Goal: Task Accomplishment & Management: Use online tool/utility

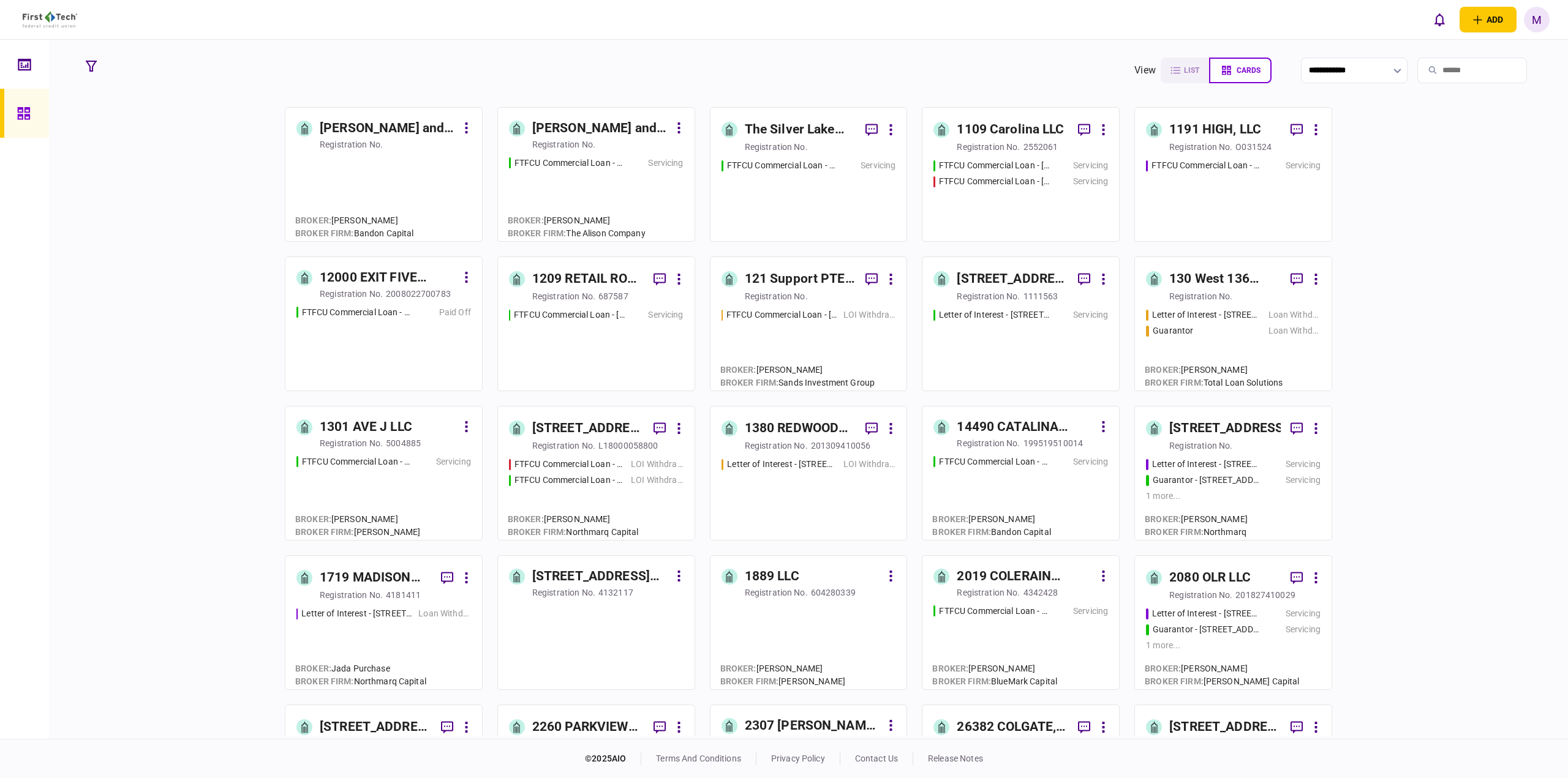
click at [1435, 65] on input "search" at bounding box center [1471, 70] width 110 height 26
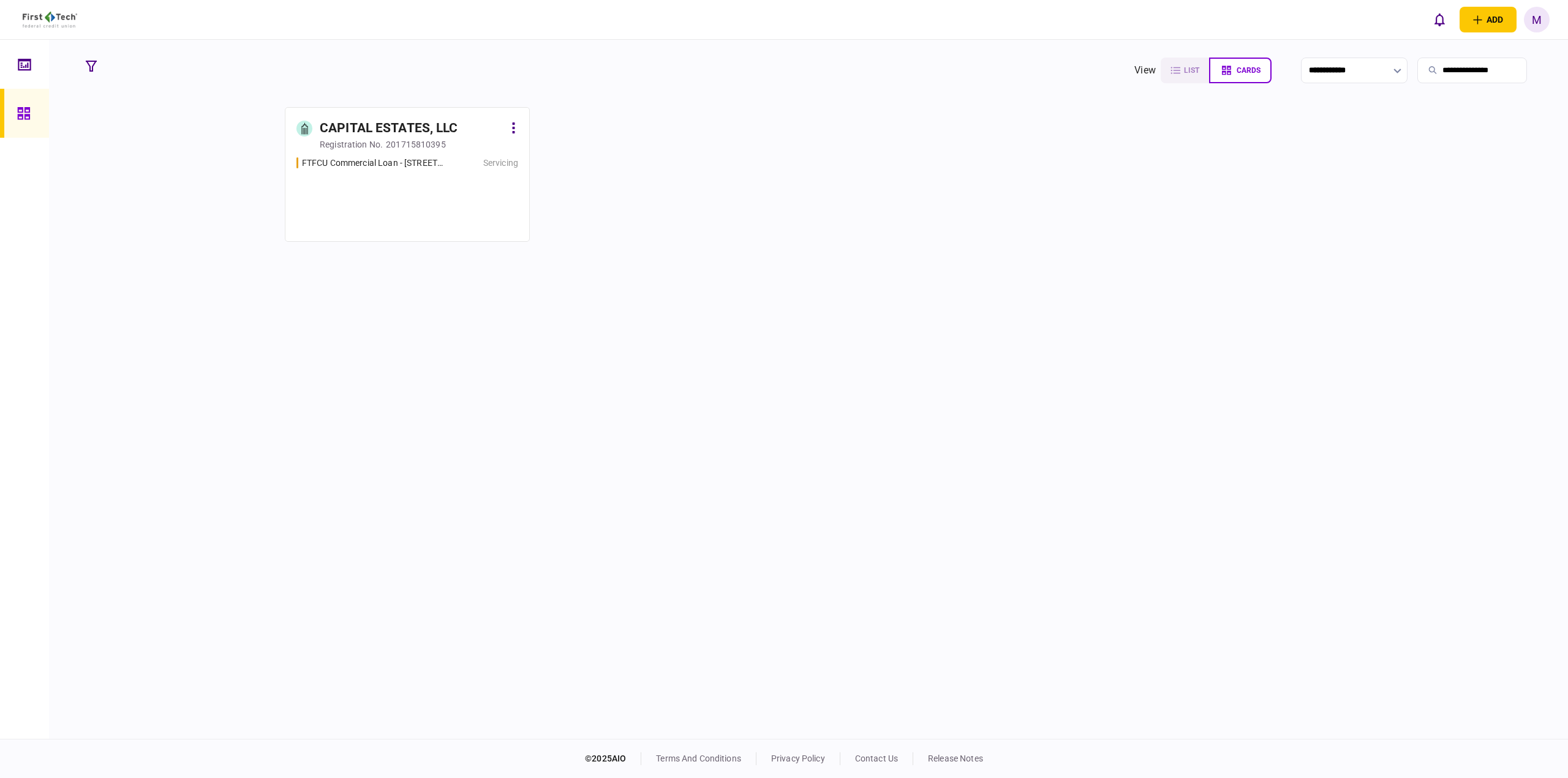
type input "**********"
click at [384, 178] on div "FTFCU Commercial Loan - 147-155 Dennis Dr, Athens, GA 30605 Servicing" at bounding box center [407, 194] width 221 height 74
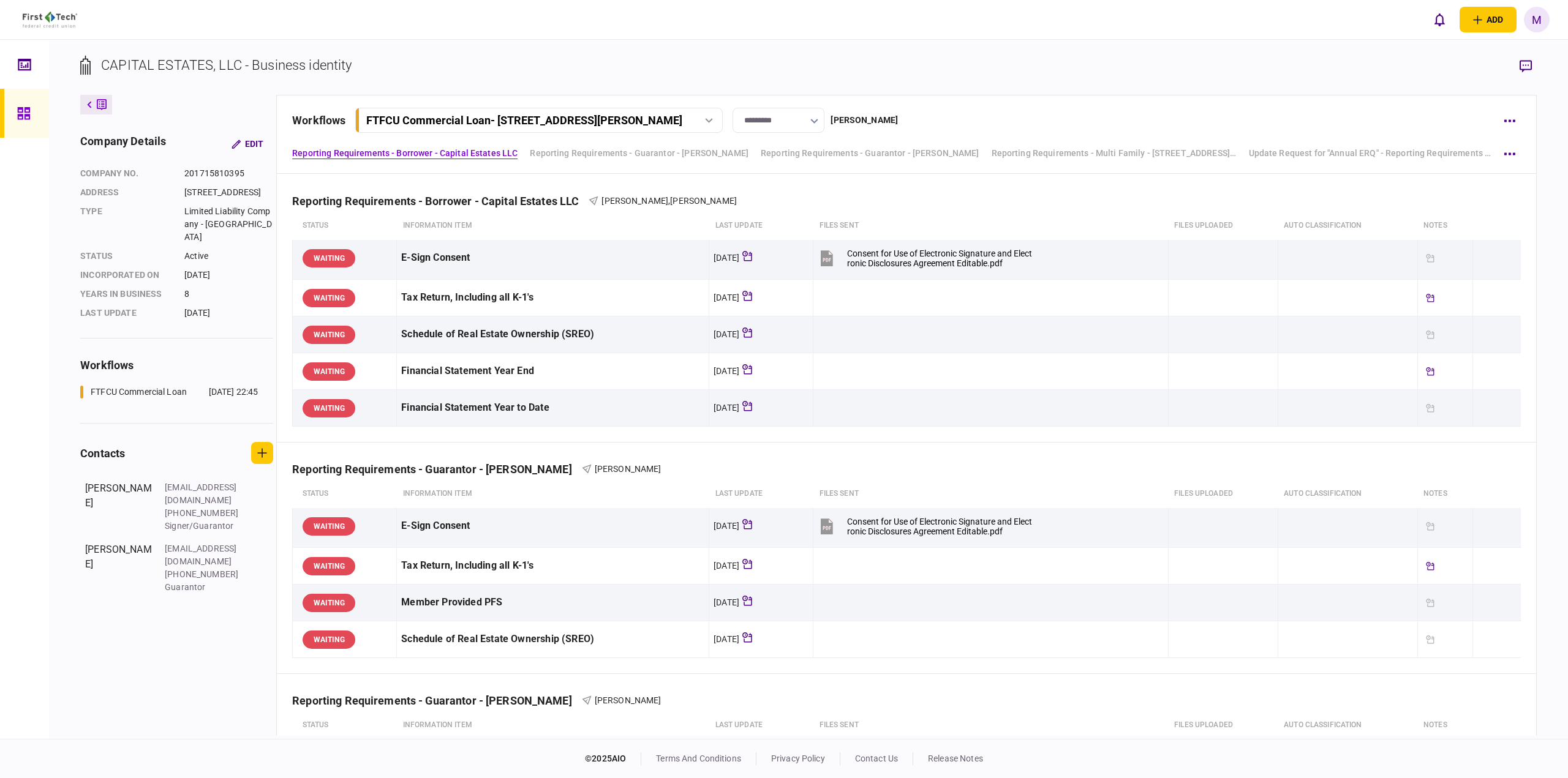
click at [1153, 44] on div "CAPITAL ESTATES, LLC - Business identity company details Edit company no. 20171…" at bounding box center [808, 389] width 1519 height 699
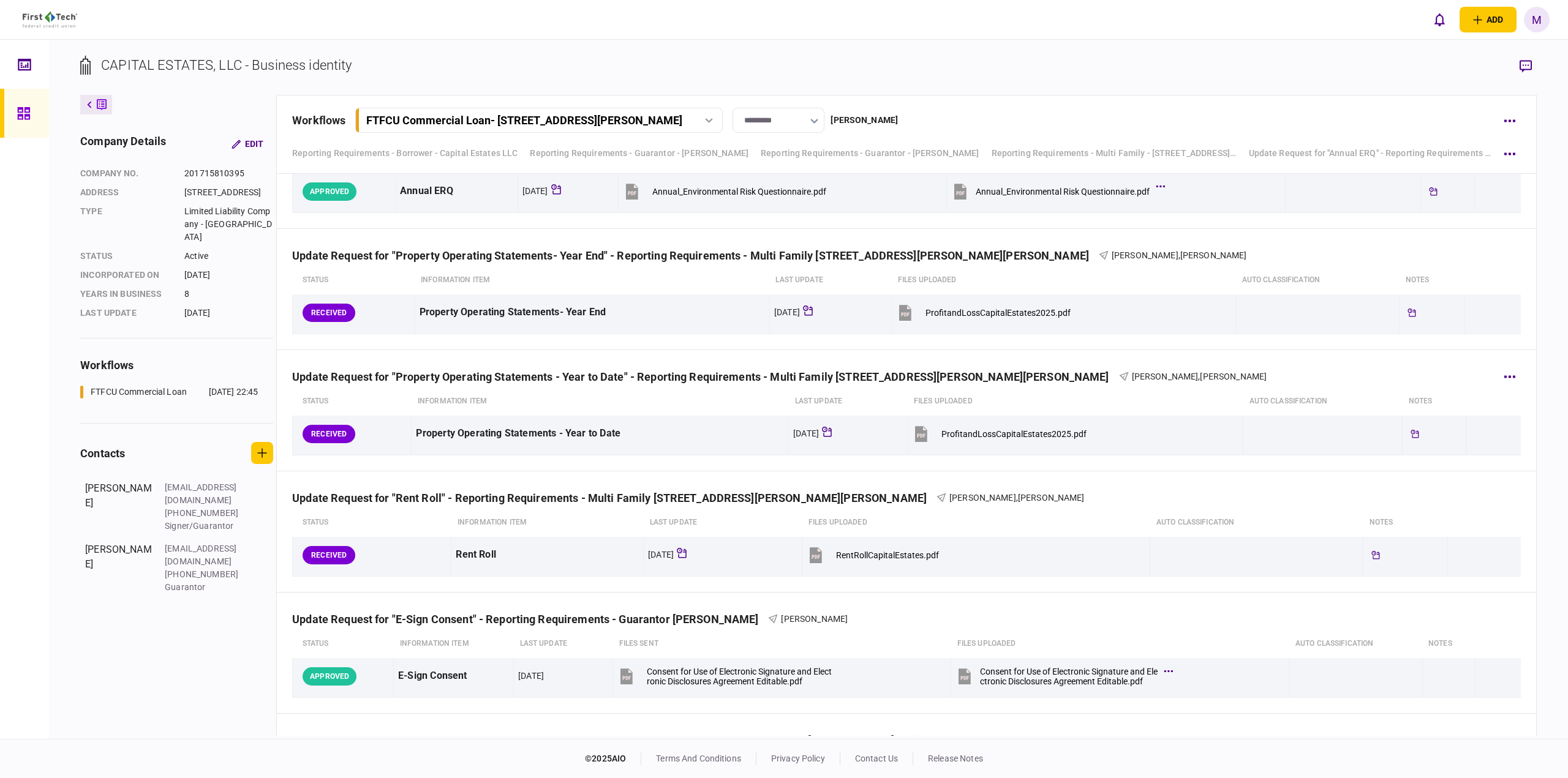
scroll to position [1106, 0]
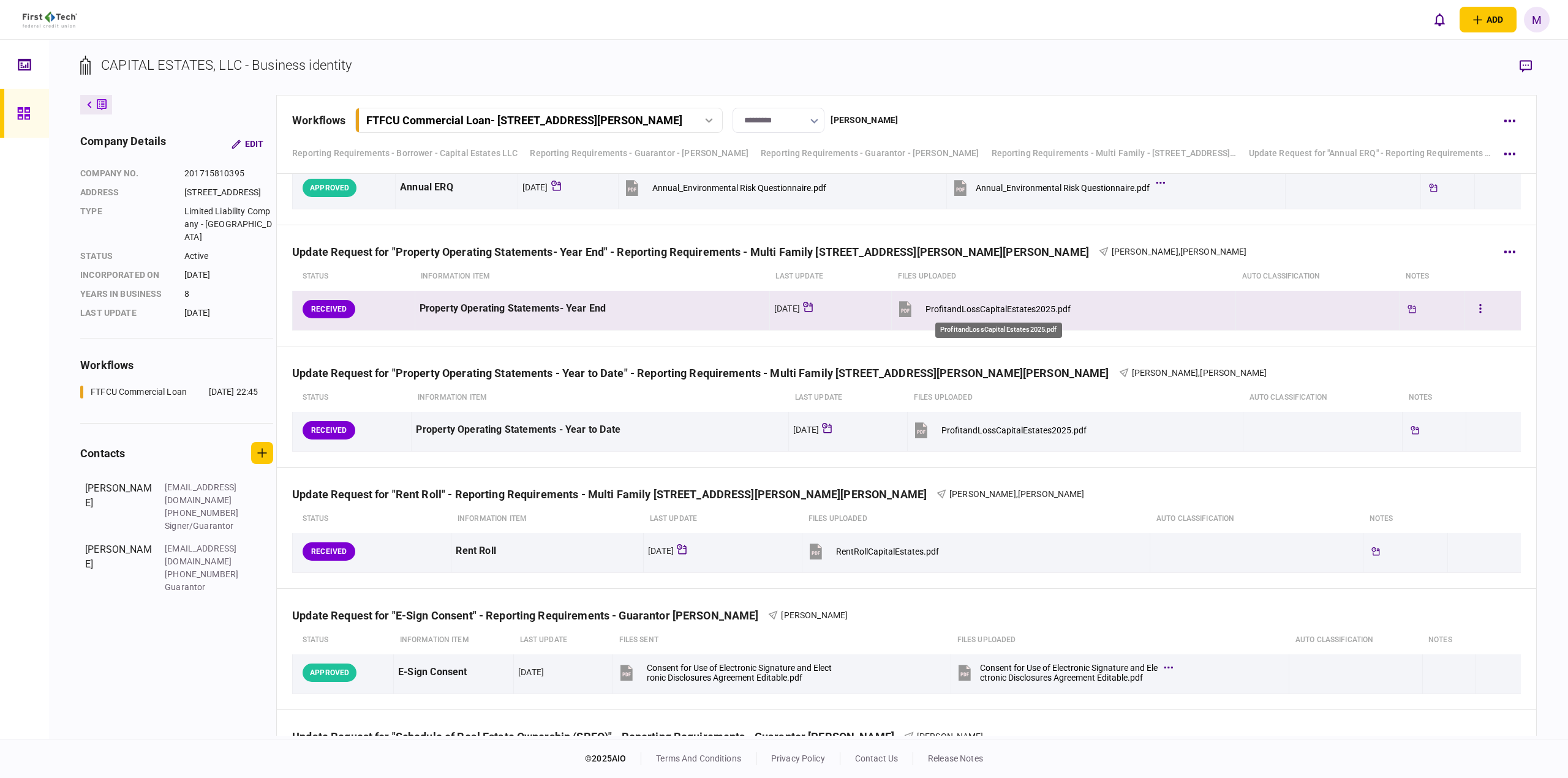
click at [1003, 308] on div "ProfitandLossCapitalEstates2025.pdf" at bounding box center [997, 309] width 145 height 9
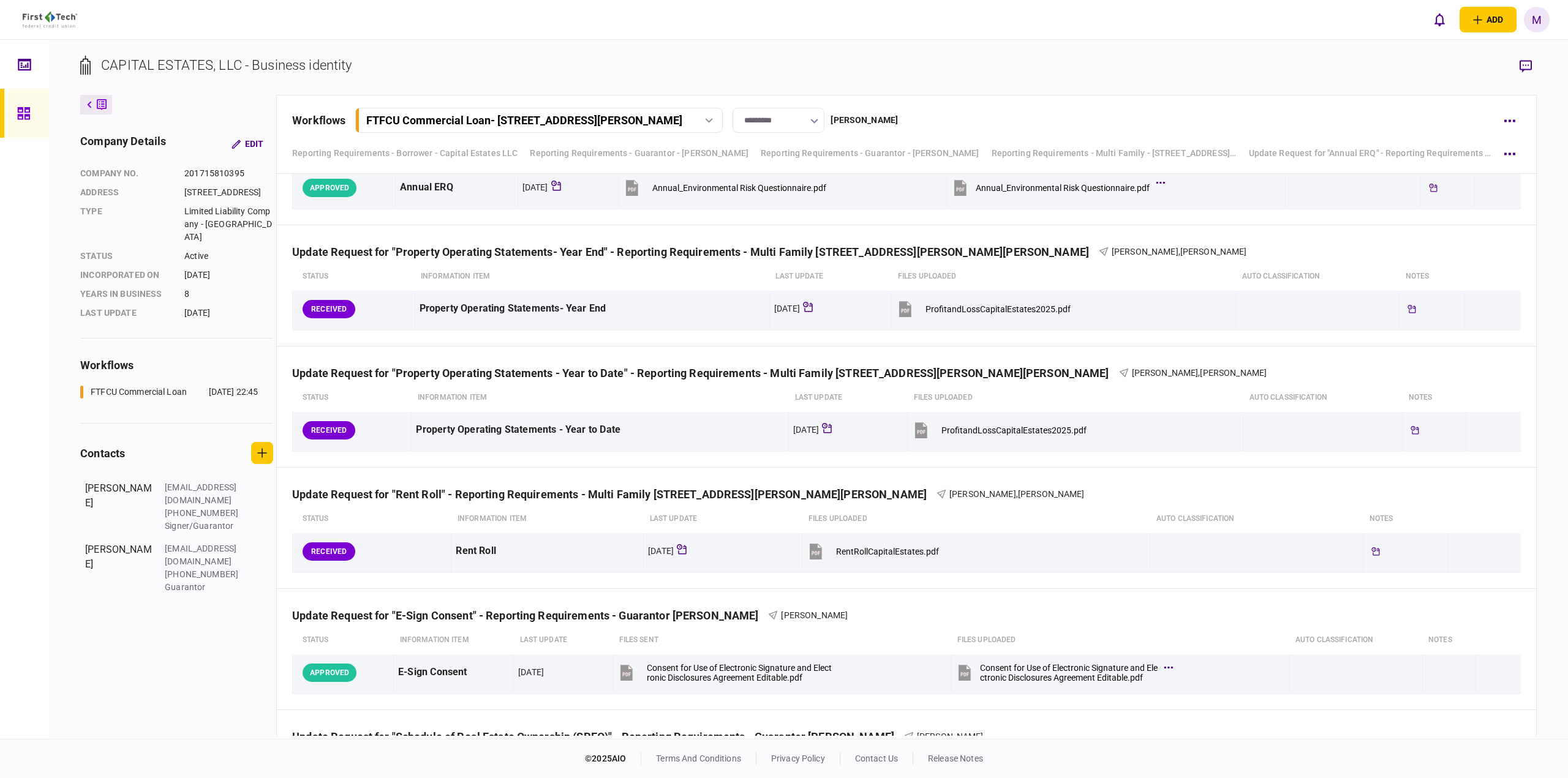
click at [806, 77] on section "CAPITAL ESTATES, LLC - Business identity" at bounding box center [808, 75] width 1456 height 40
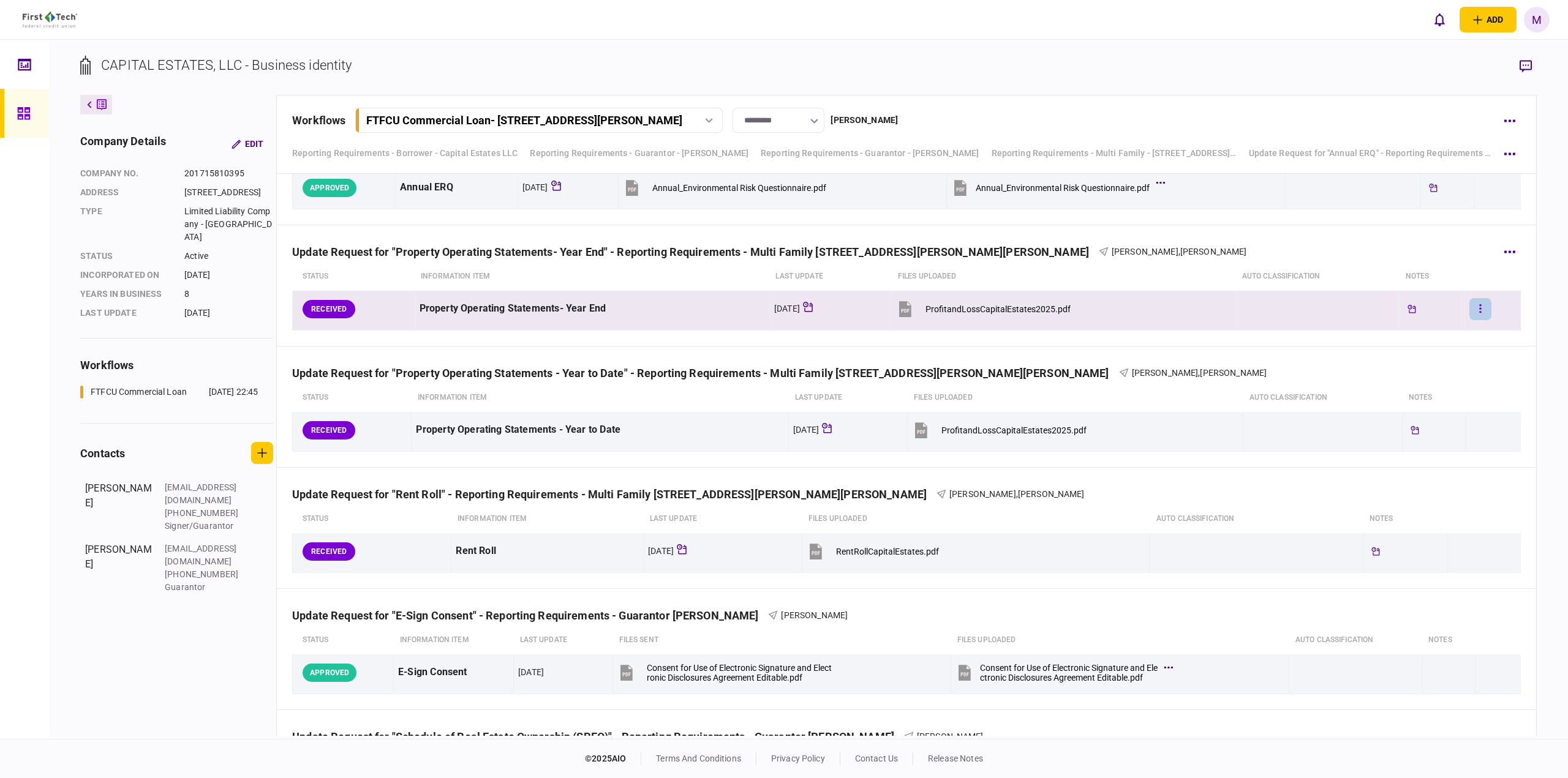
click at [1475, 309] on button "button" at bounding box center [1479, 309] width 22 height 22
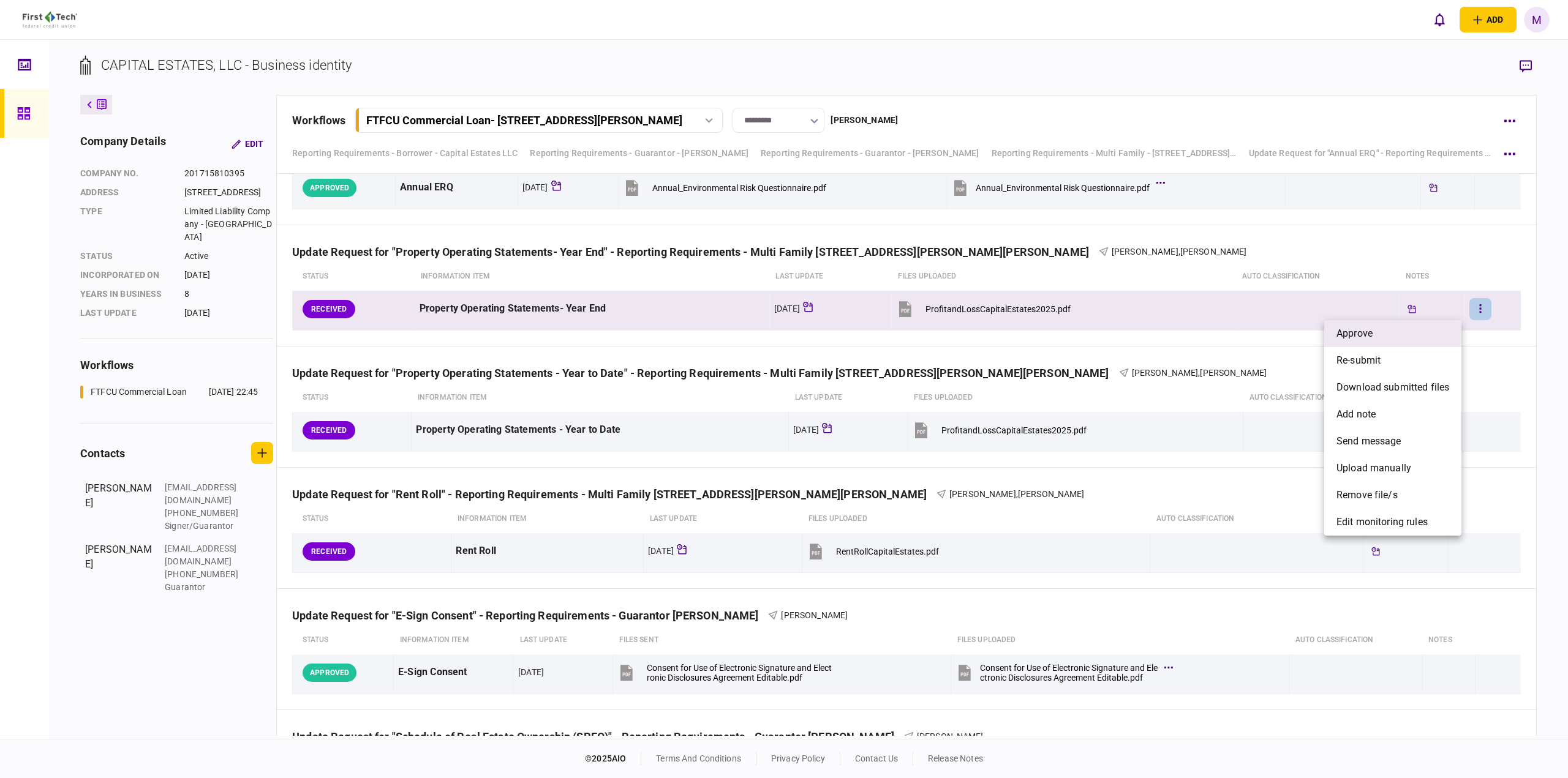
click at [1413, 336] on li "approve" at bounding box center [1392, 333] width 137 height 27
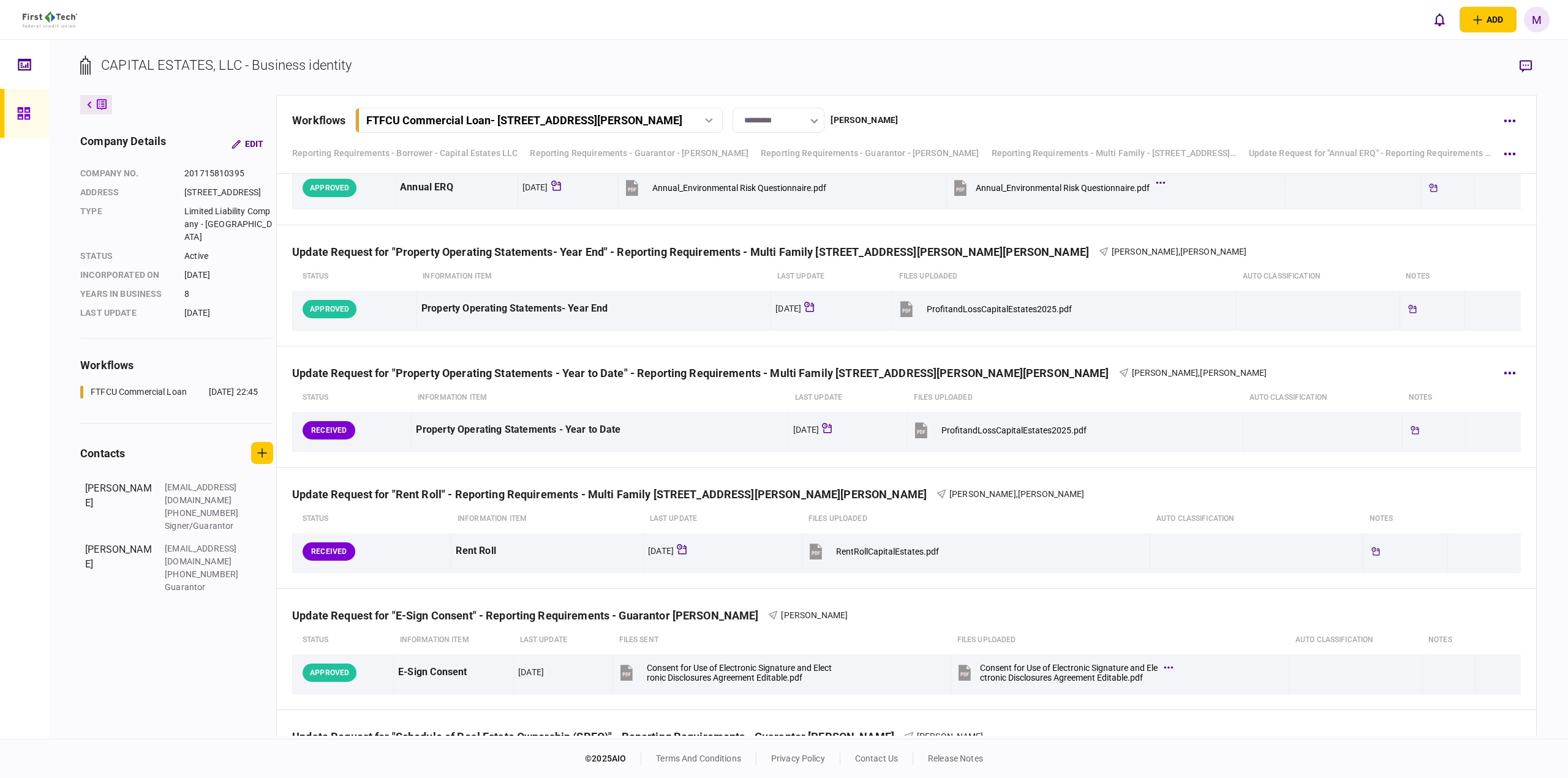
click at [1333, 361] on div "Update Request for "Property Operating Statements - Year to Date" - Reporting R…" at bounding box center [907, 364] width 1228 height 37
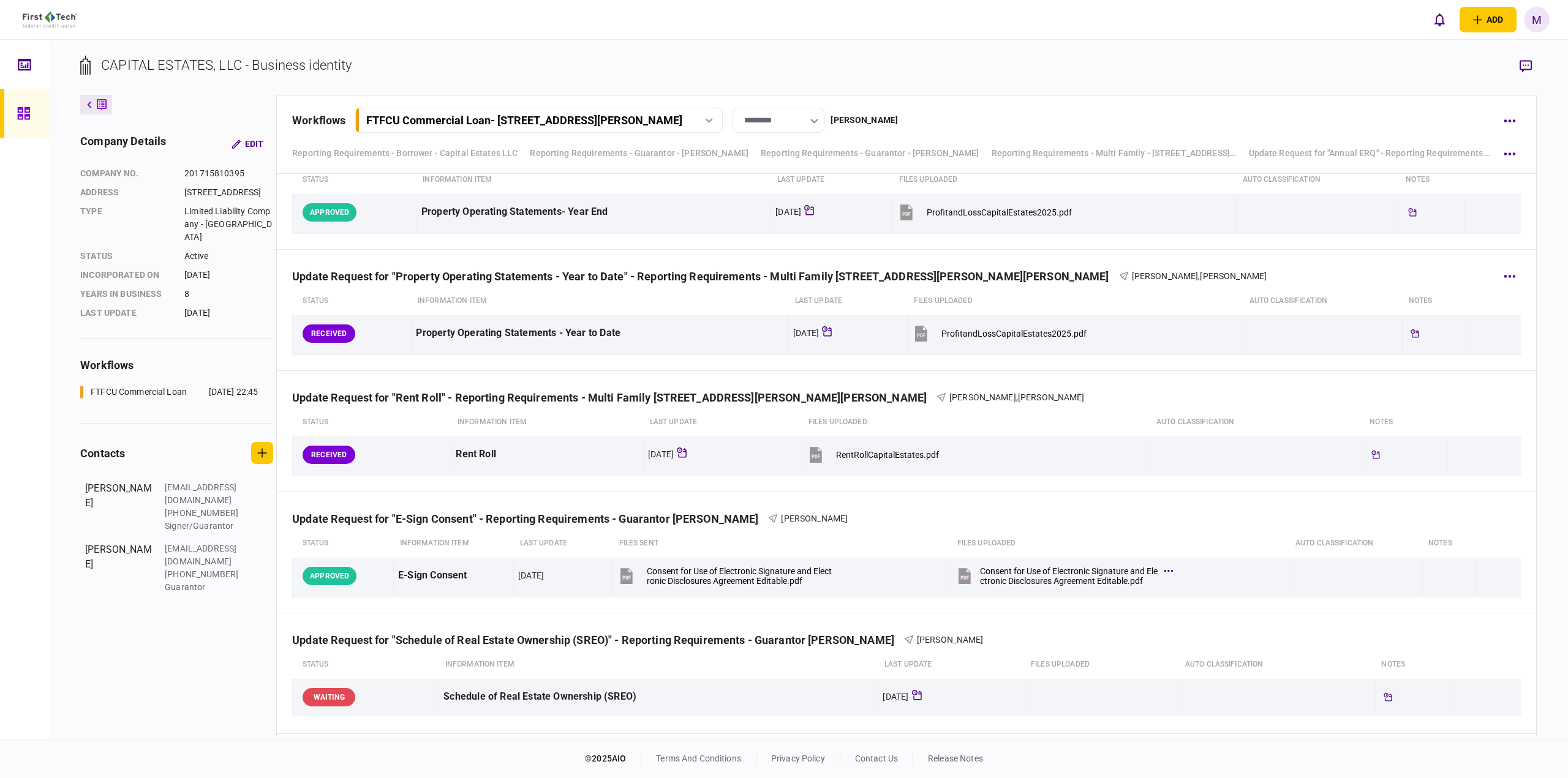
scroll to position [1205, 0]
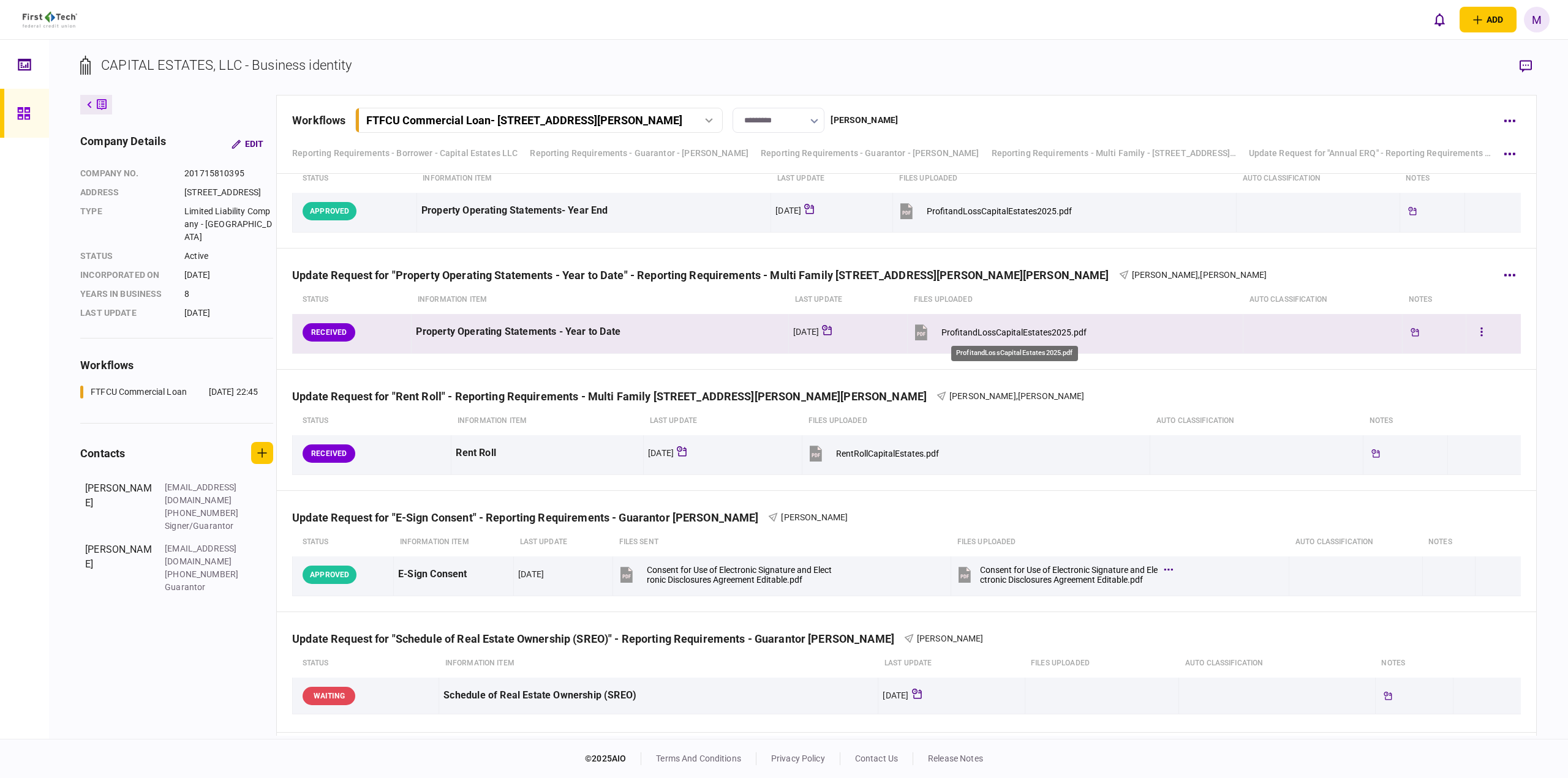
click at [1053, 330] on div "ProfitandLossCapitalEstates2025.pdf" at bounding box center [1013, 332] width 145 height 9
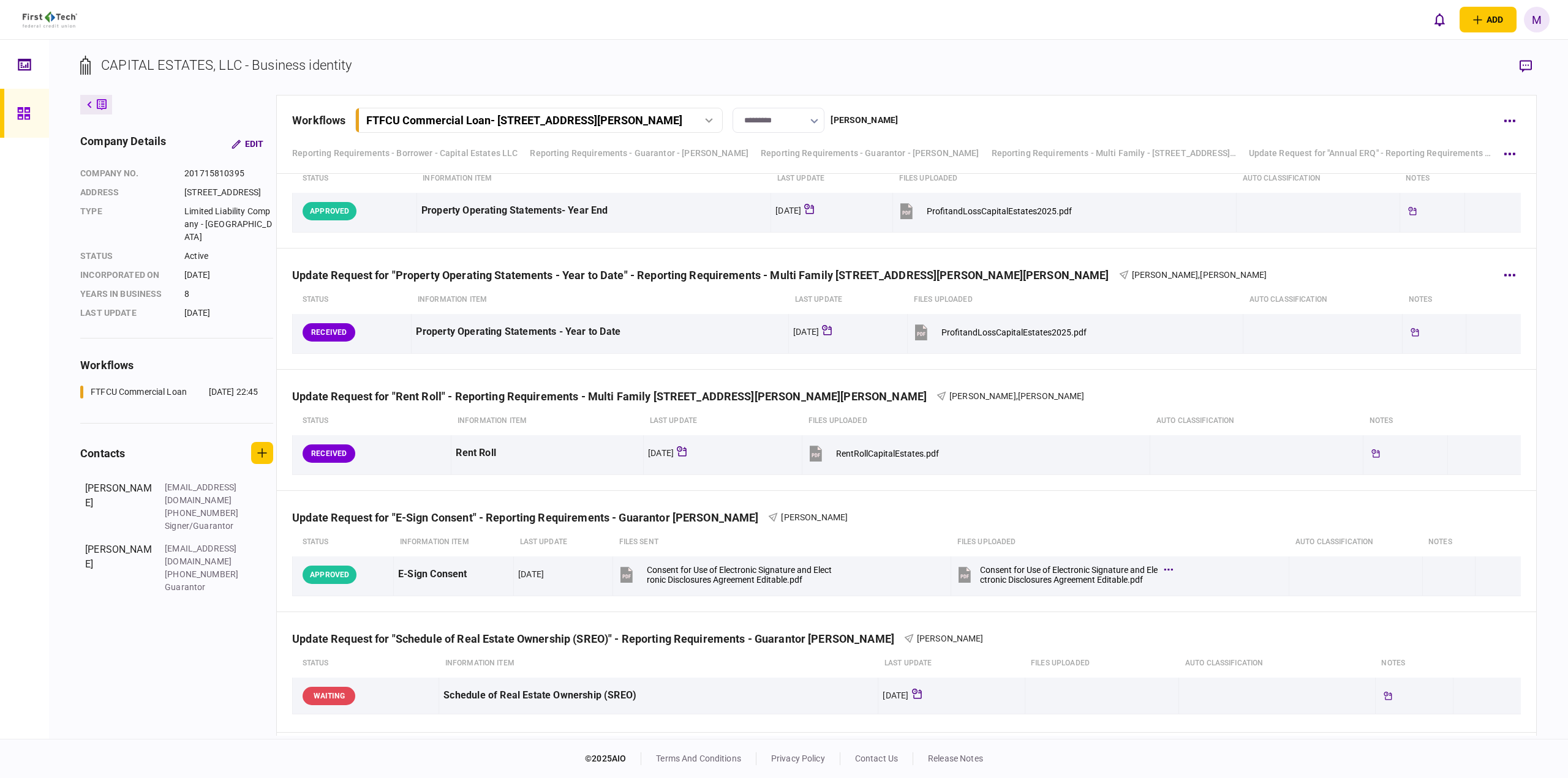
click at [700, 299] on th "Information item" at bounding box center [600, 300] width 378 height 28
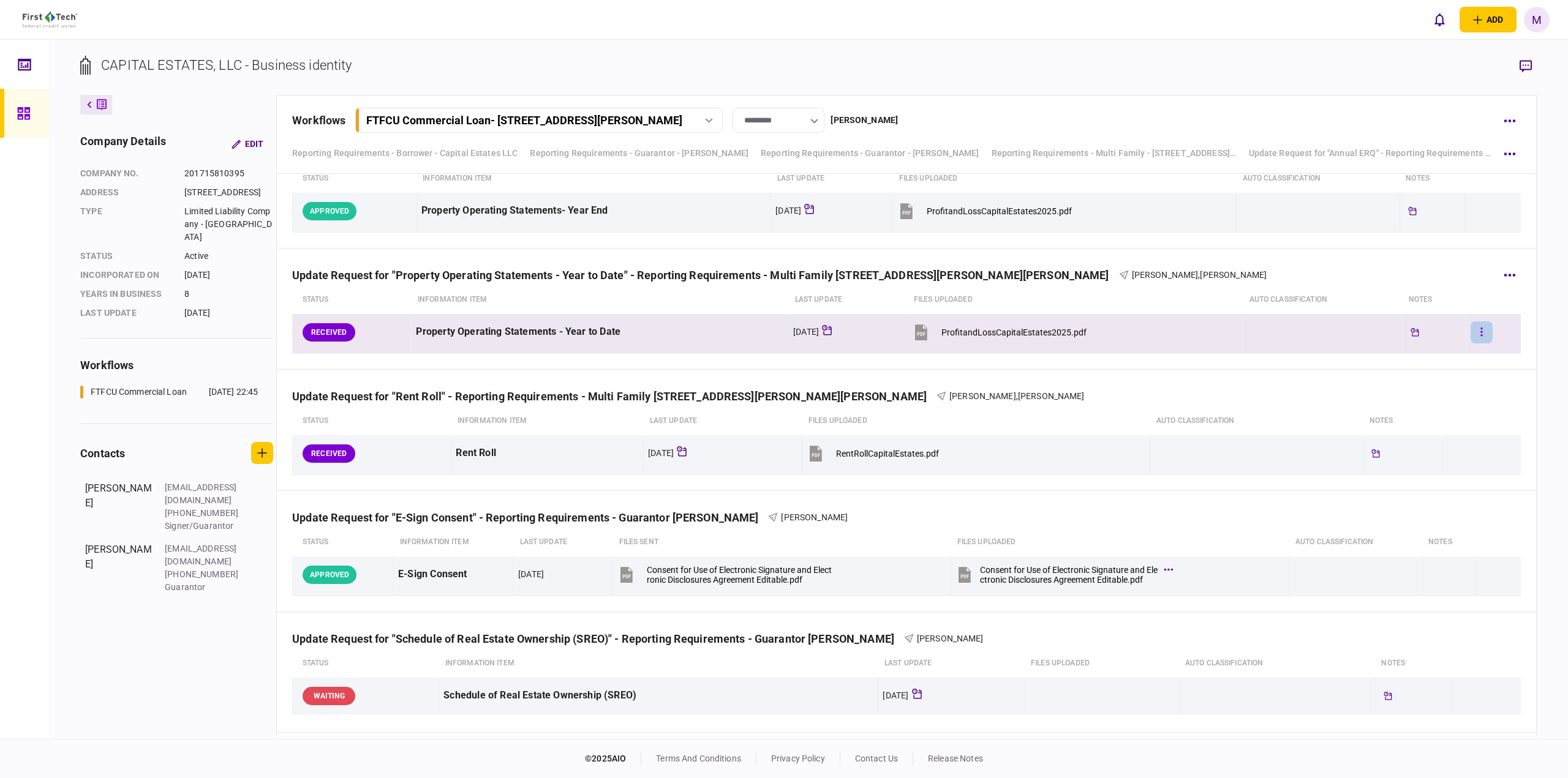
click at [1479, 333] on button "button" at bounding box center [1481, 332] width 22 height 22
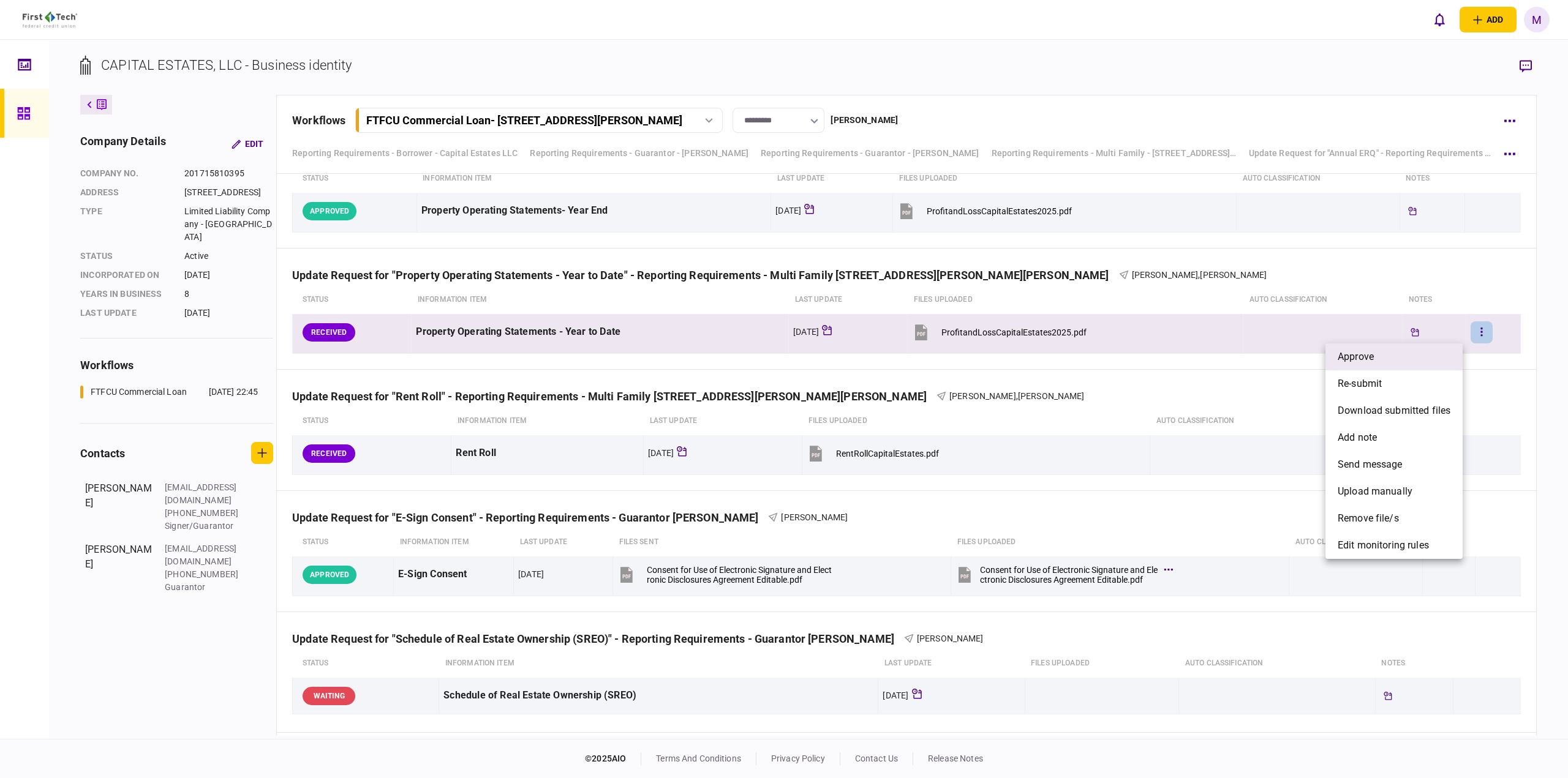
click at [1427, 353] on li "approve" at bounding box center [1393, 357] width 137 height 27
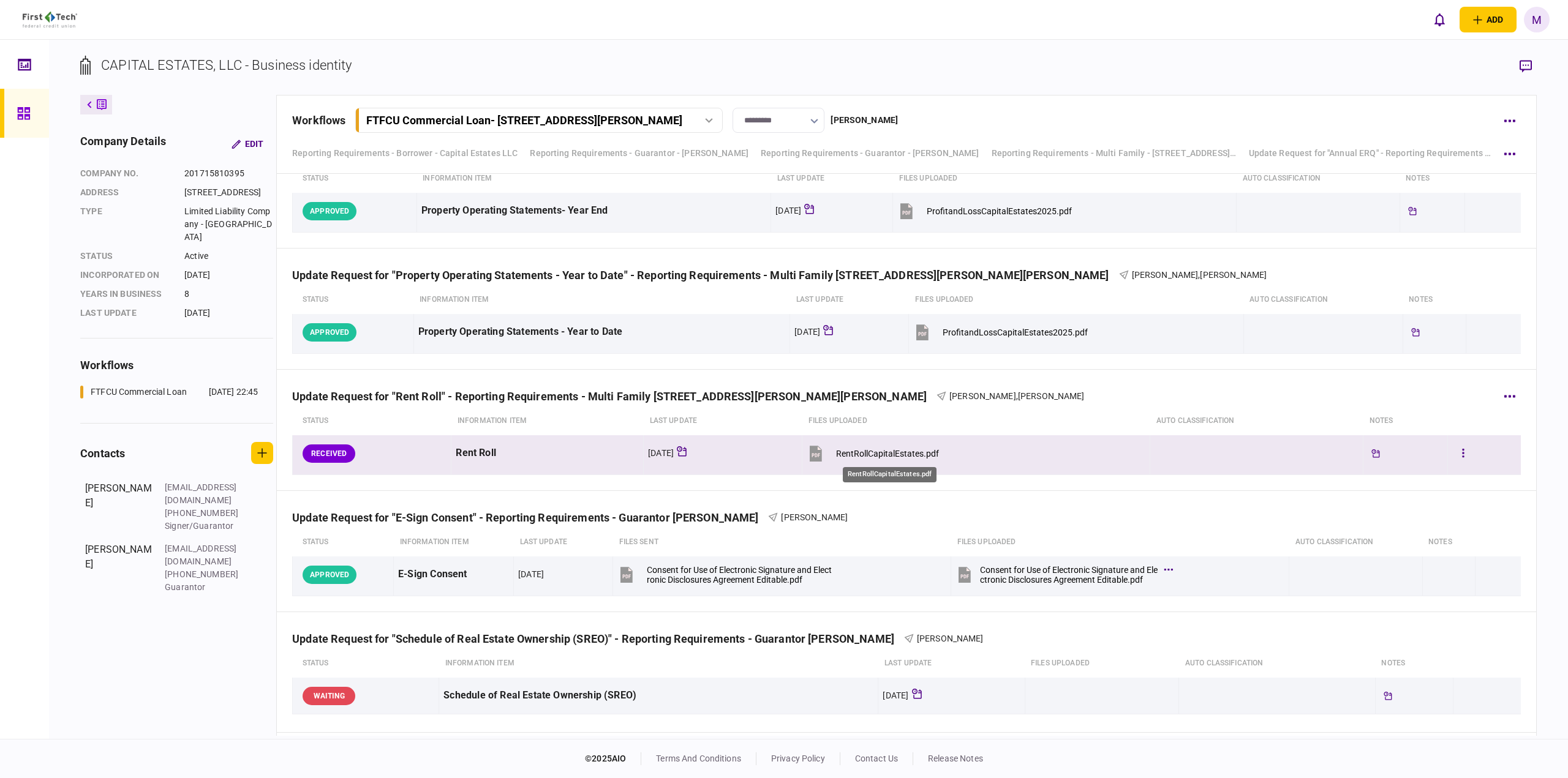
click at [898, 451] on div "RentRollCapitalEstates.pdf" at bounding box center [887, 453] width 103 height 9
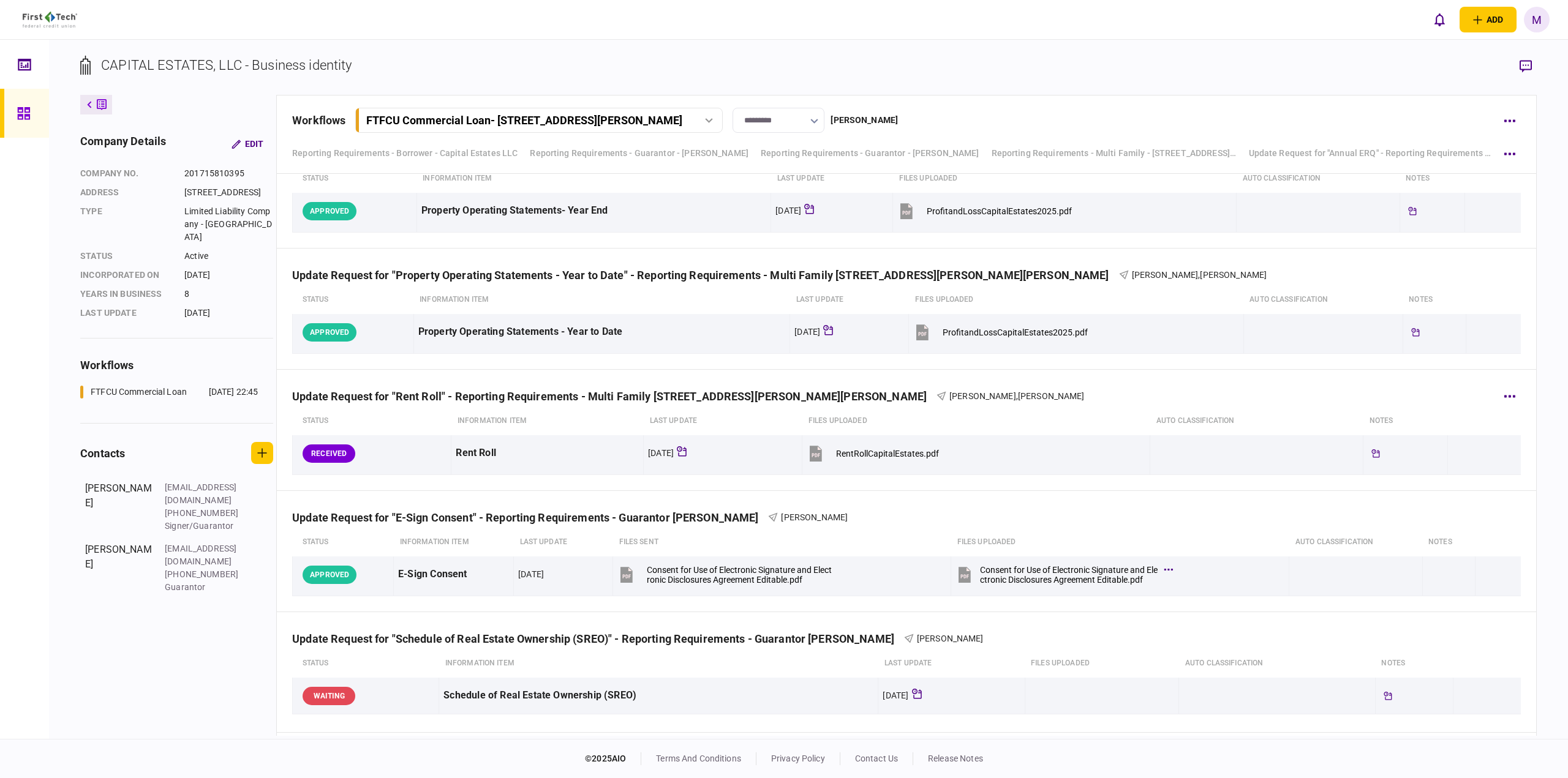
click at [774, 395] on div "Update Request for "Rent Roll" - Reporting Requirements - Multi Family 147-155 …" at bounding box center [614, 397] width 644 height 13
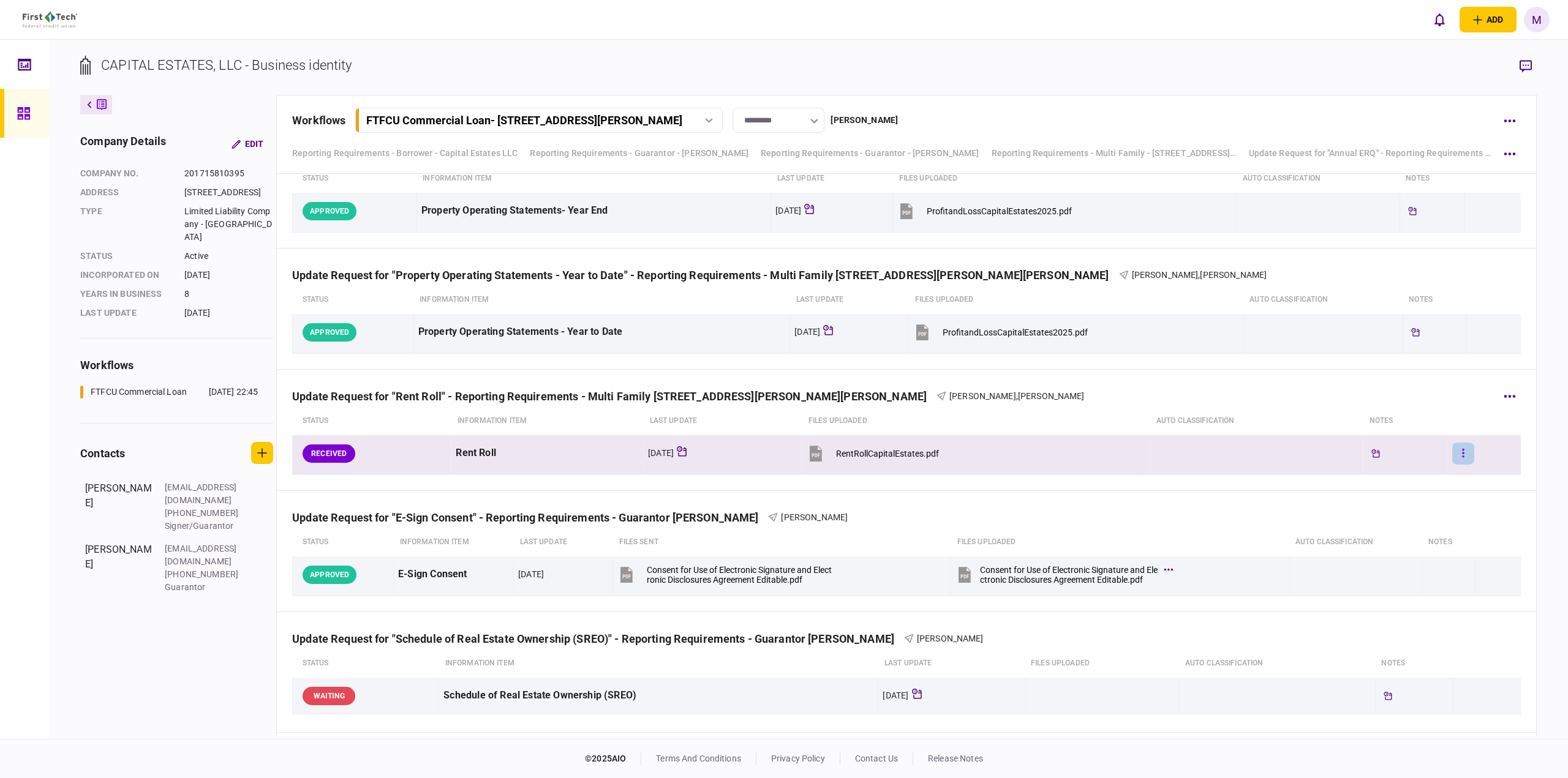
click at [1452, 457] on button "button" at bounding box center [1462, 453] width 22 height 22
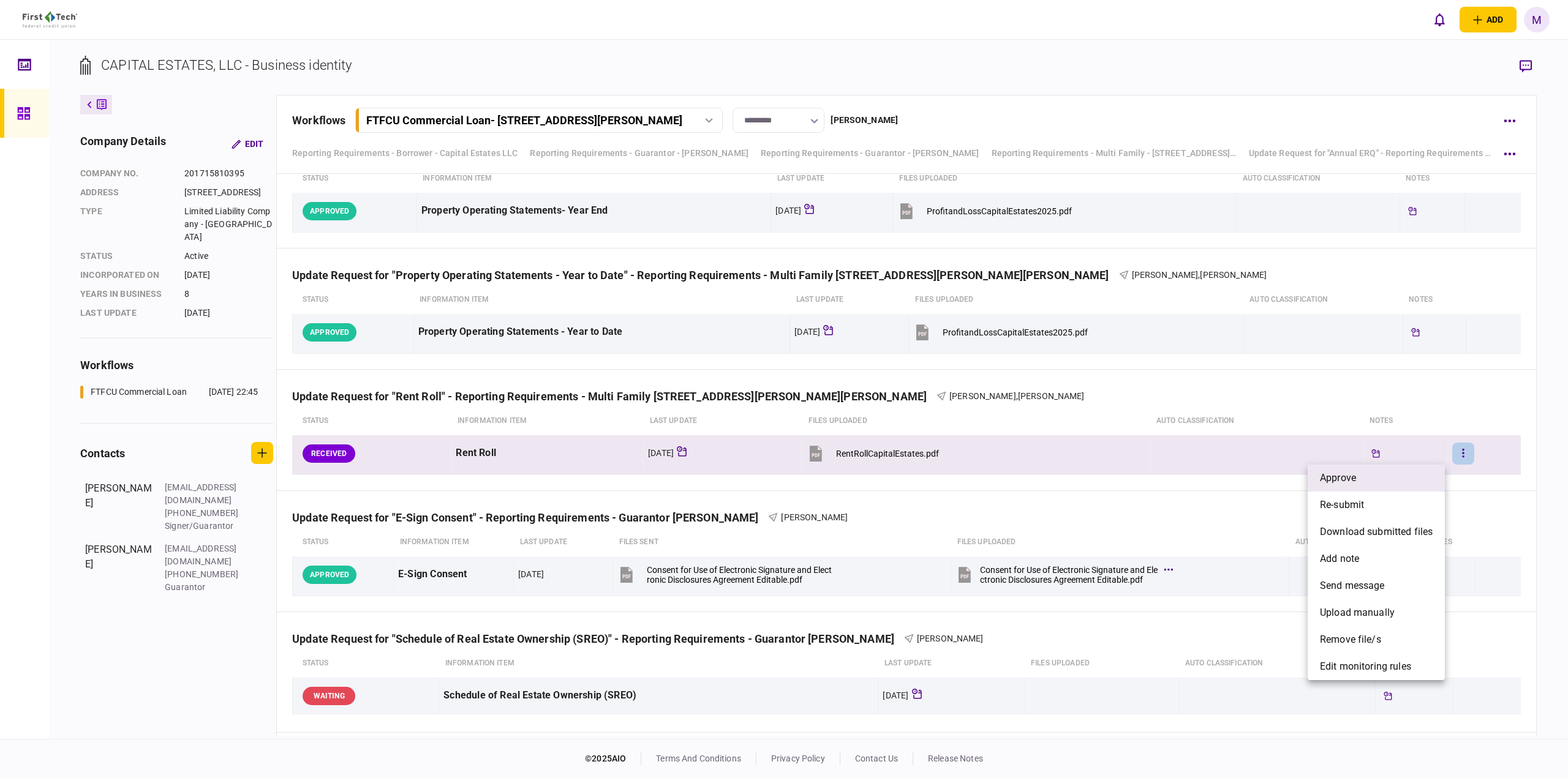
click at [1354, 474] on span "approve" at bounding box center [1337, 479] width 36 height 15
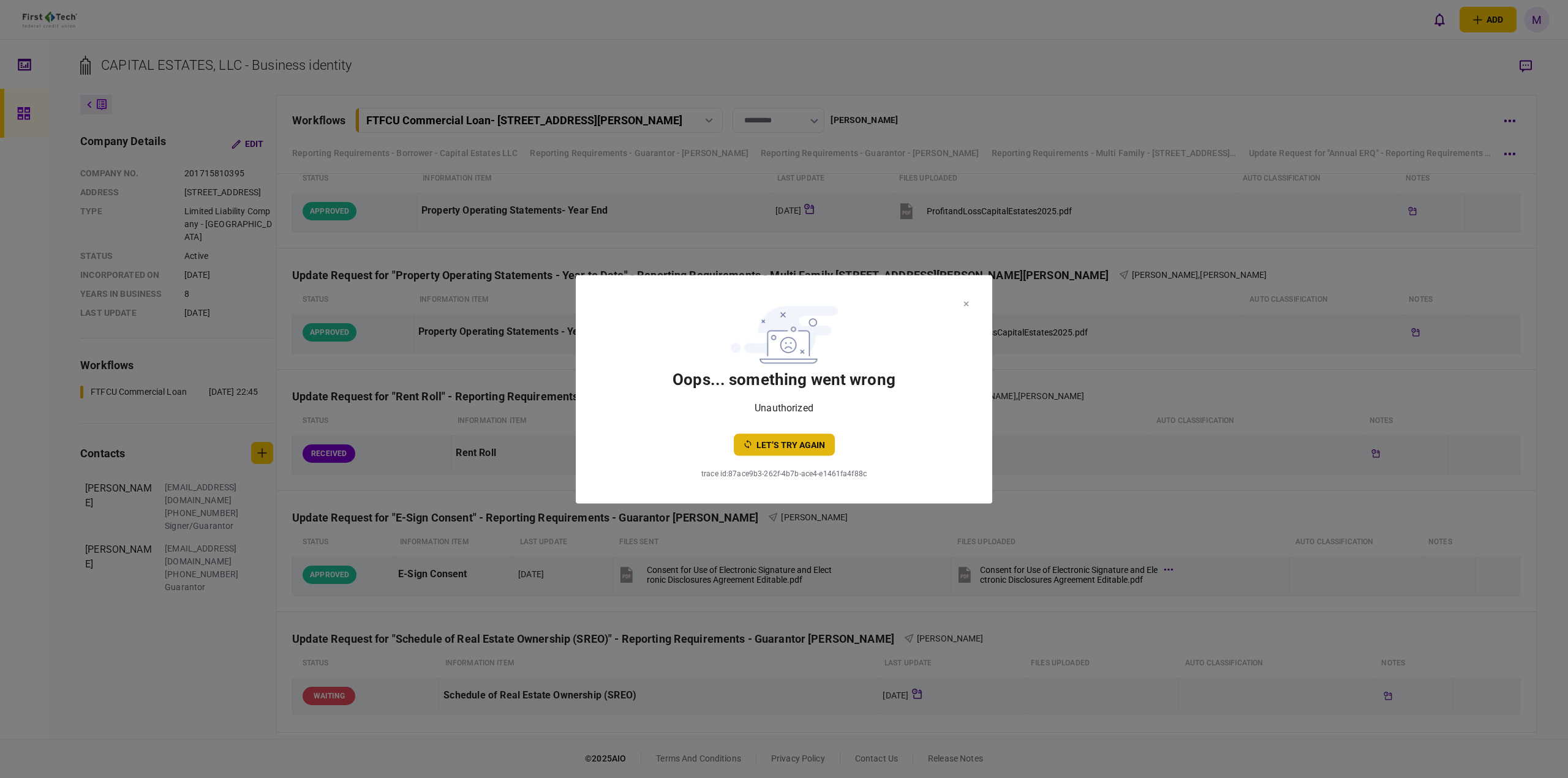
click at [784, 449] on button "let’s try again" at bounding box center [784, 444] width 101 height 22
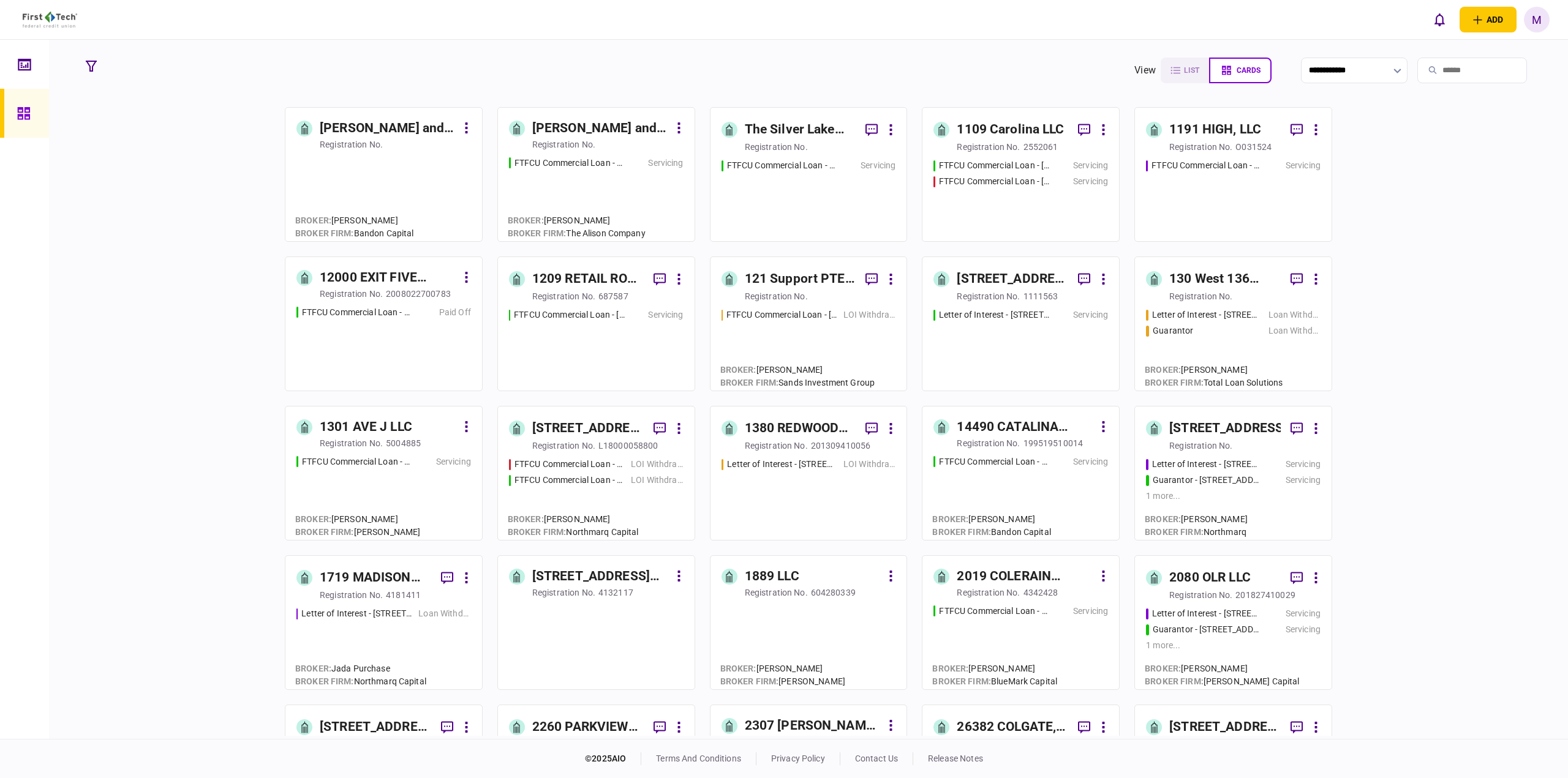
click at [1467, 68] on input "search" at bounding box center [1471, 70] width 110 height 26
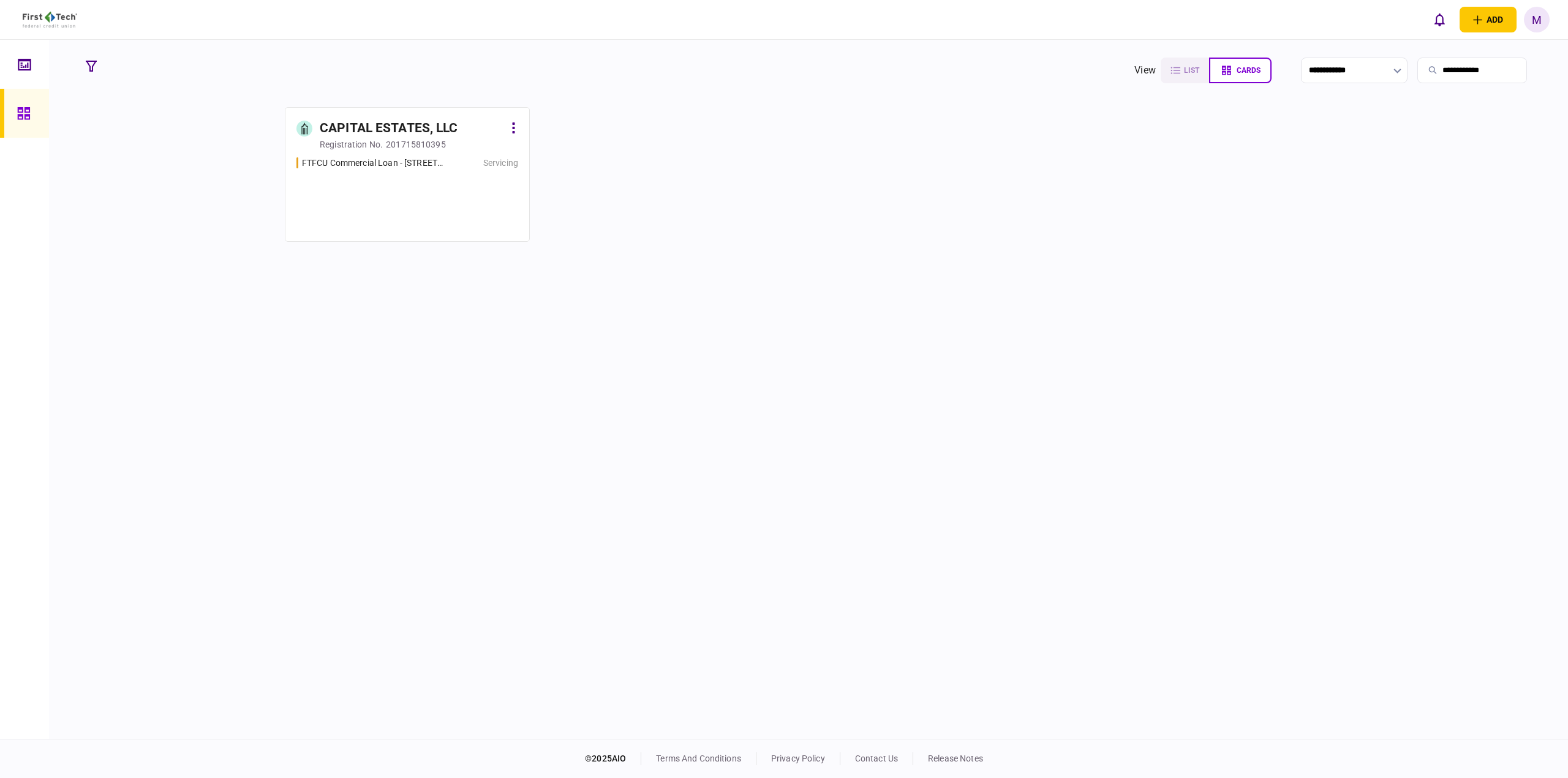
type input "**********"
click at [430, 172] on div "FTFCU Commercial Loan - 147-155 Dennis Dr, Athens, GA 30605 Servicing" at bounding box center [407, 194] width 221 height 74
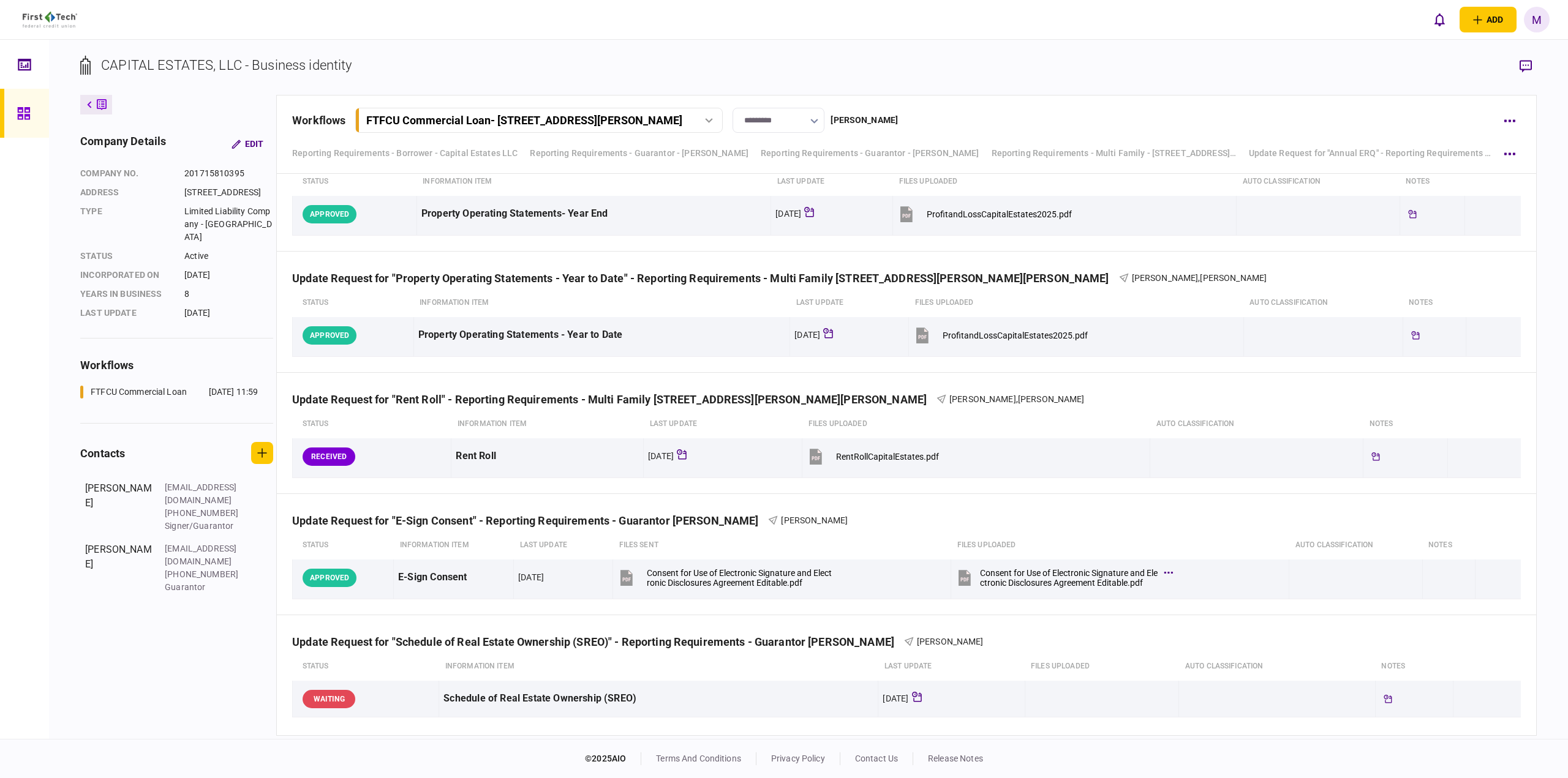
scroll to position [1303, 0]
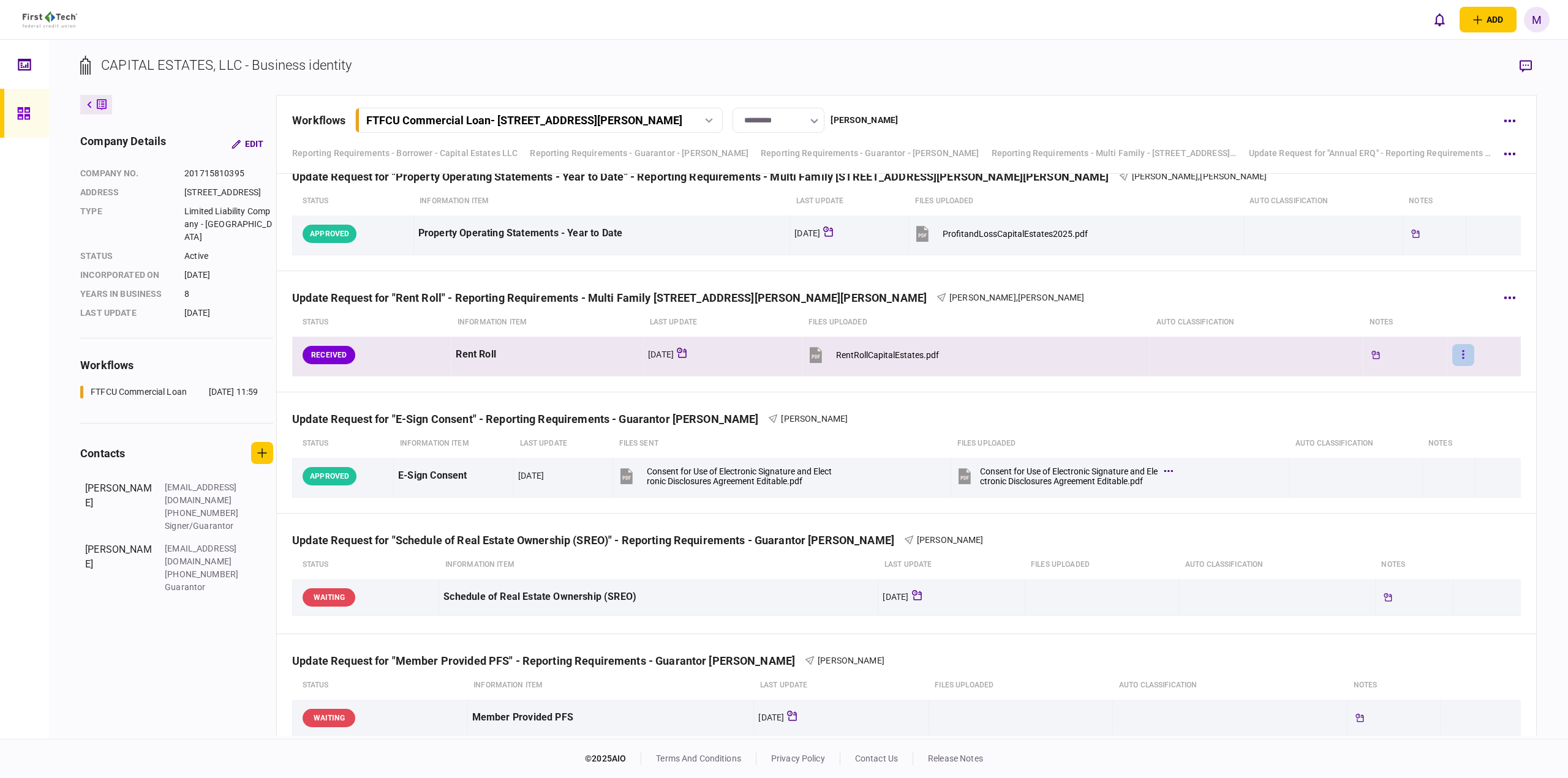
click at [1462, 351] on icon "button" at bounding box center [1463, 354] width 2 height 9
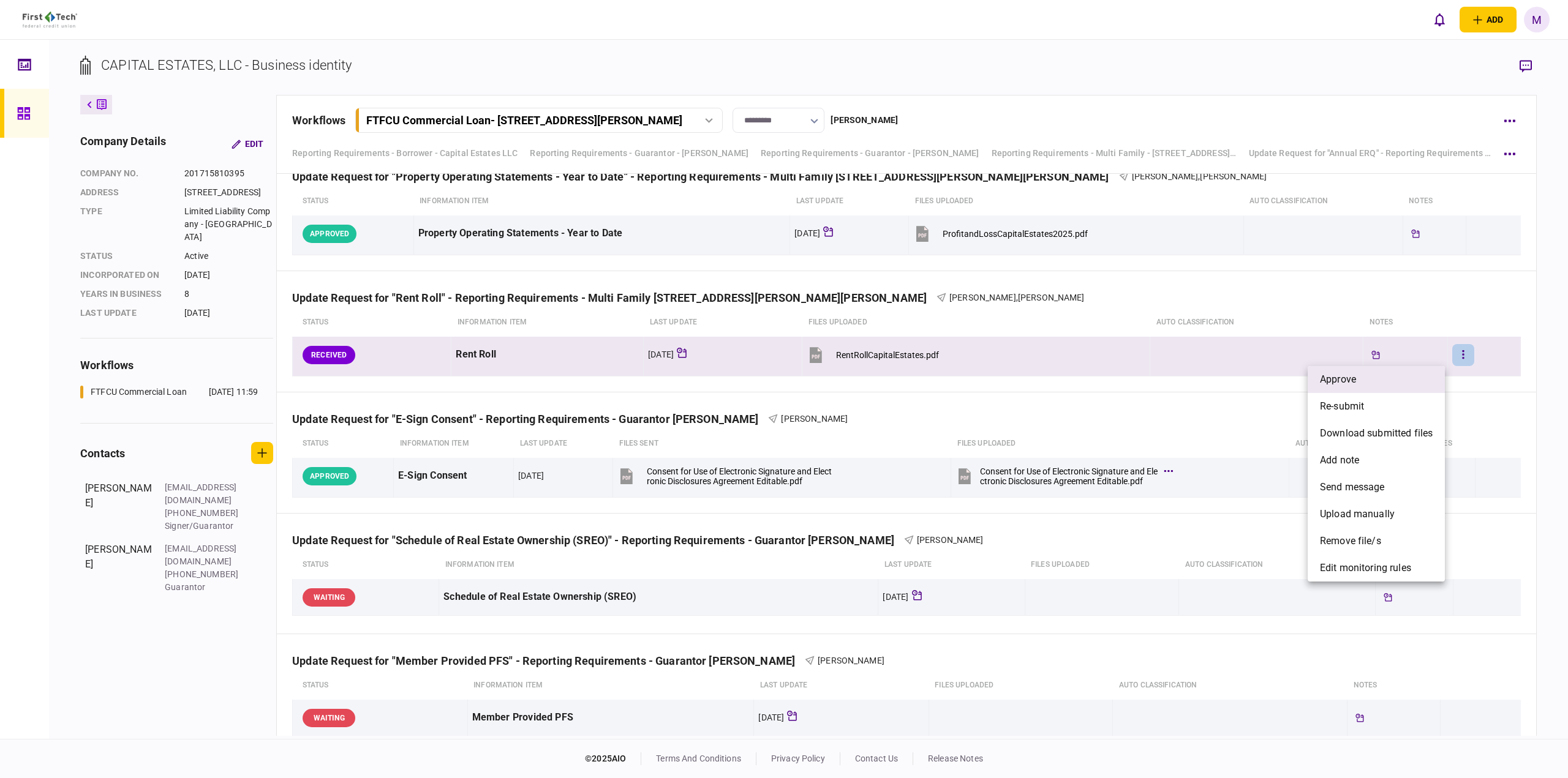
click at [1365, 376] on li "approve" at bounding box center [1376, 380] width 137 height 27
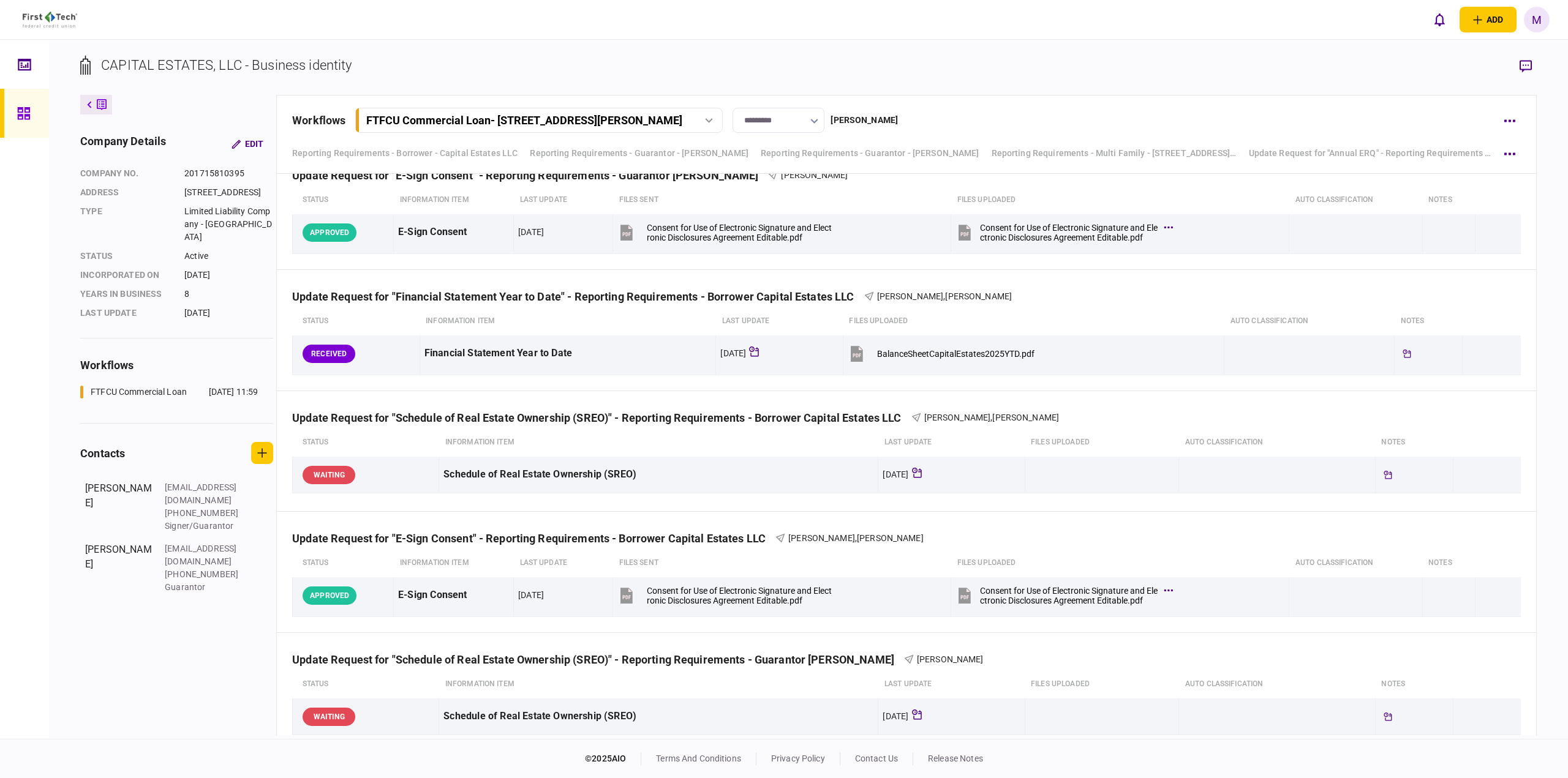
scroll to position [2024, 0]
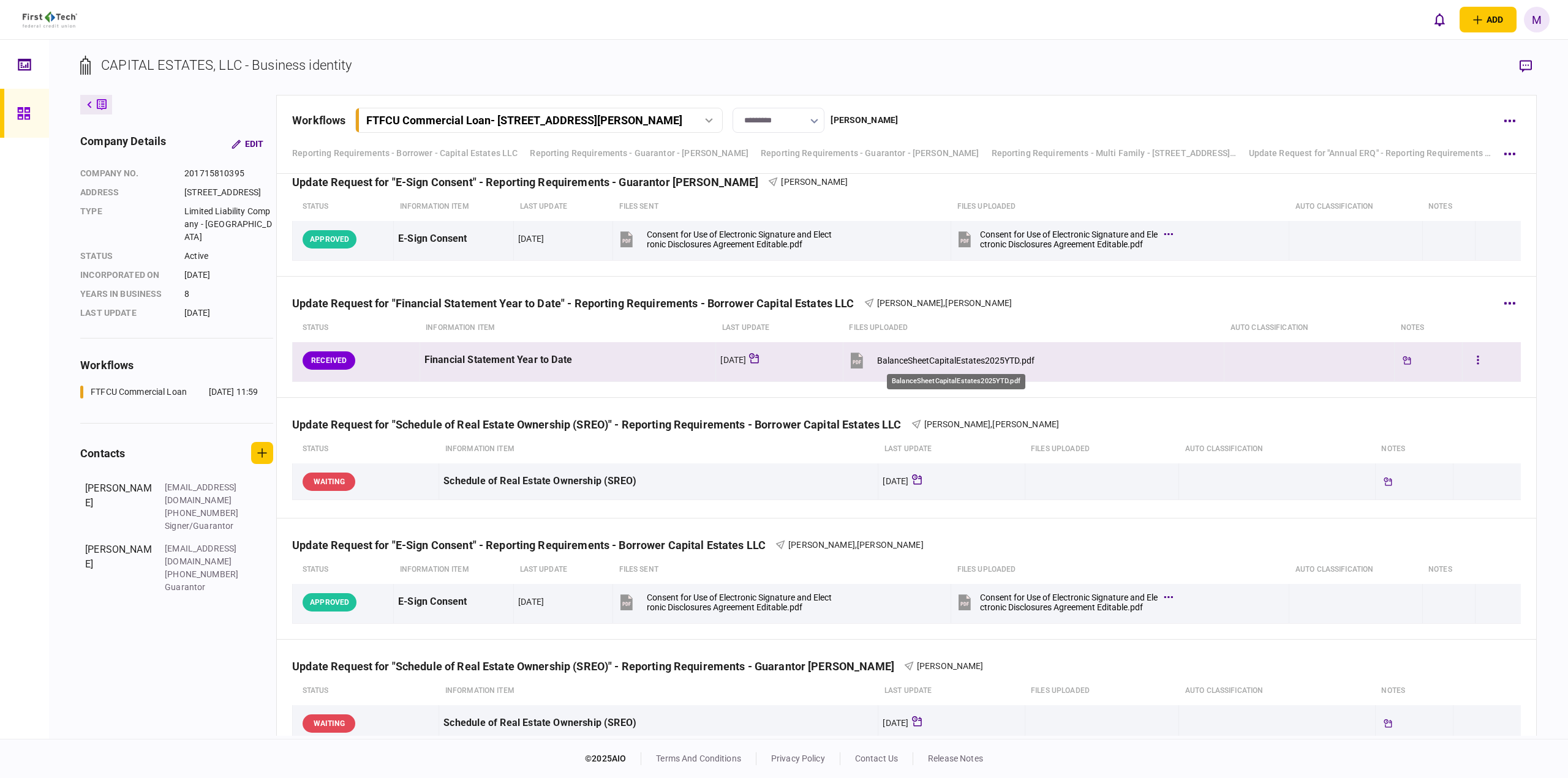
click at [975, 362] on div "BalanceSheetCapitalEstates2025YTD.pdf" at bounding box center [956, 361] width 157 height 9
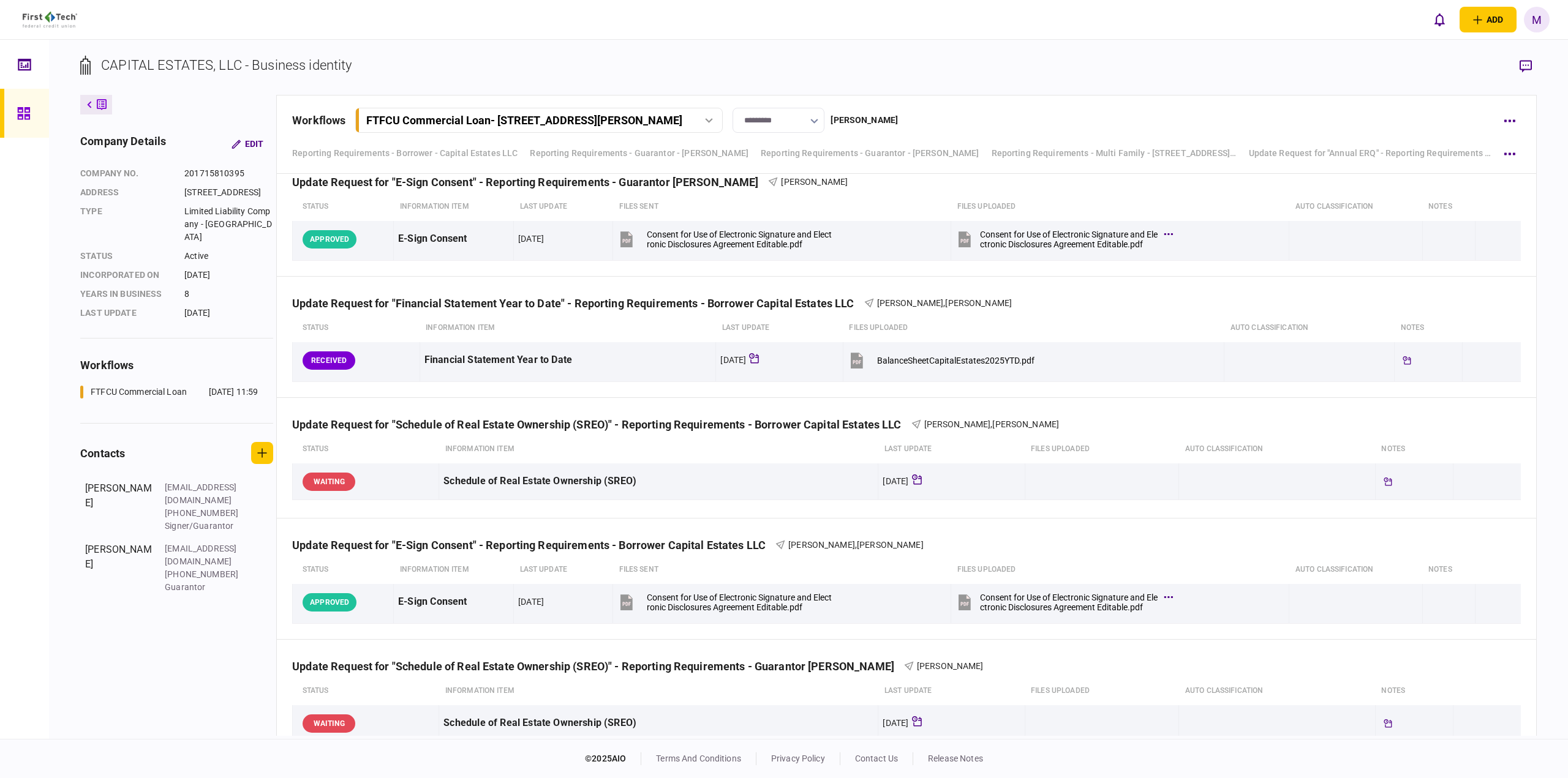
drag, startPoint x: 1031, startPoint y: 40, endPoint x: 1063, endPoint y: 71, distance: 44.6
click at [1031, 40] on div "CAPITAL ESTATES, LLC - Business identity company details Edit company no. 20171…" at bounding box center [808, 389] width 1519 height 699
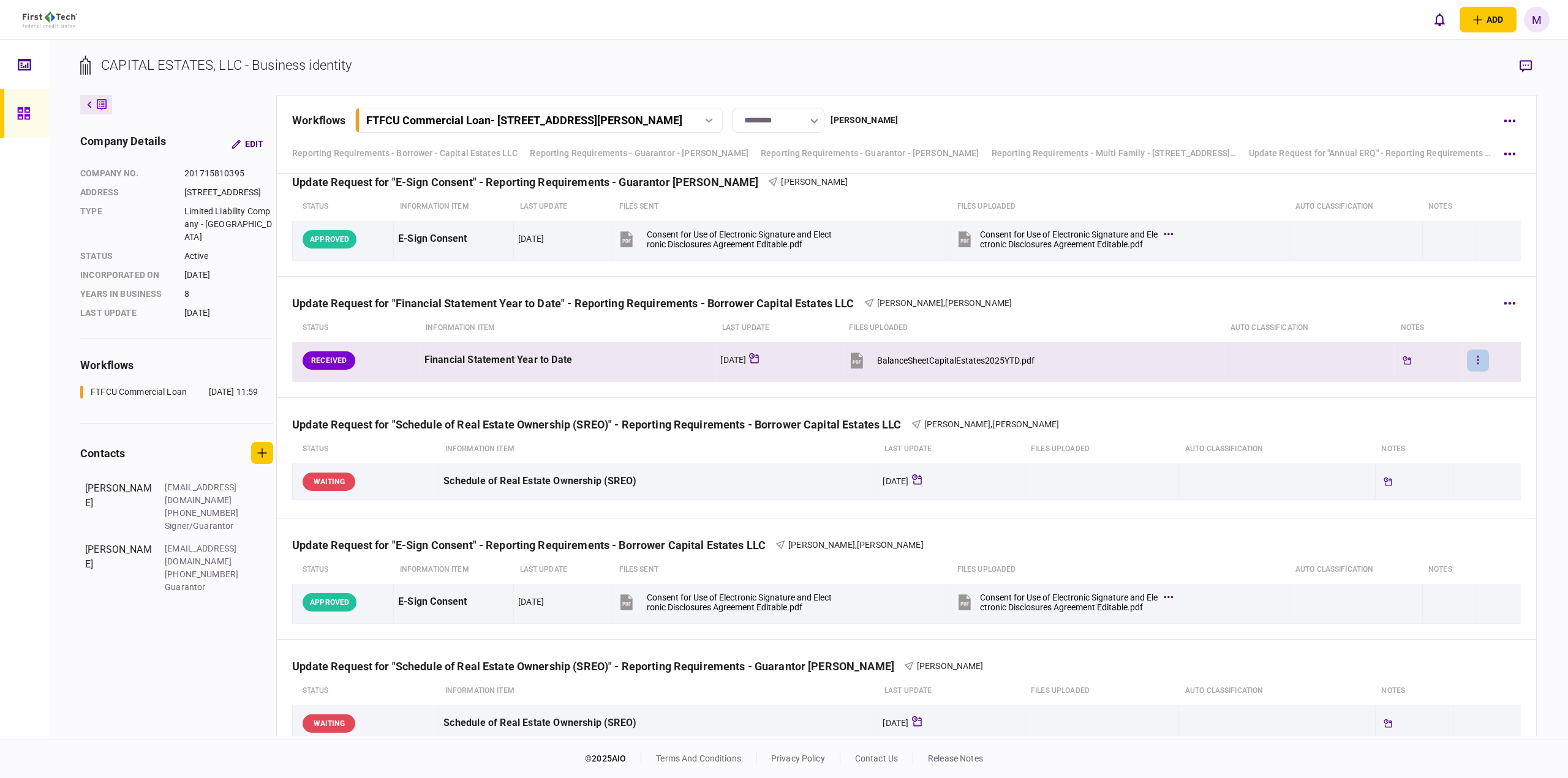
click at [1472, 358] on button "button" at bounding box center [1477, 360] width 22 height 22
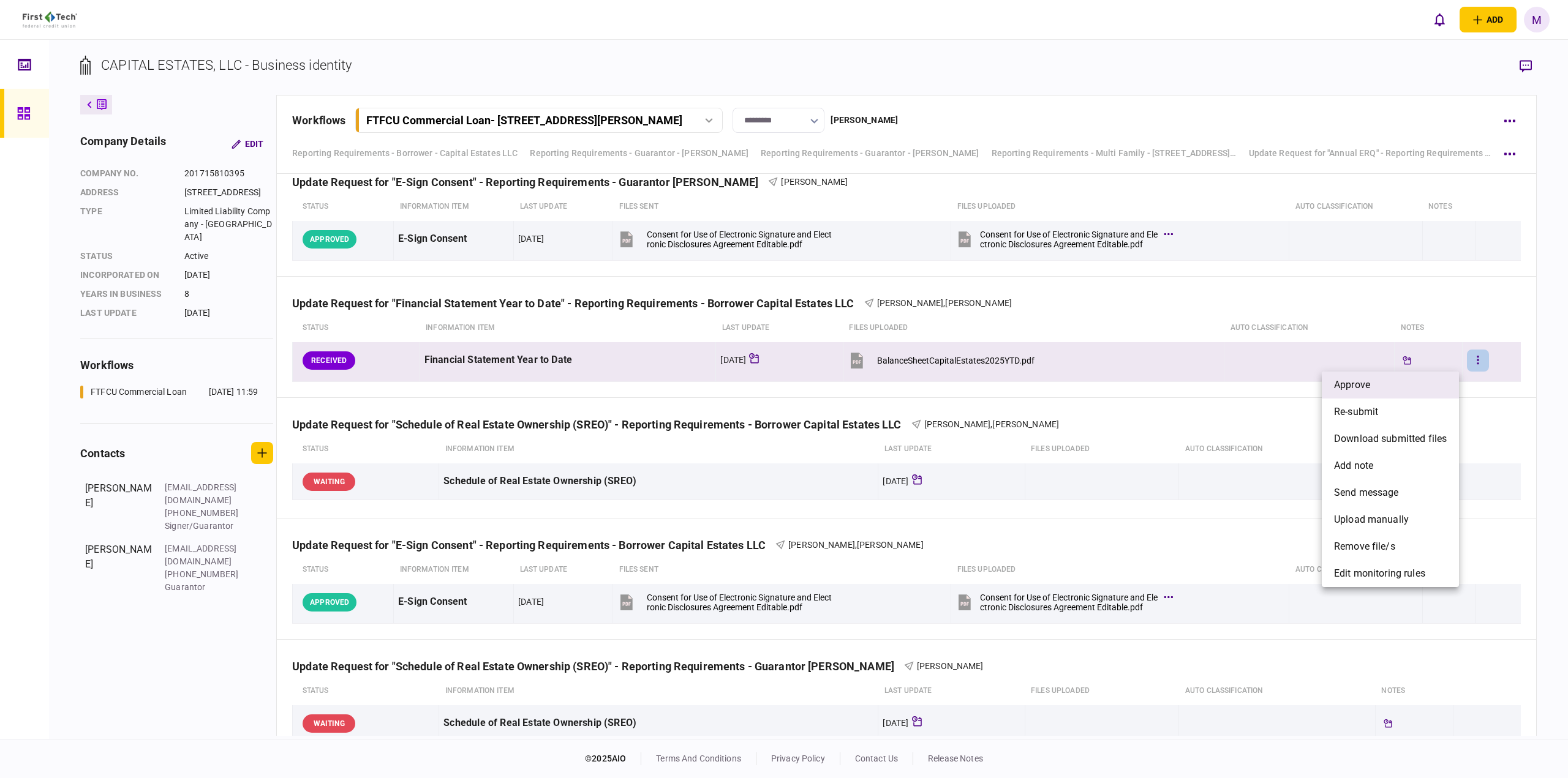
click at [1383, 378] on li "approve" at bounding box center [1389, 385] width 137 height 27
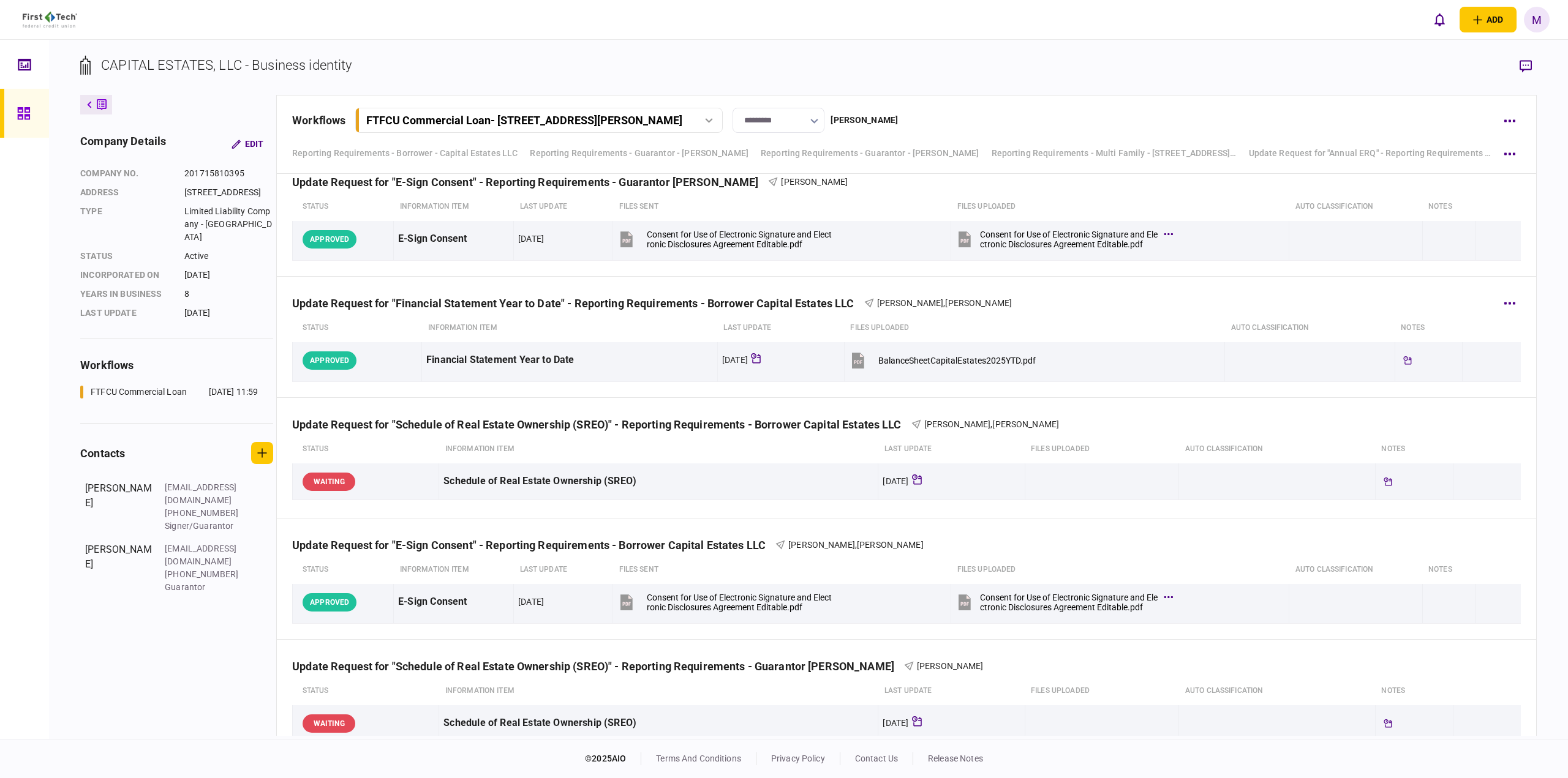
click at [1417, 282] on div "Update Request for "Financial Statement Year to Date" - Reporting Requirements …" at bounding box center [907, 294] width 1228 height 37
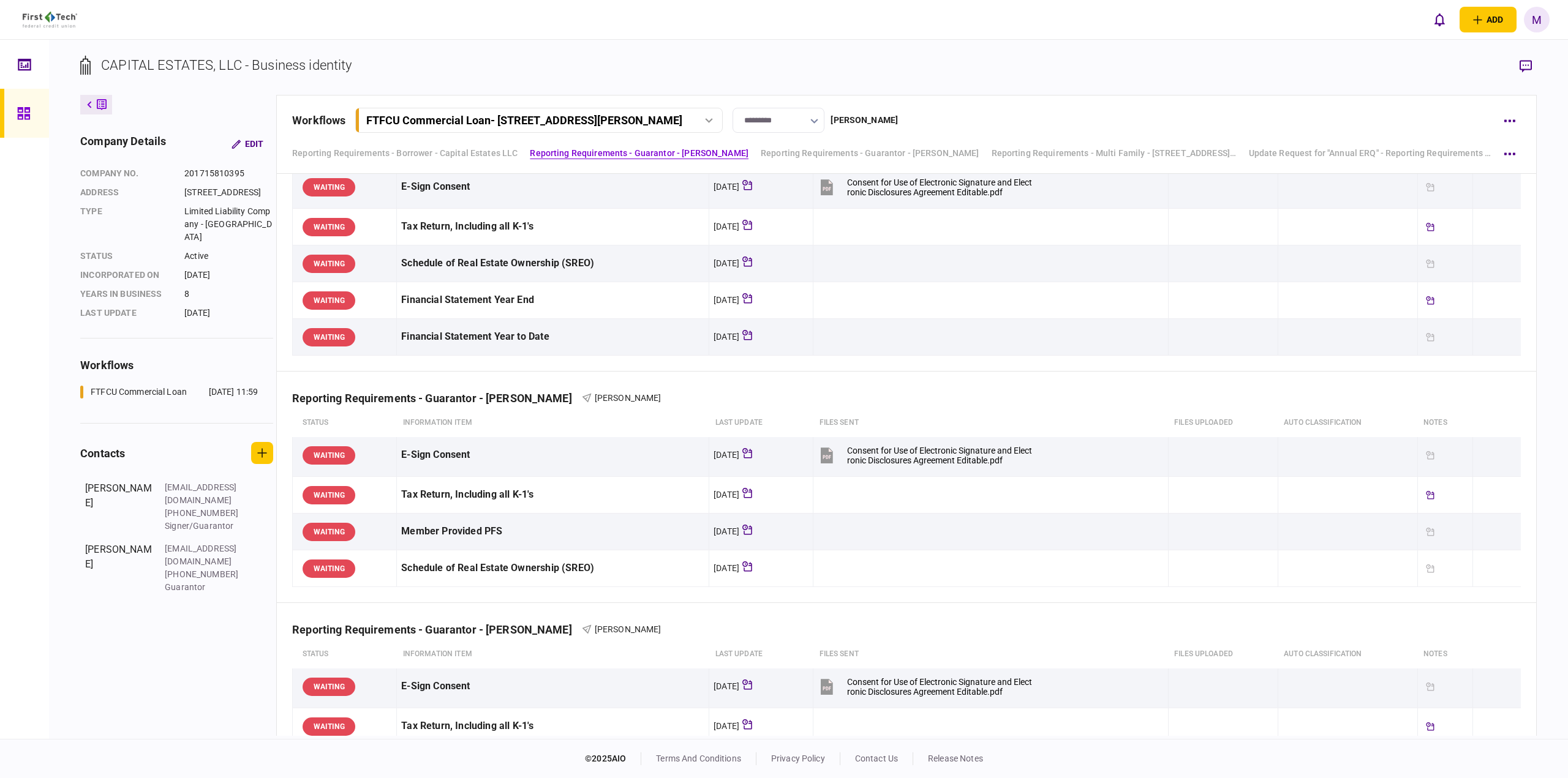
scroll to position [27, 0]
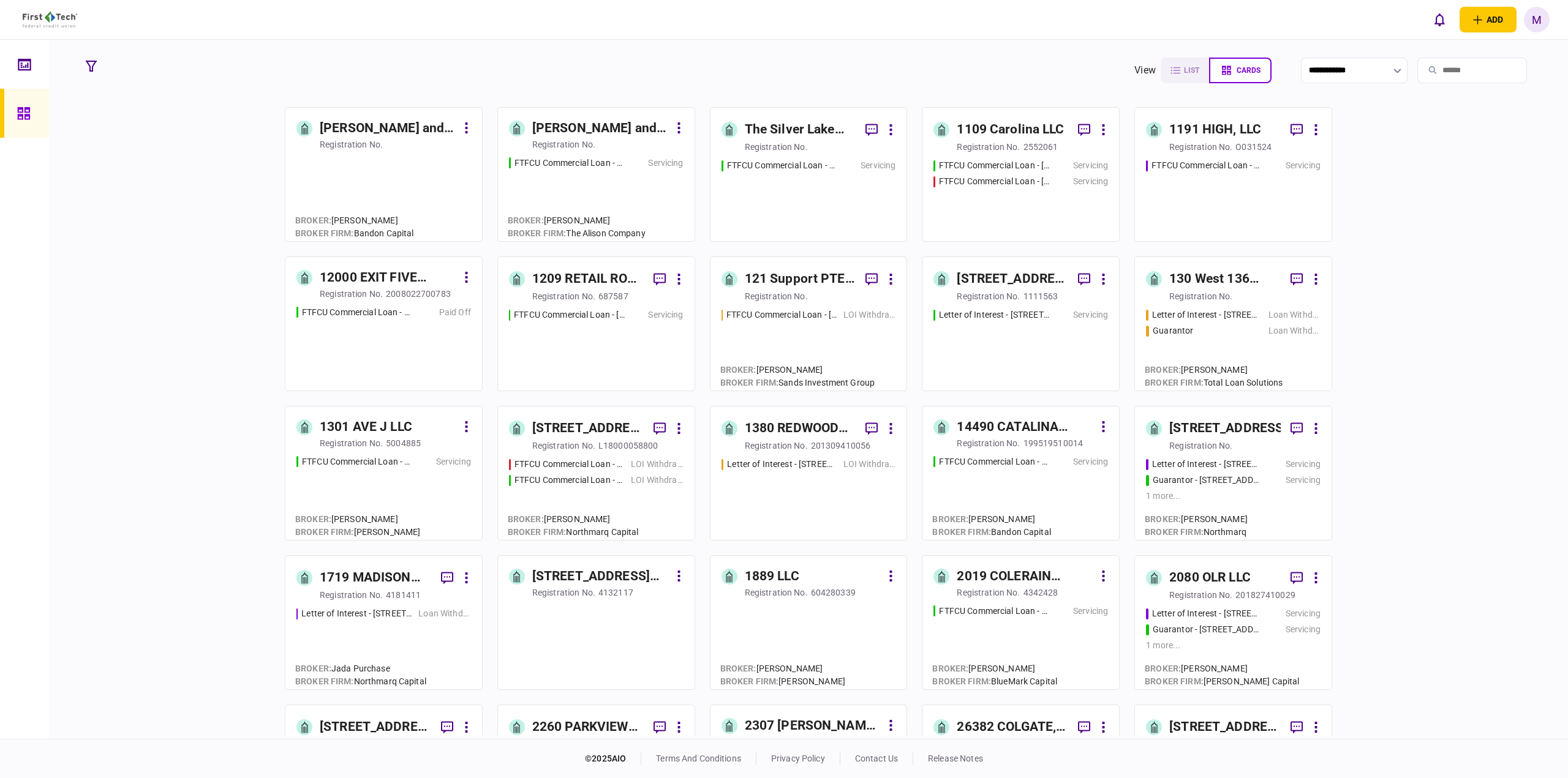
click at [1454, 62] on input "search" at bounding box center [1471, 70] width 110 height 26
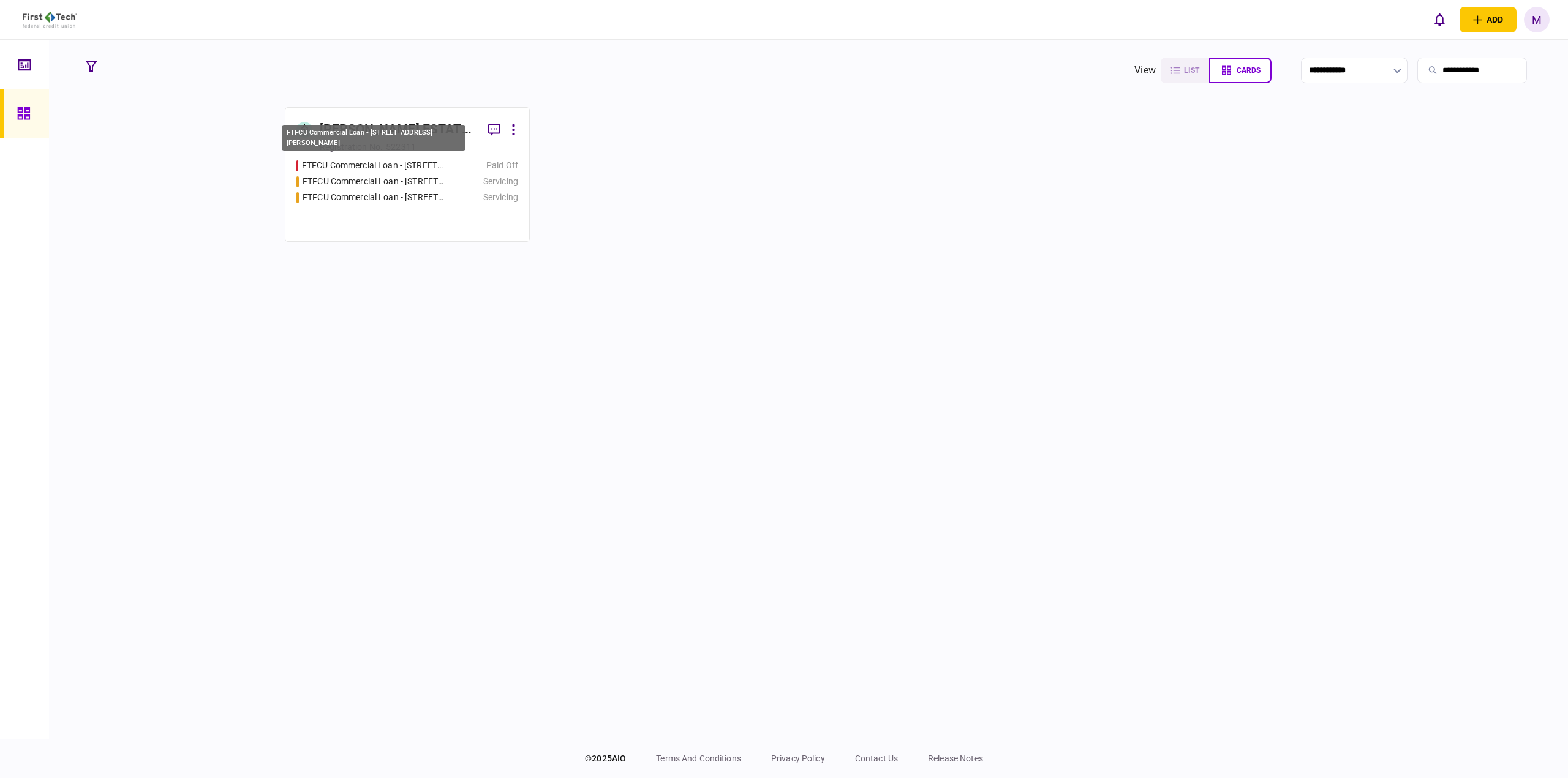
type input "**********"
click at [390, 171] on div "FTFCU Commercial Loan - [STREET_ADDRESS][PERSON_NAME]" at bounding box center [373, 166] width 143 height 13
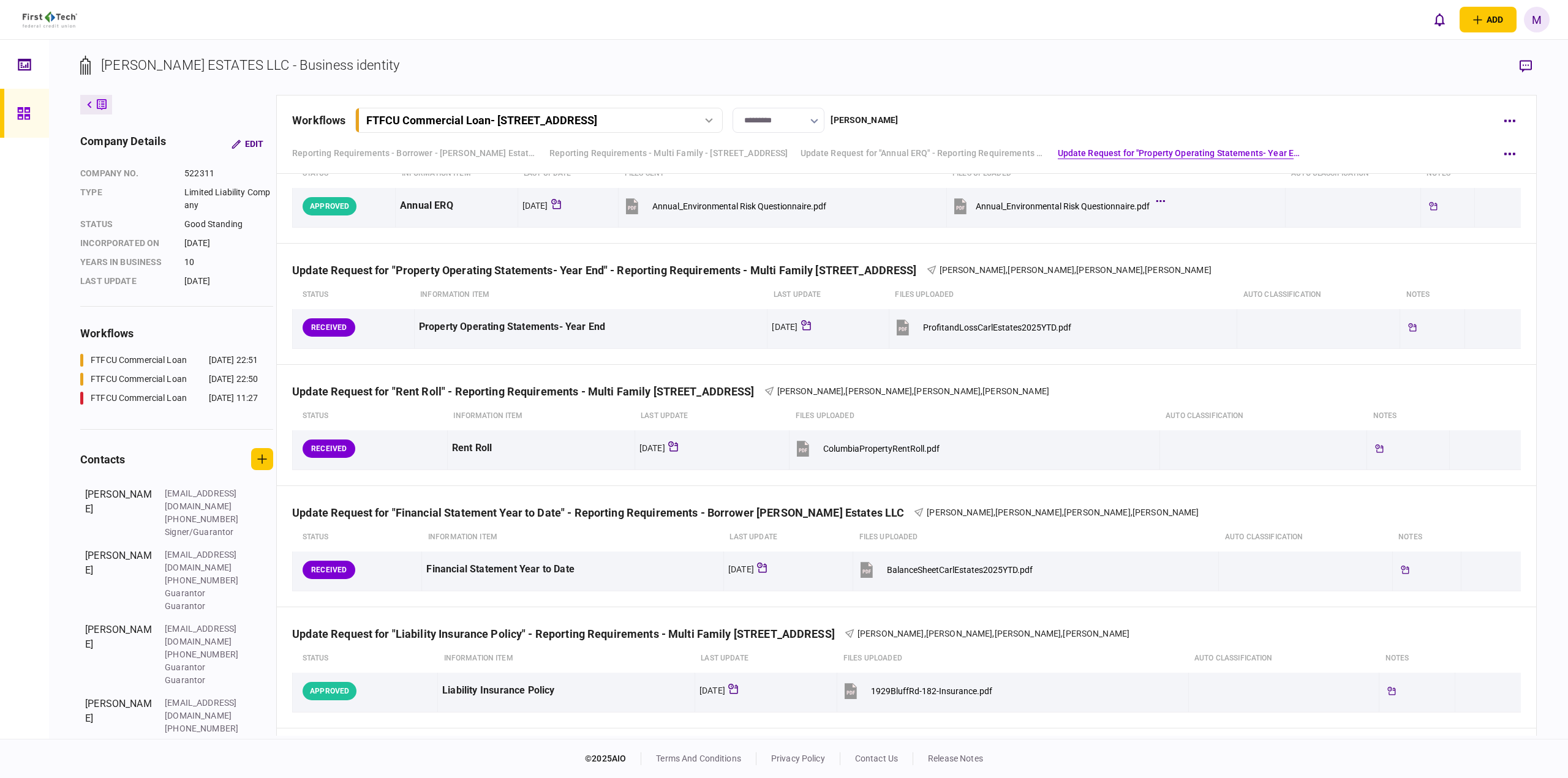
scroll to position [545, 0]
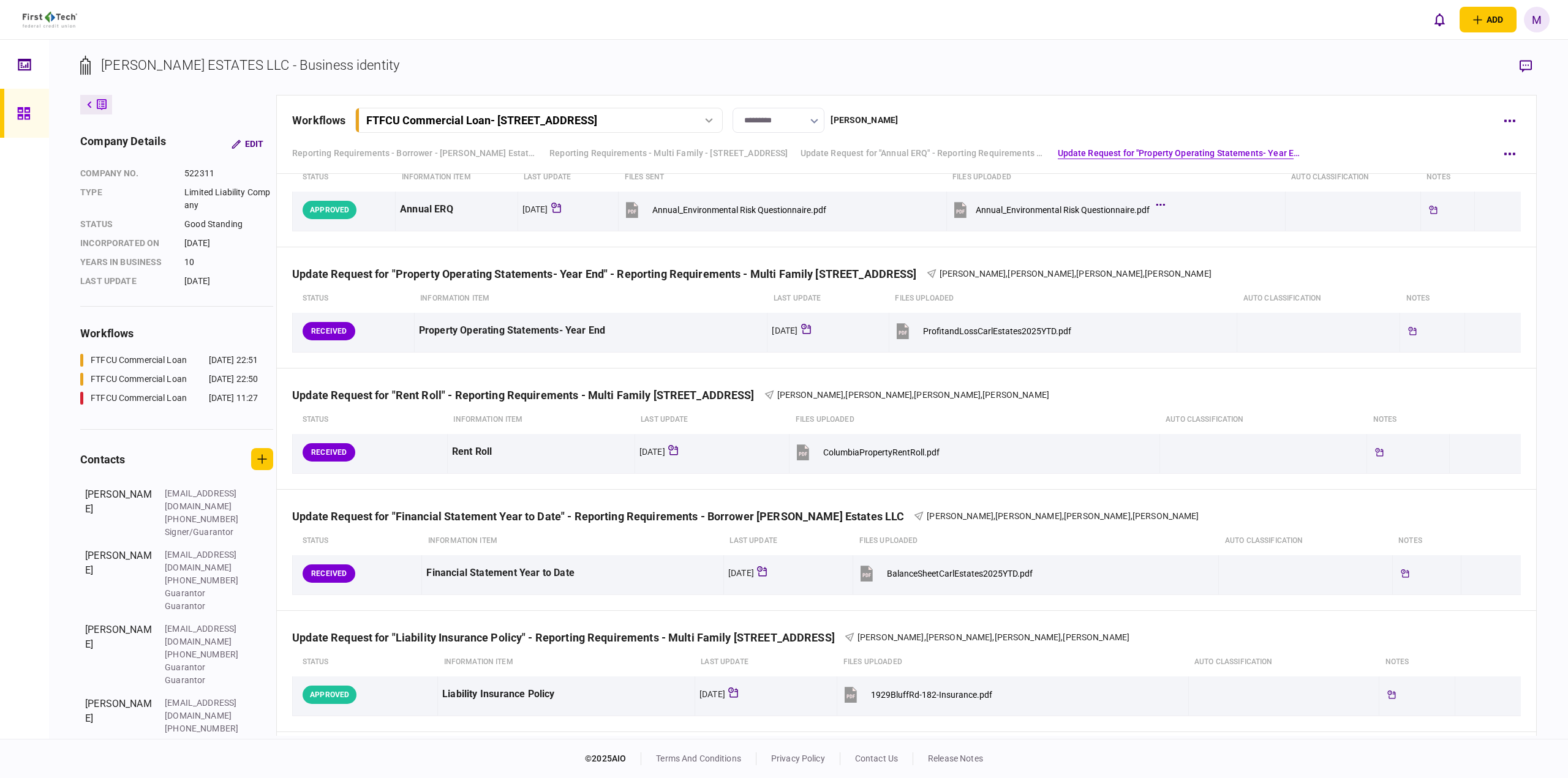
click at [555, 115] on div "FTFCU Commercial Loan - [STREET_ADDRESS]" at bounding box center [482, 120] width 231 height 13
click at [551, 168] on div "FTFCU Commercial Loan - 1929 Bluff Rd (#178) Columbia SC" at bounding box center [462, 171] width 177 height 13
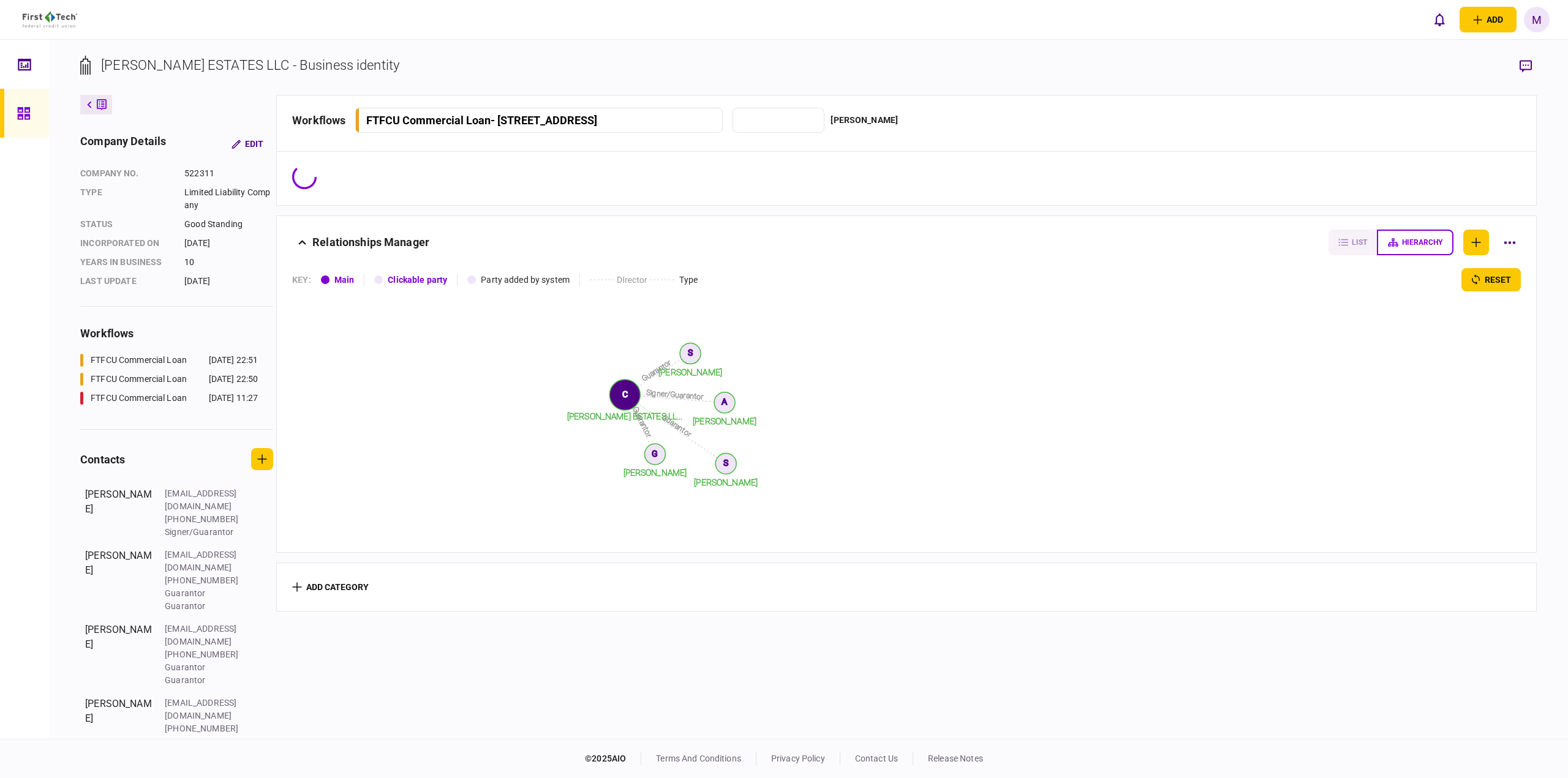
type input "*********"
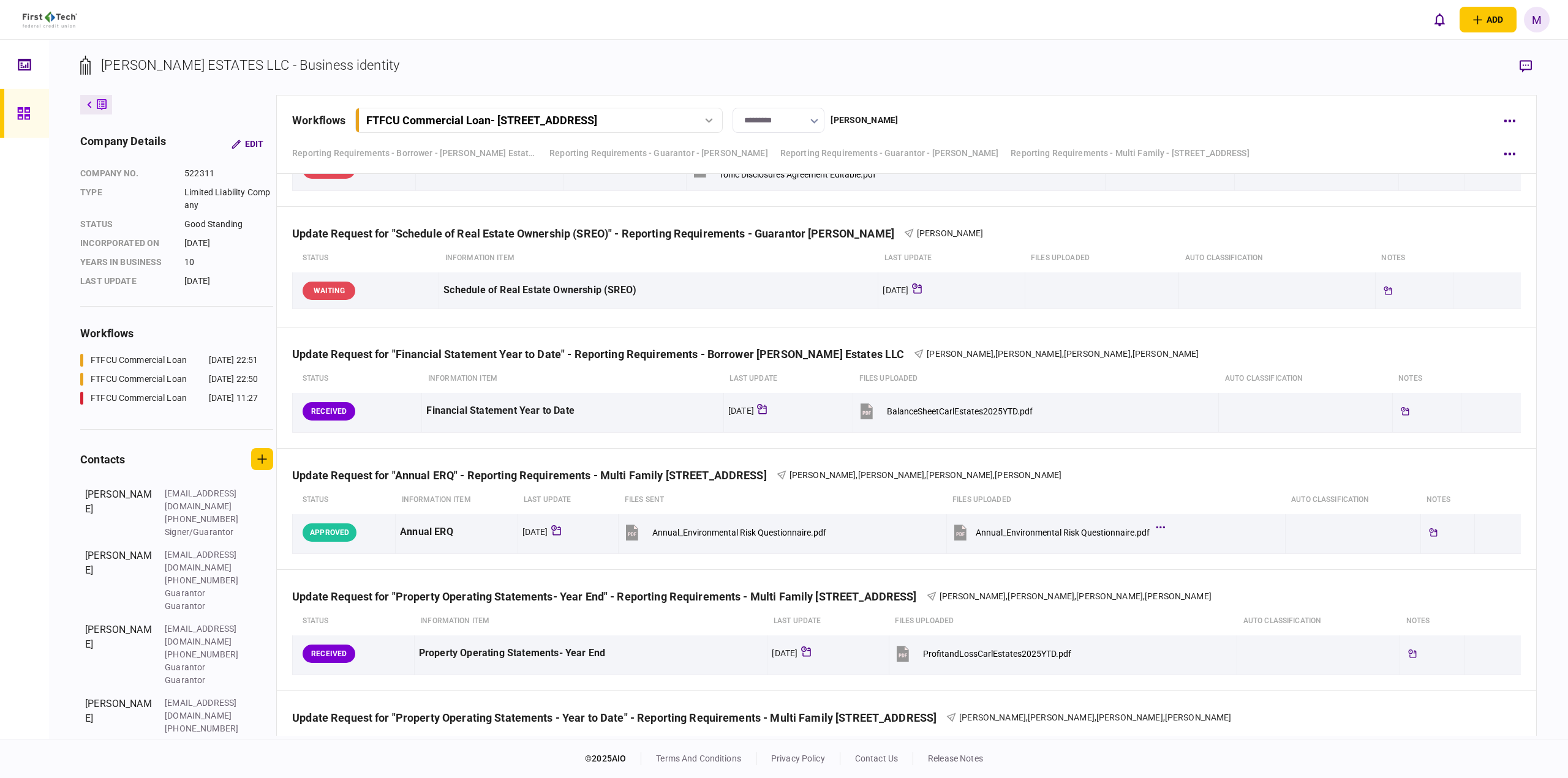
scroll to position [1182, 0]
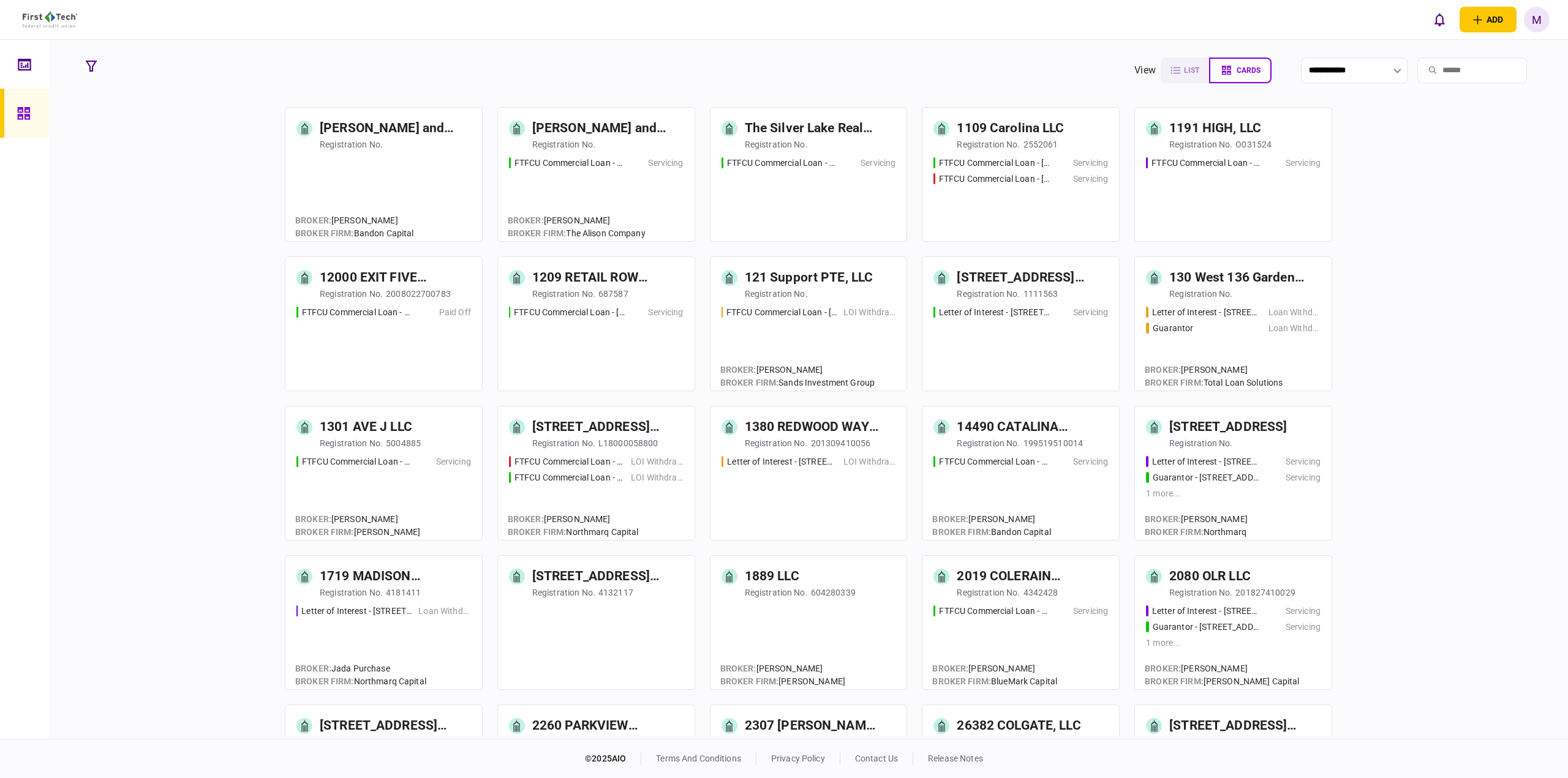
click at [1460, 71] on input "search" at bounding box center [1471, 70] width 110 height 26
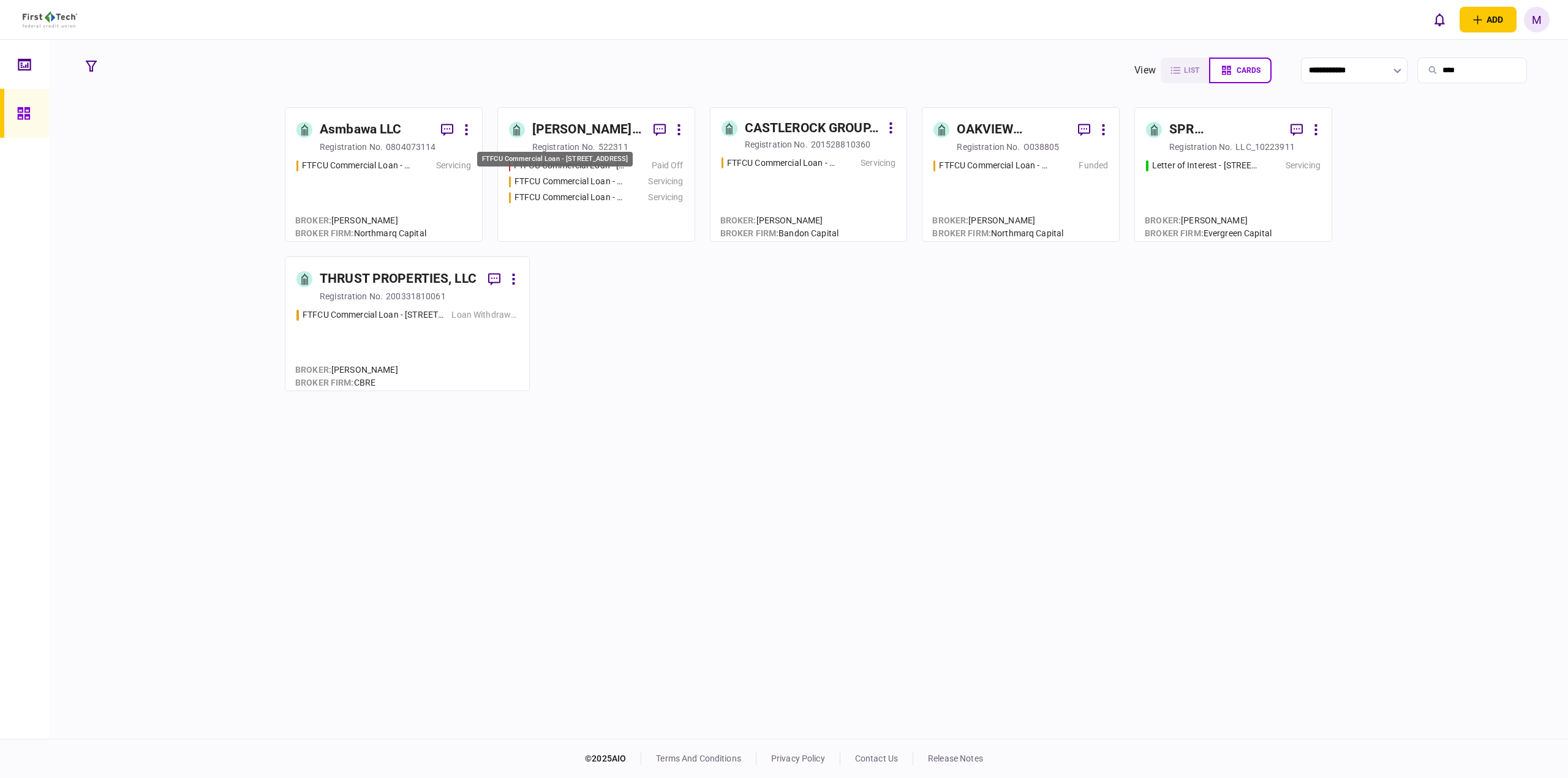
type input "****"
click at [575, 185] on div "FTFCU Commercial Loan - [STREET_ADDRESS]" at bounding box center [570, 182] width 110 height 13
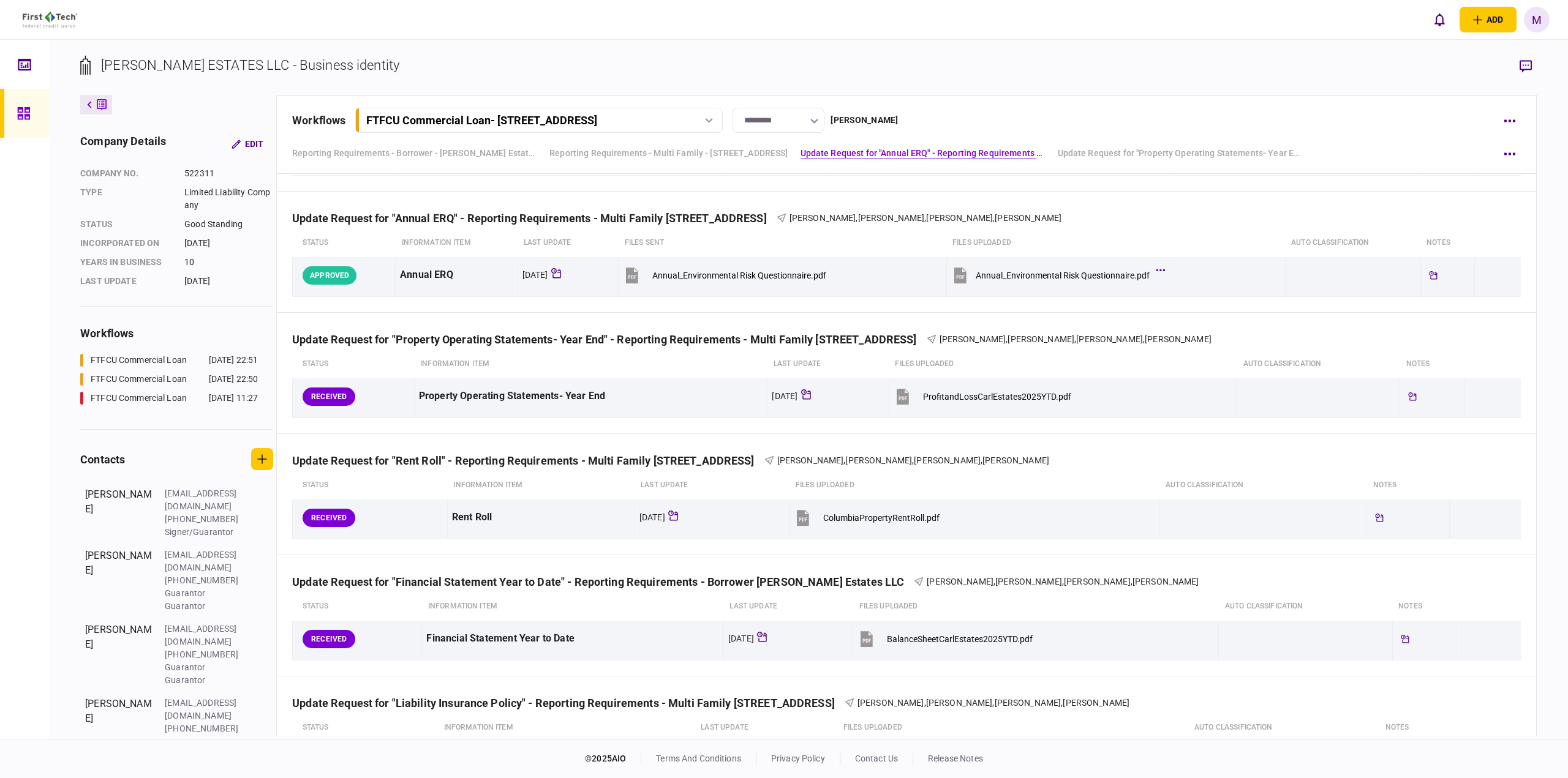
scroll to position [504, 0]
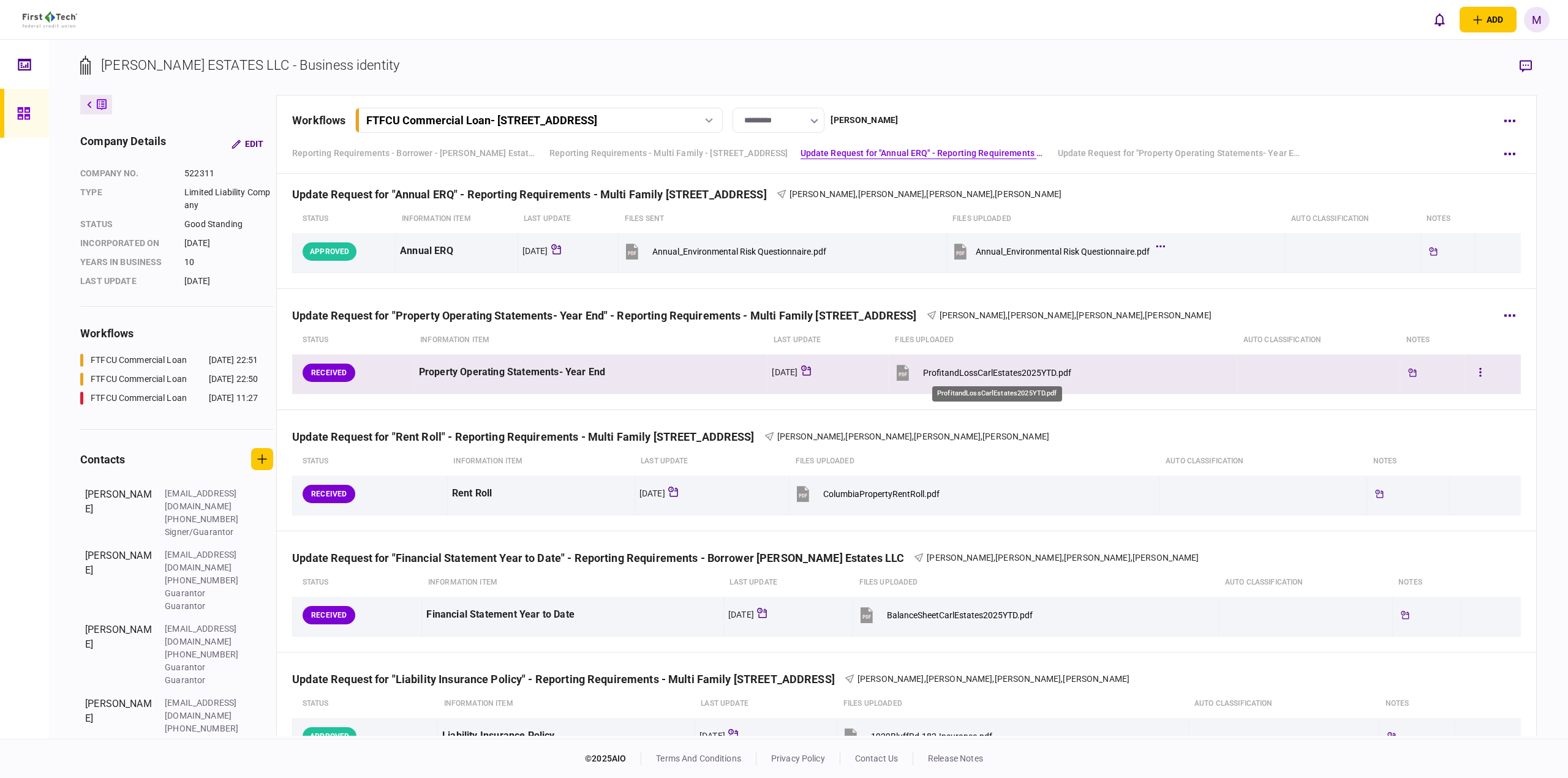
click at [1000, 371] on div "ProfitandLossCarlEstates2025YTD.pdf" at bounding box center [996, 373] width 149 height 9
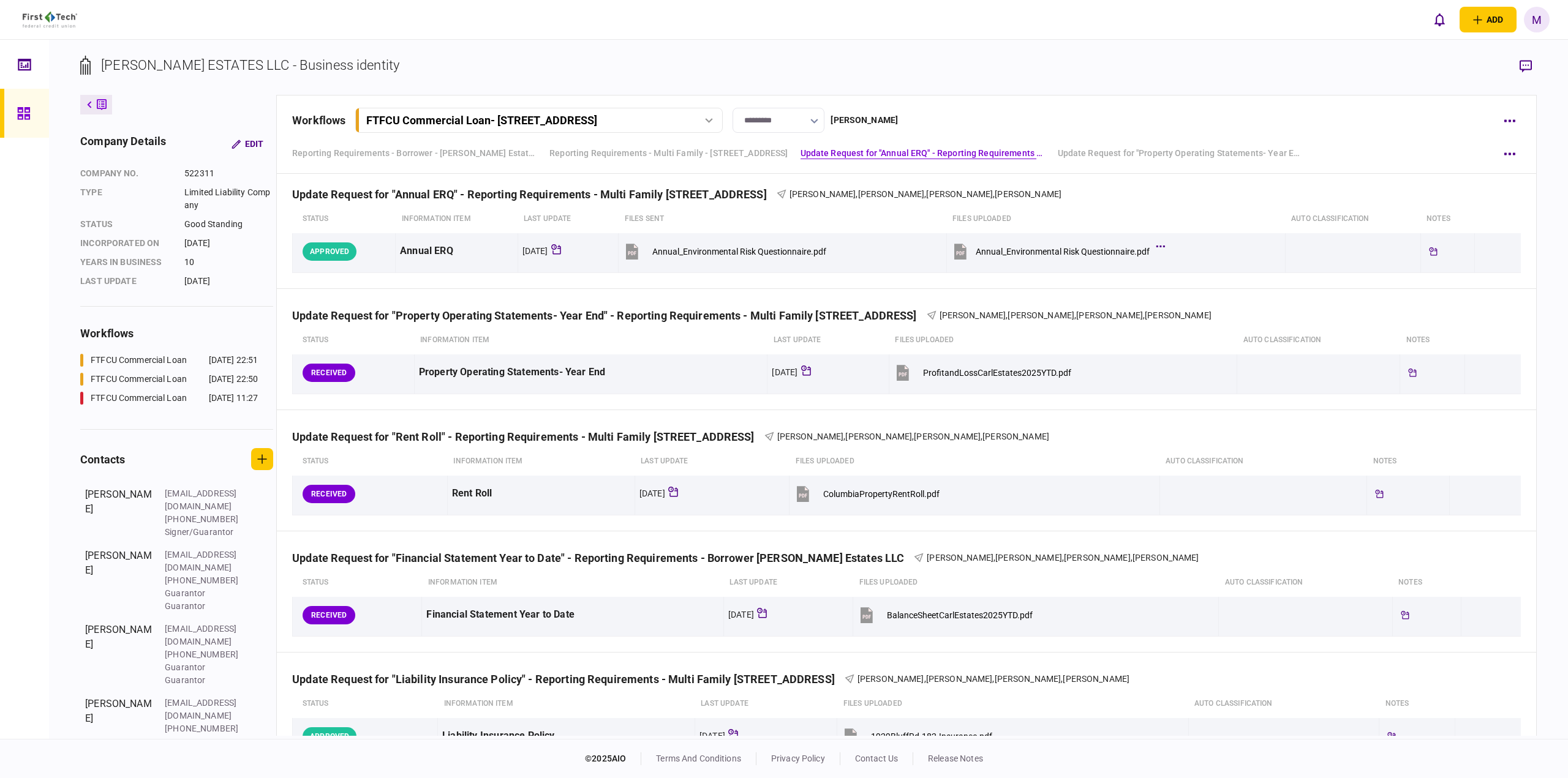
click at [1101, 70] on section "[PERSON_NAME] ESTATES LLC - Business identity" at bounding box center [808, 75] width 1456 height 40
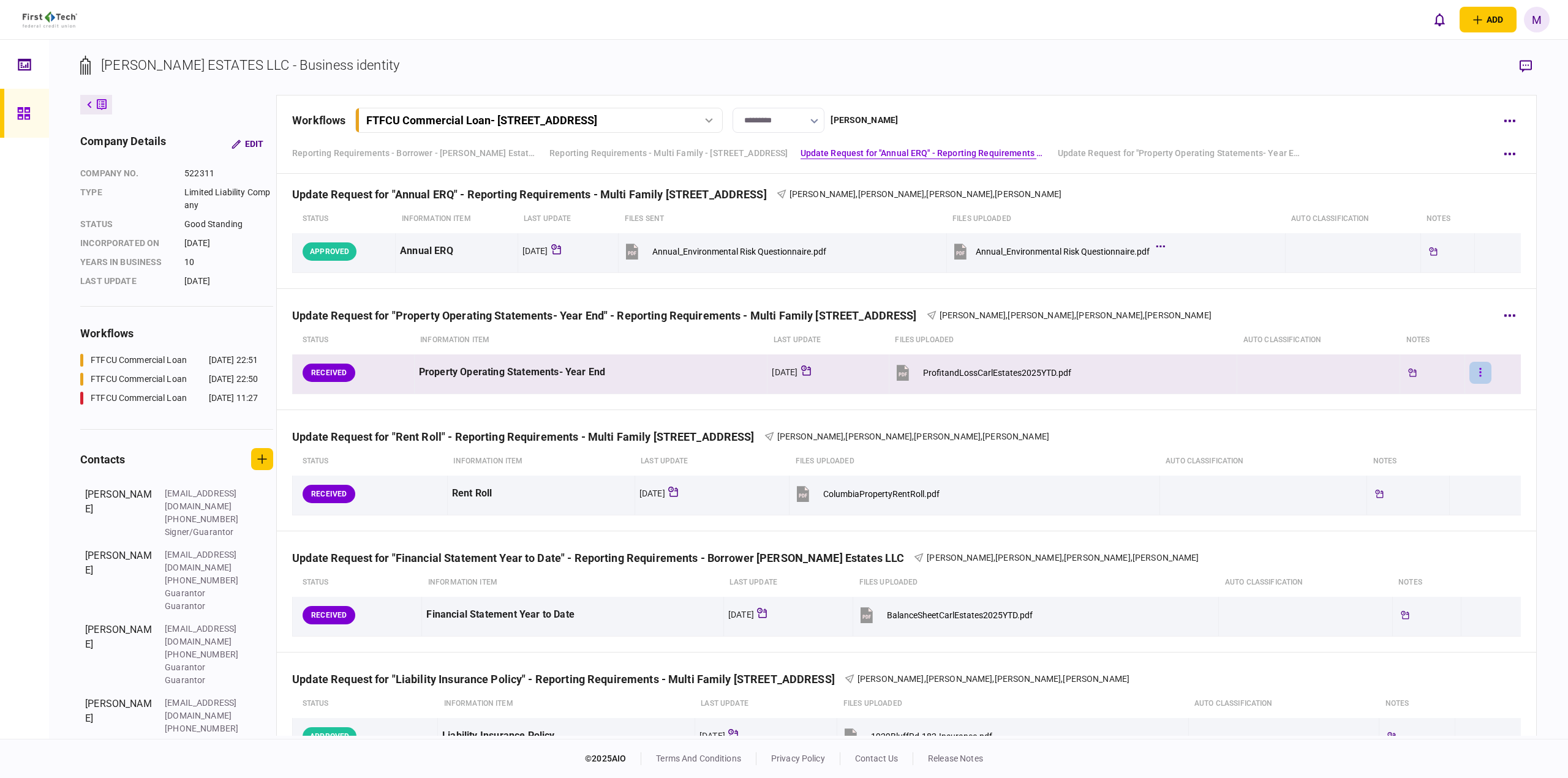
click at [1475, 369] on button "button" at bounding box center [1479, 372] width 22 height 22
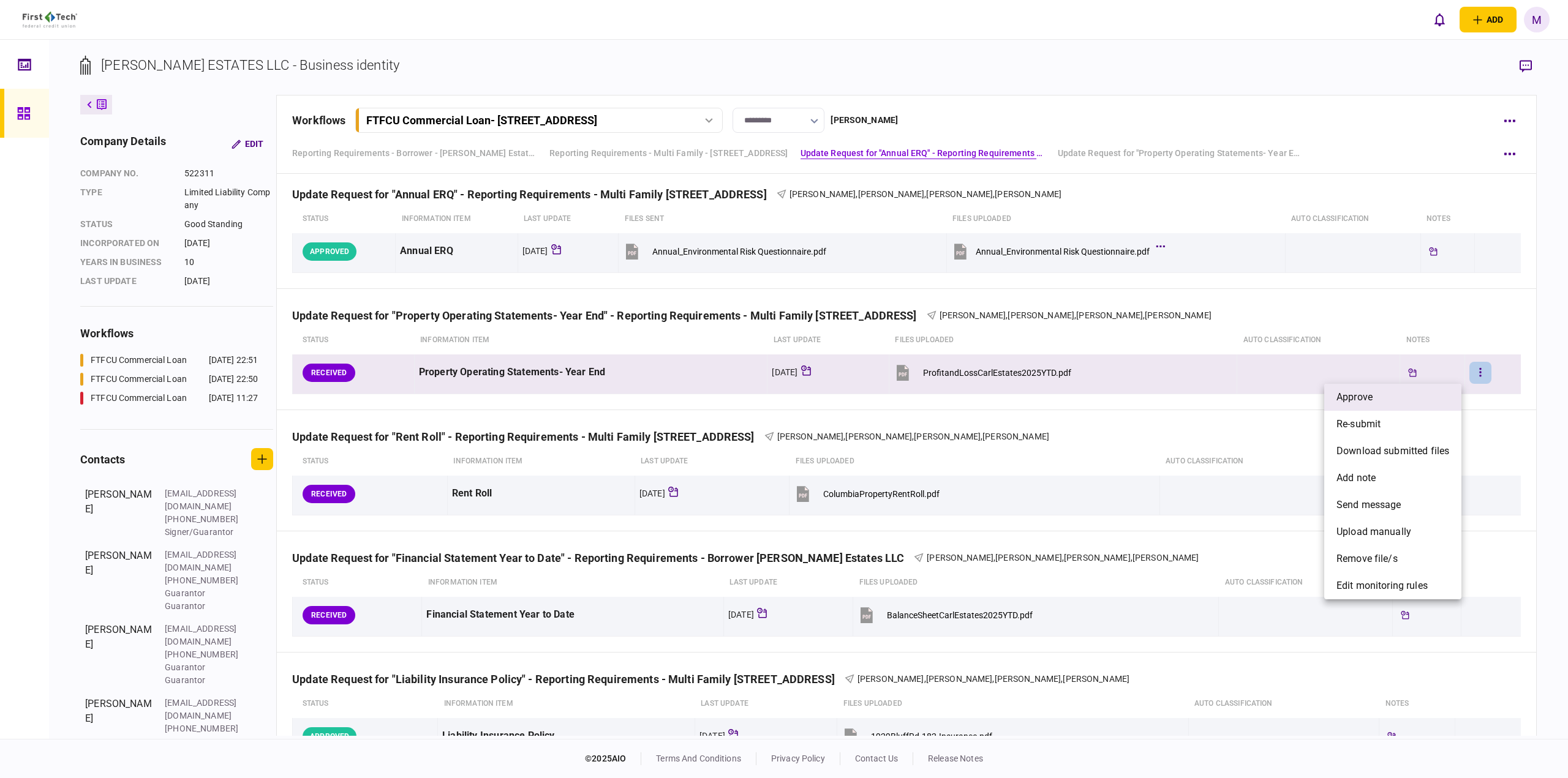
click at [1381, 401] on li "approve" at bounding box center [1392, 398] width 137 height 27
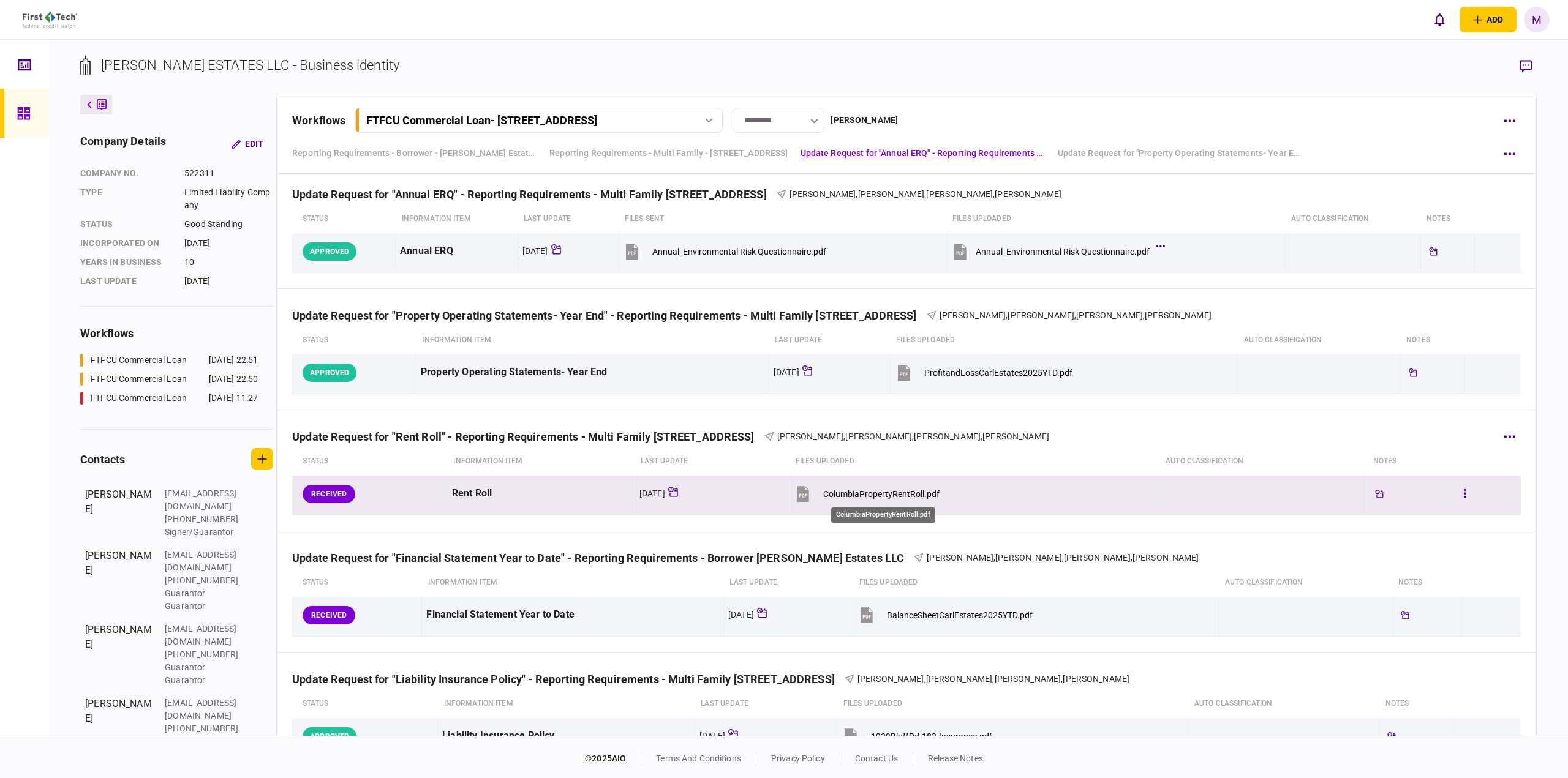
click at [854, 490] on div "ColumbiaPropertyRentRoll.pdf" at bounding box center [881, 494] width 116 height 9
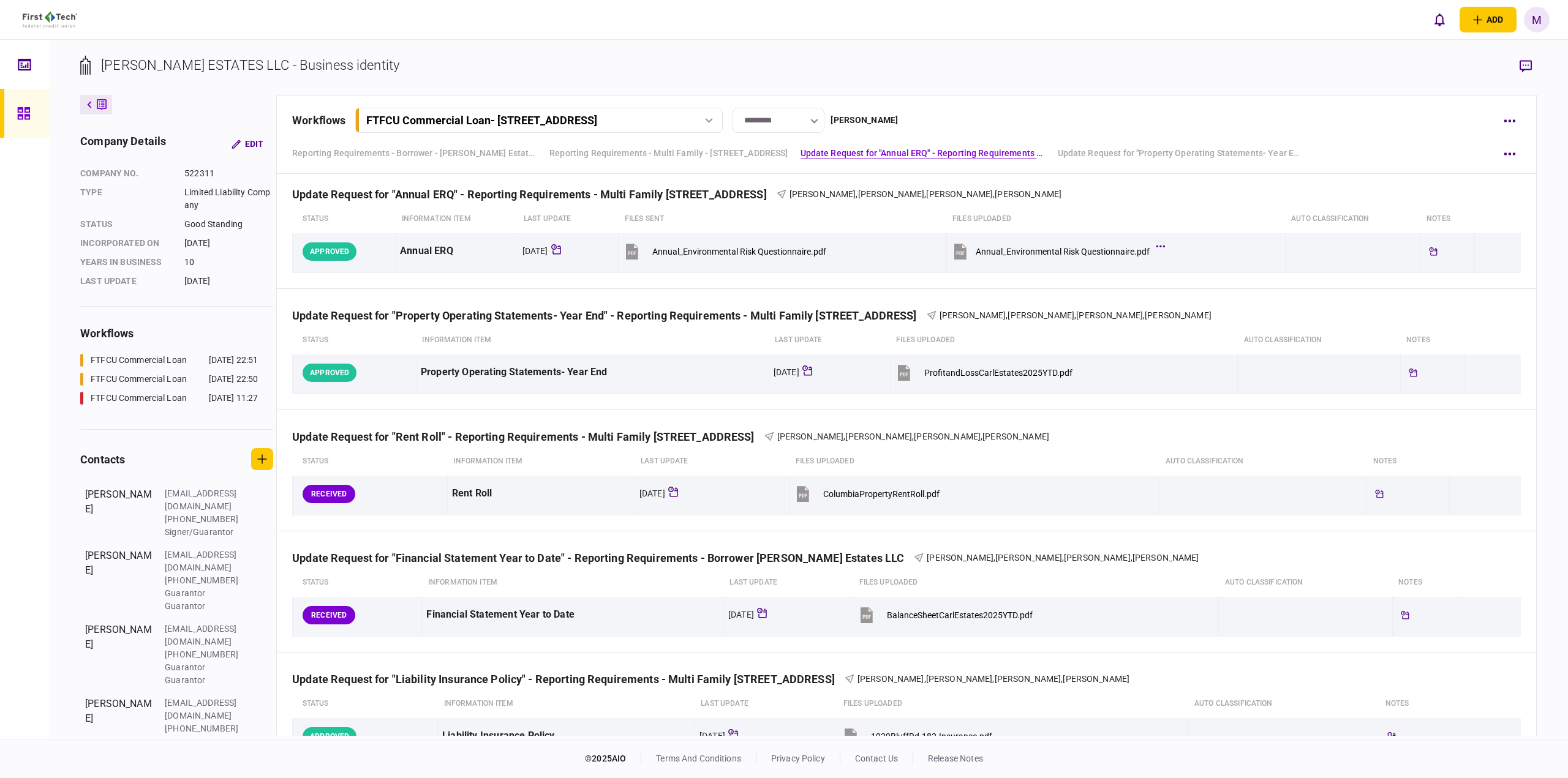
click at [1153, 84] on section "[PERSON_NAME] ESTATES LLC - Business identity" at bounding box center [808, 75] width 1456 height 40
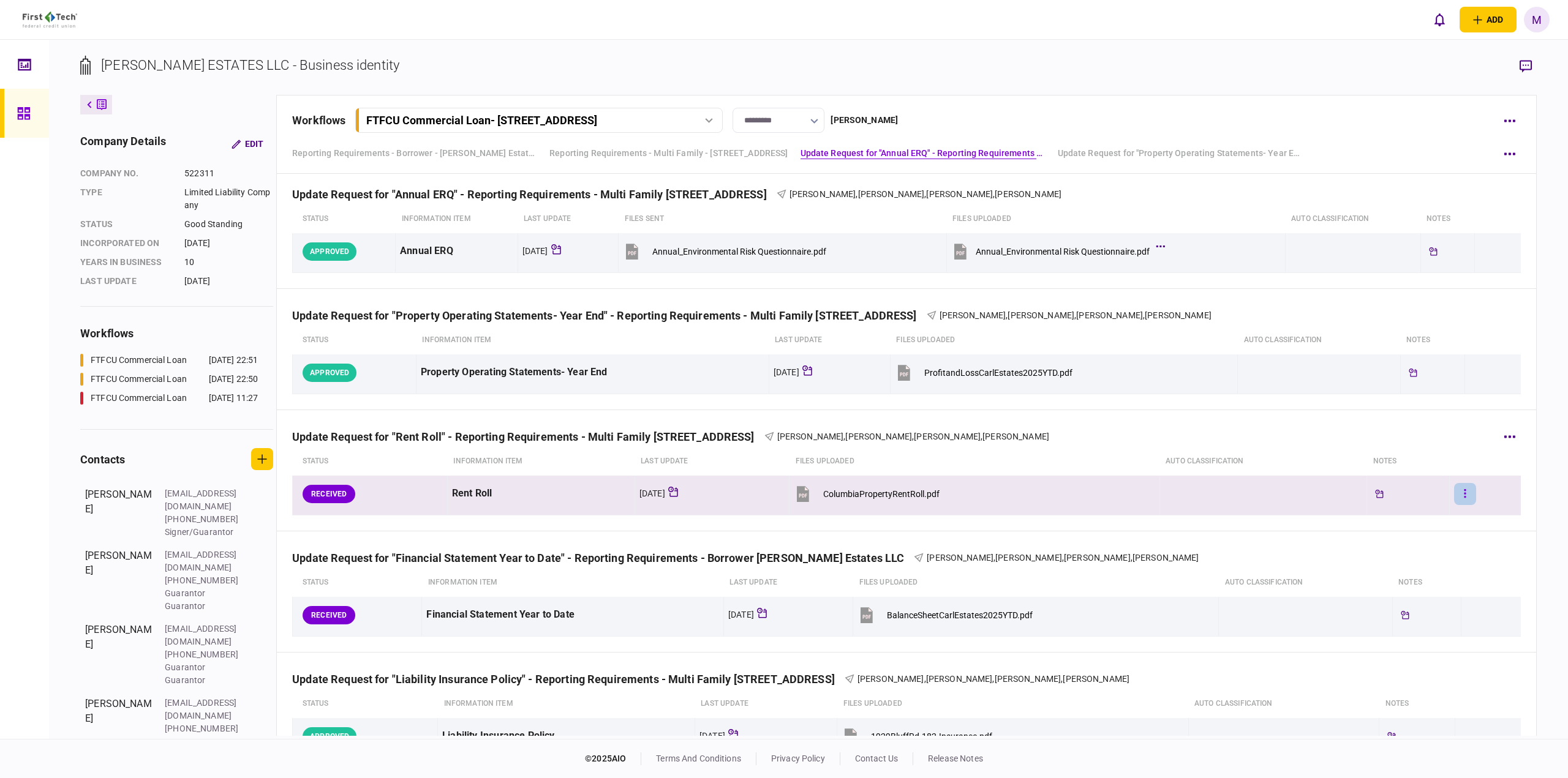
click at [1460, 496] on button "button" at bounding box center [1464, 494] width 22 height 22
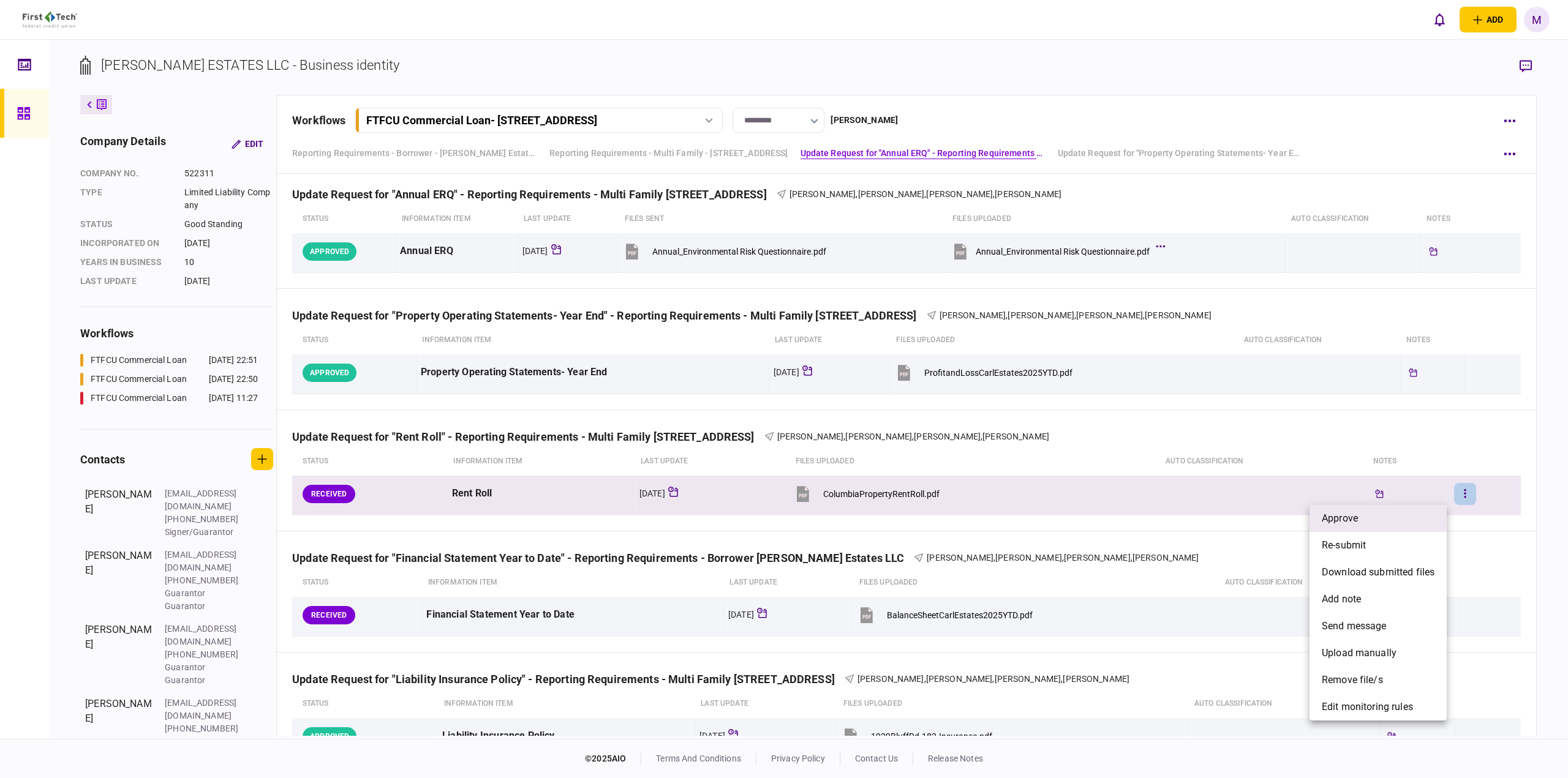
click at [1387, 522] on li "approve" at bounding box center [1377, 519] width 137 height 27
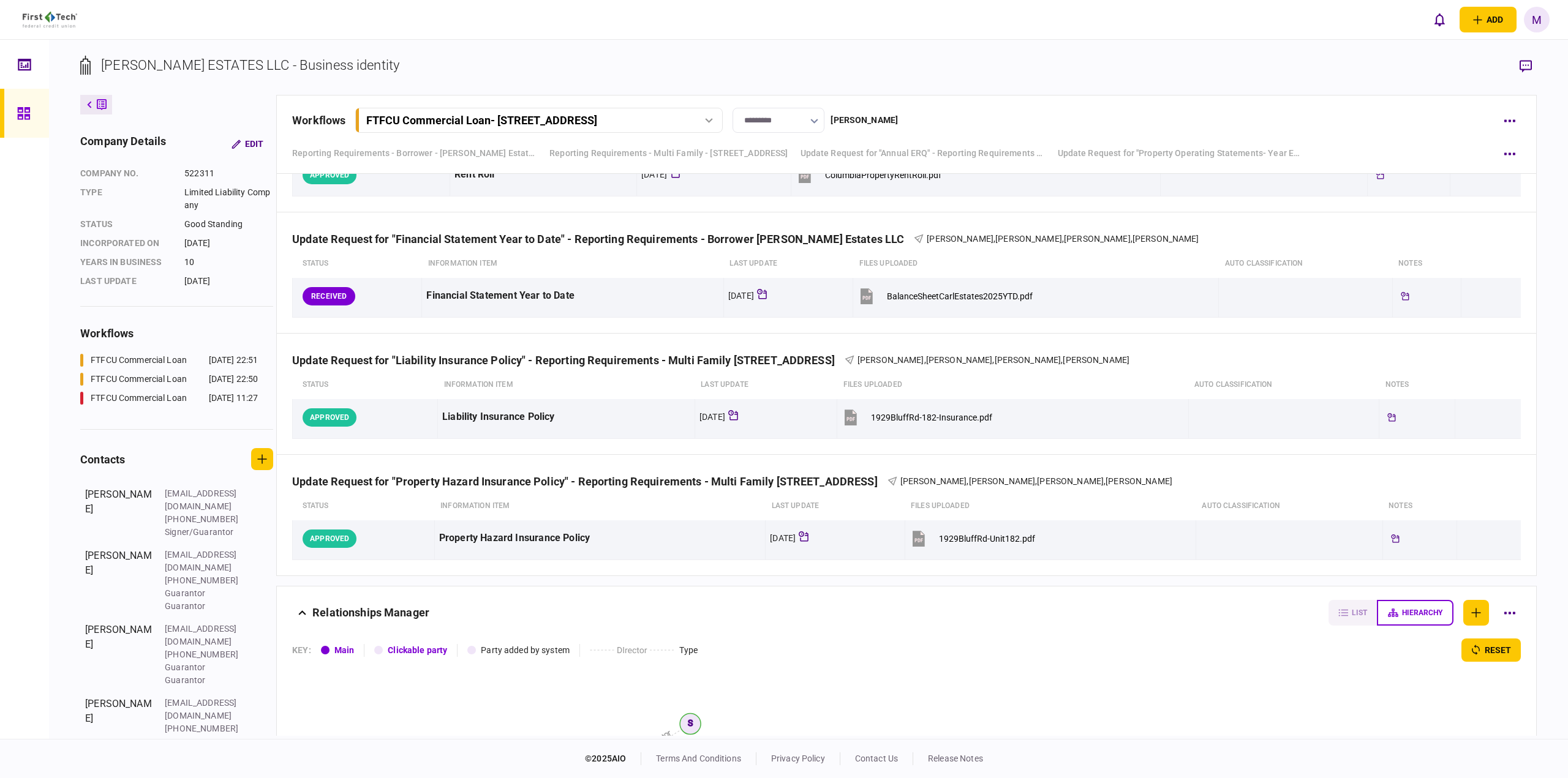
scroll to position [846, 0]
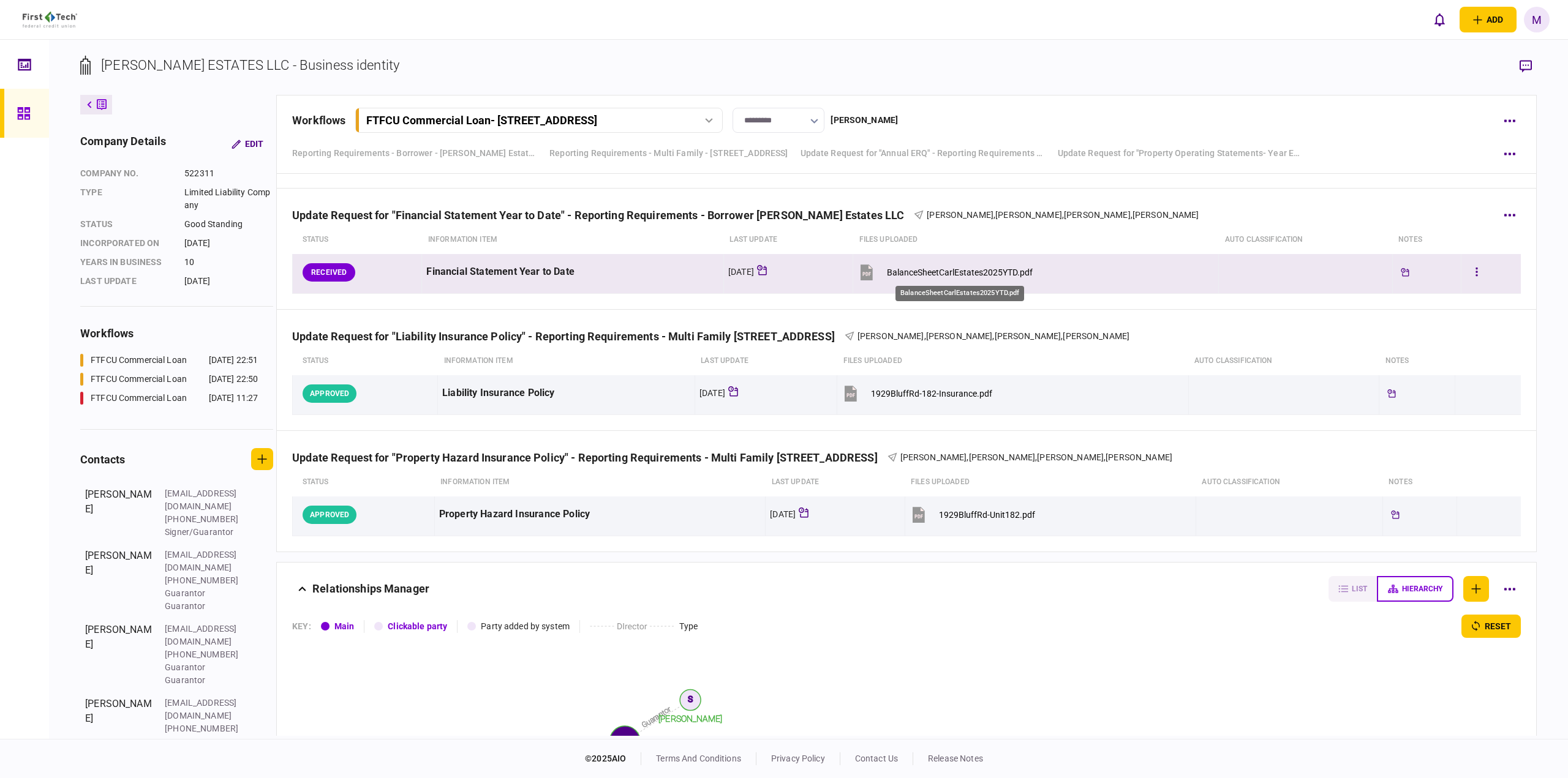
click at [1007, 271] on div "BalanceSheetCarlEstates2025YTD.pdf" at bounding box center [960, 273] width 146 height 9
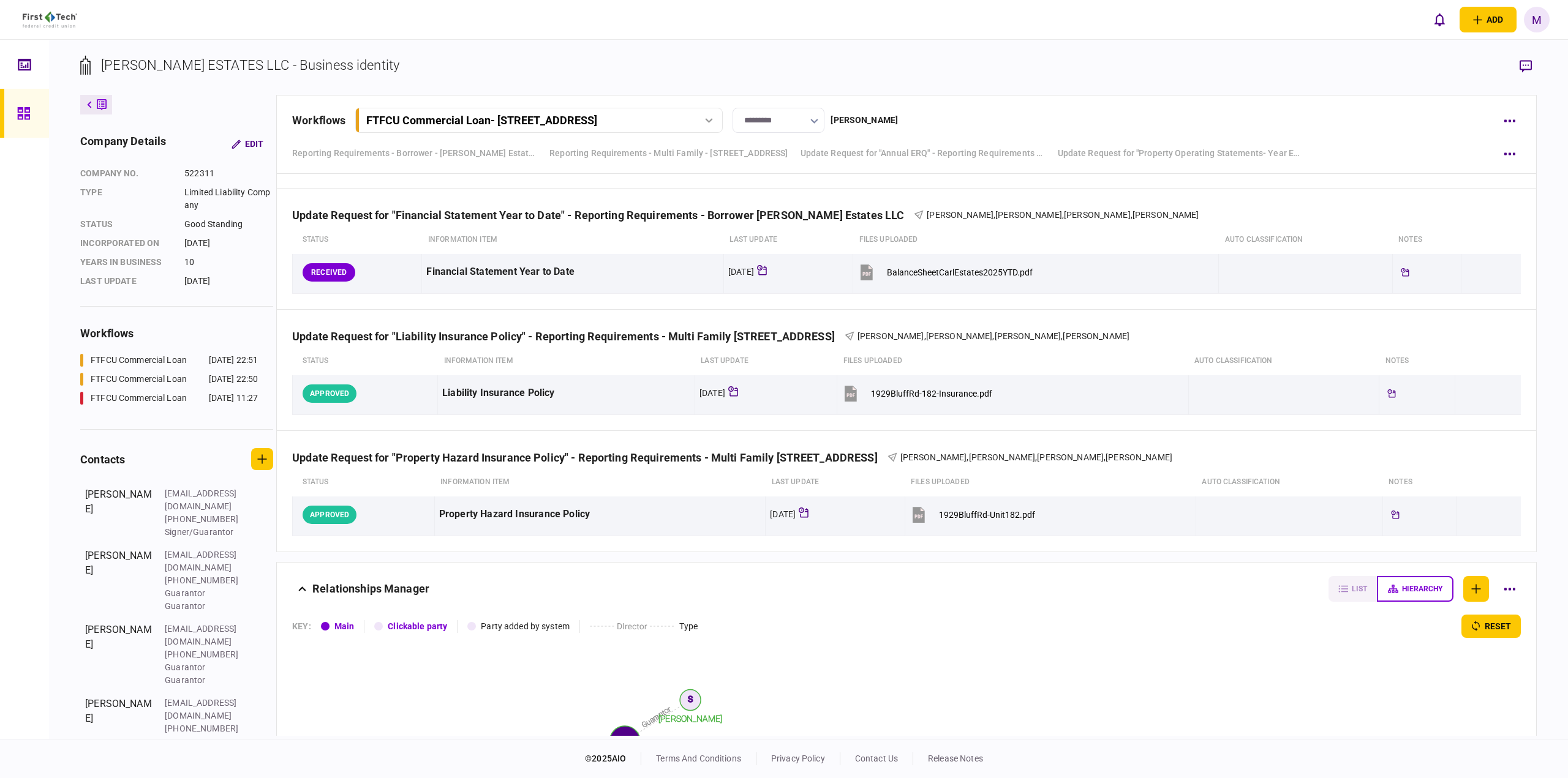
click at [776, 40] on div "[PERSON_NAME] ESTATES LLC - Business identity company details Edit company no. …" at bounding box center [808, 389] width 1519 height 699
click at [919, 64] on section "[PERSON_NAME] ESTATES LLC - Business identity" at bounding box center [808, 75] width 1456 height 40
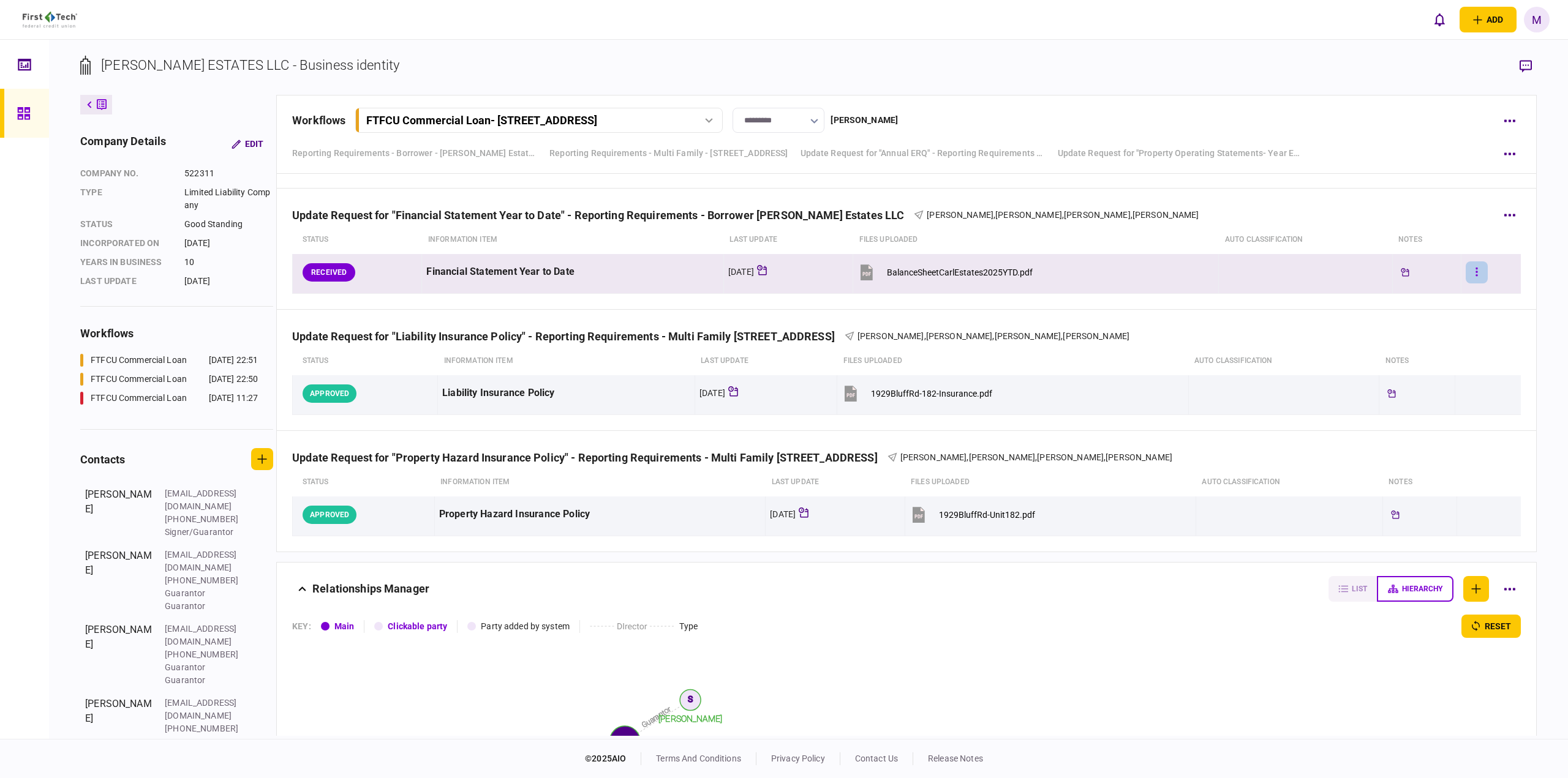
click at [1474, 269] on button "button" at bounding box center [1475, 272] width 22 height 22
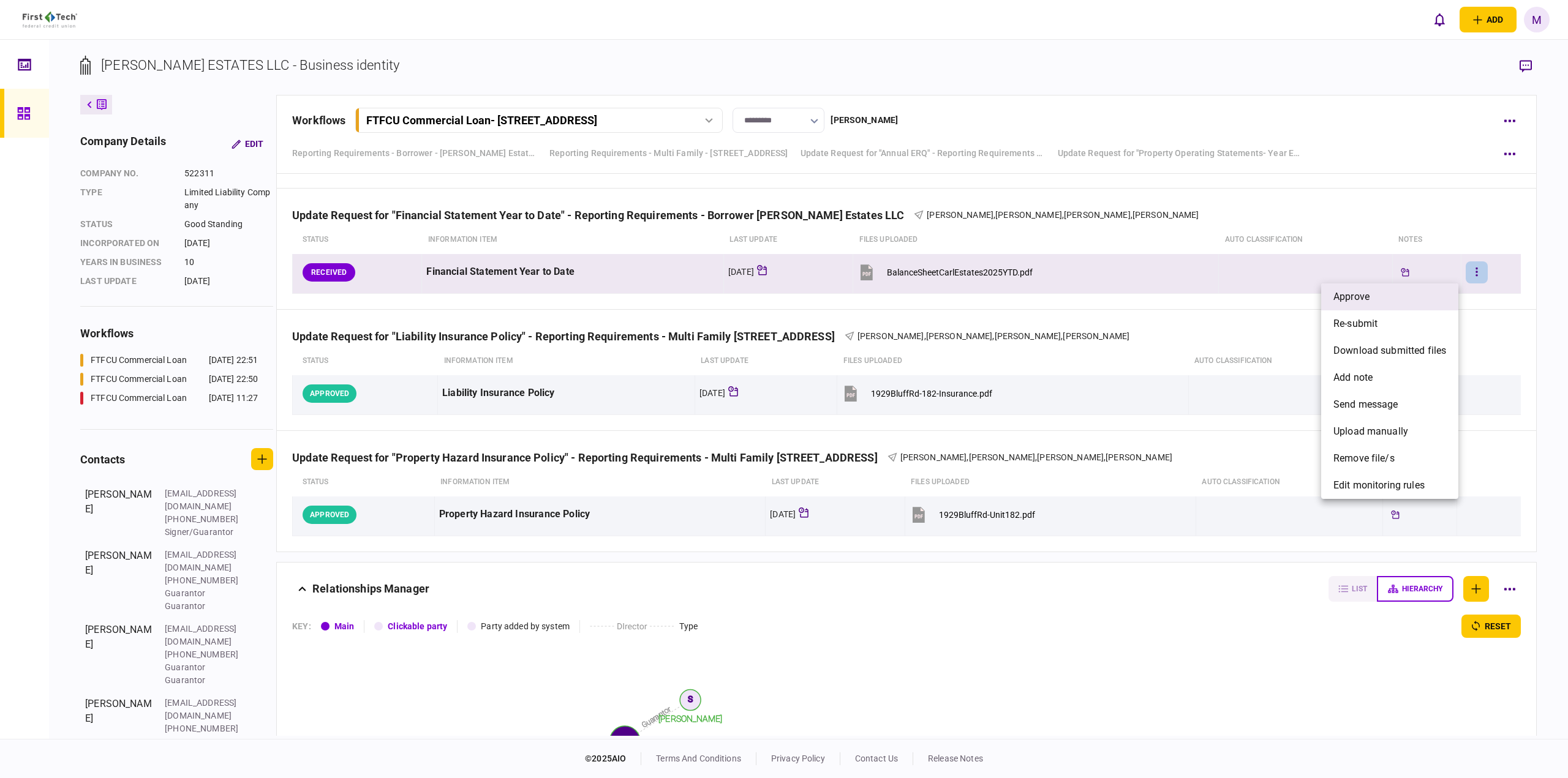
click at [1340, 300] on span "approve" at bounding box center [1351, 297] width 36 height 15
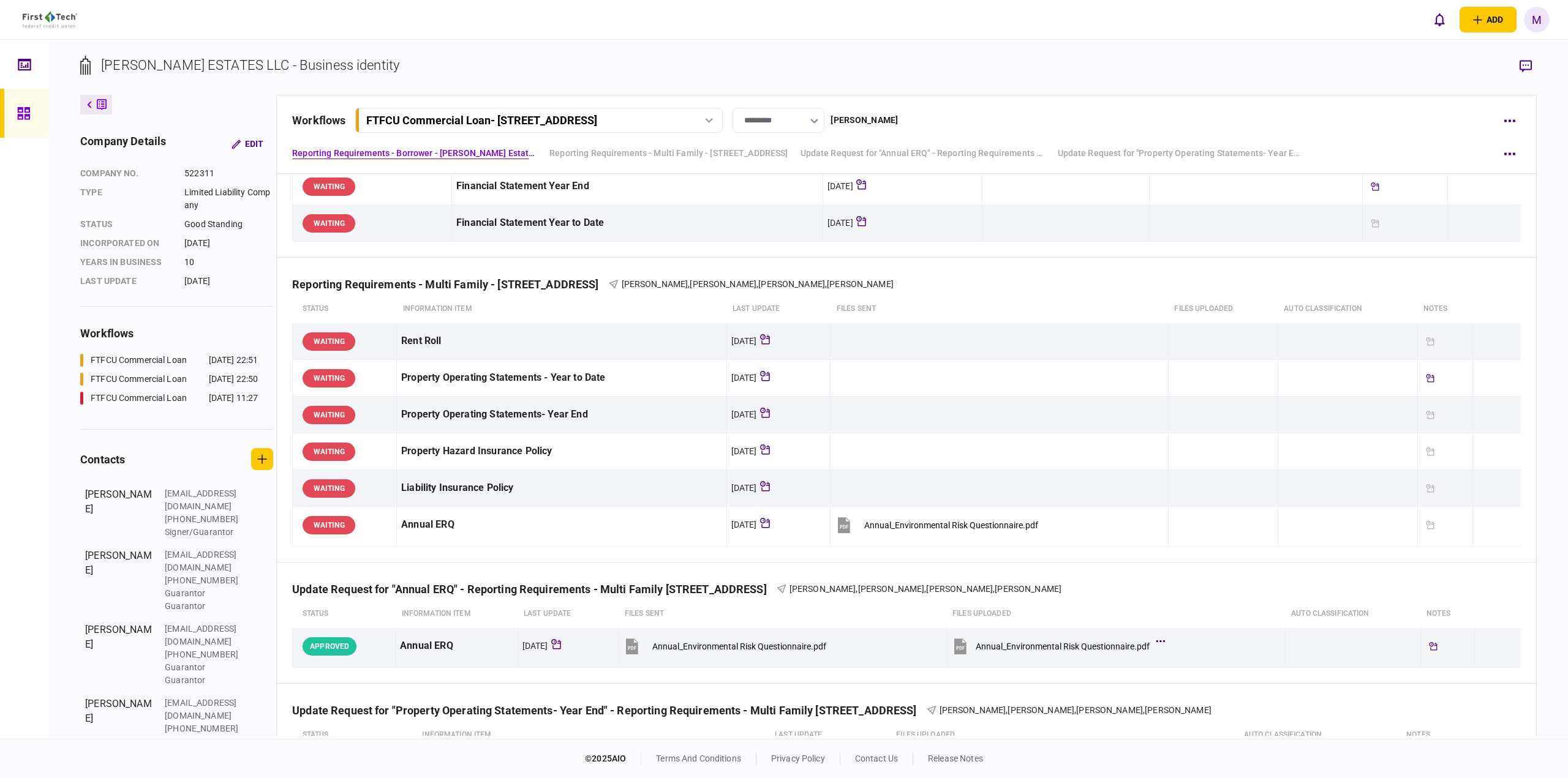
scroll to position [0, 0]
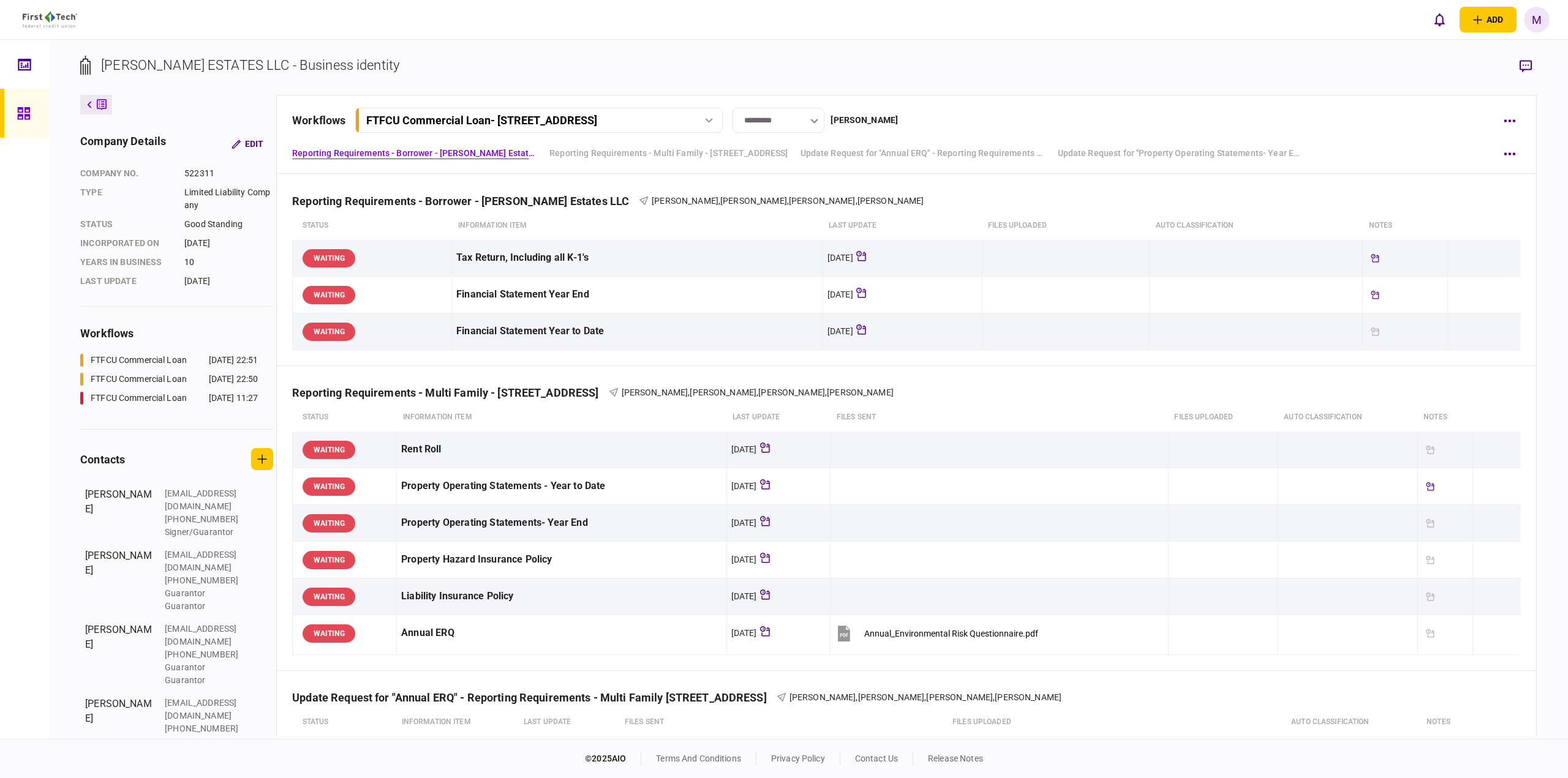
click at [667, 114] on div "FTFCU Commercial Loan - [STREET_ADDRESS]" at bounding box center [524, 120] width 317 height 13
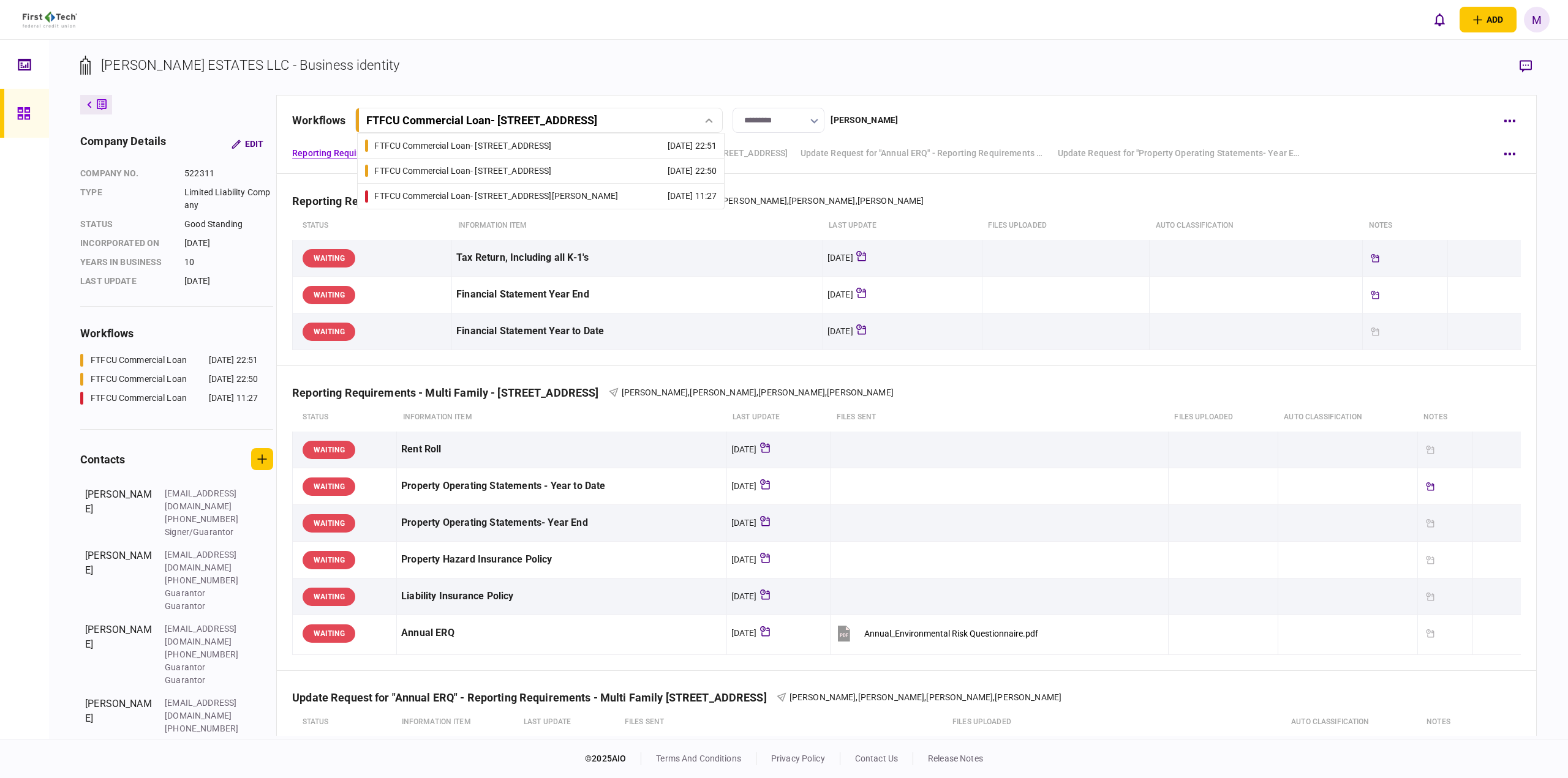
click at [646, 164] on link "FTFCU Commercial Loan - [STREET_ADDRESS] [DATE] 22:50" at bounding box center [540, 171] width 351 height 25
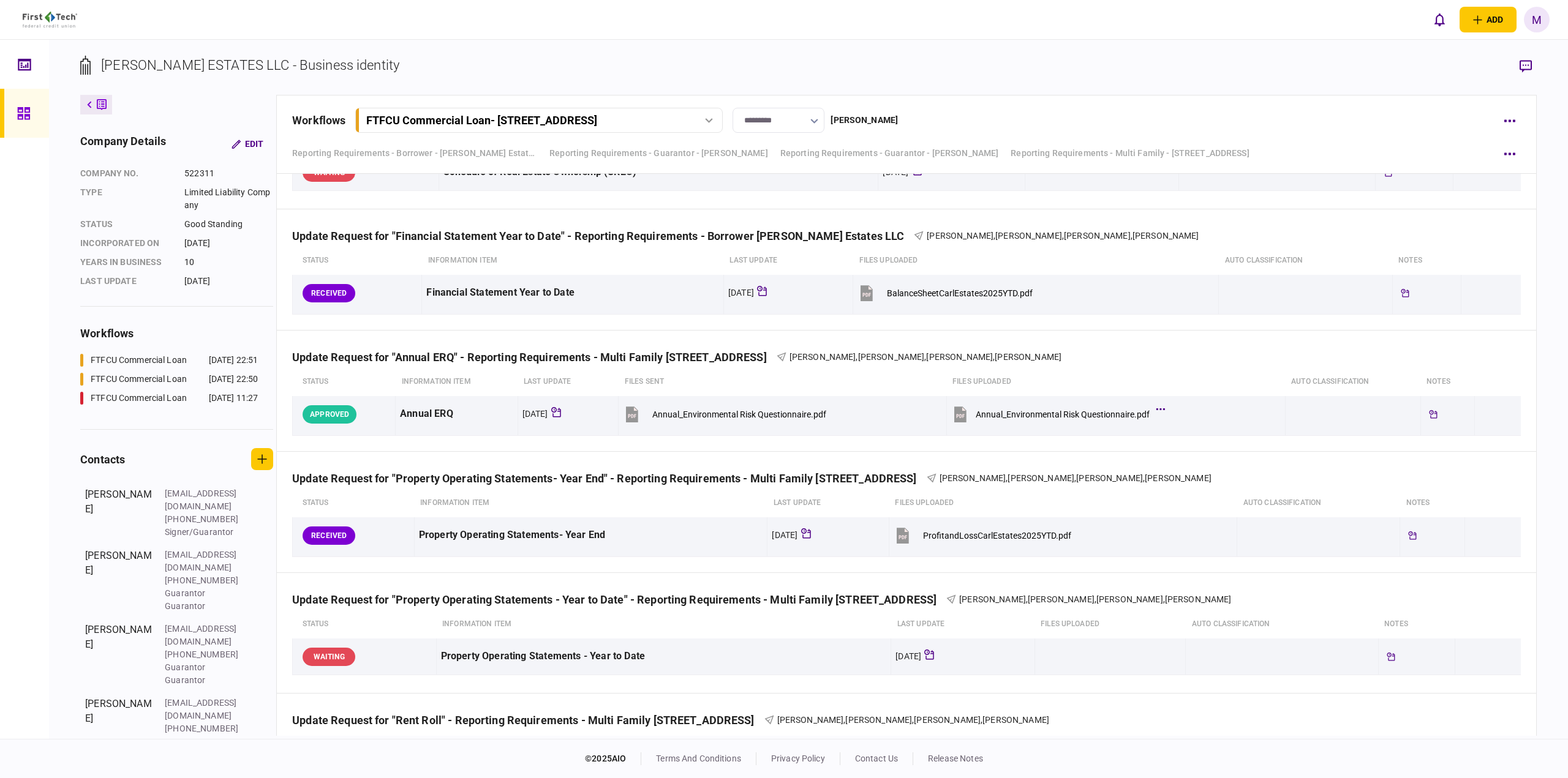
scroll to position [1321, 0]
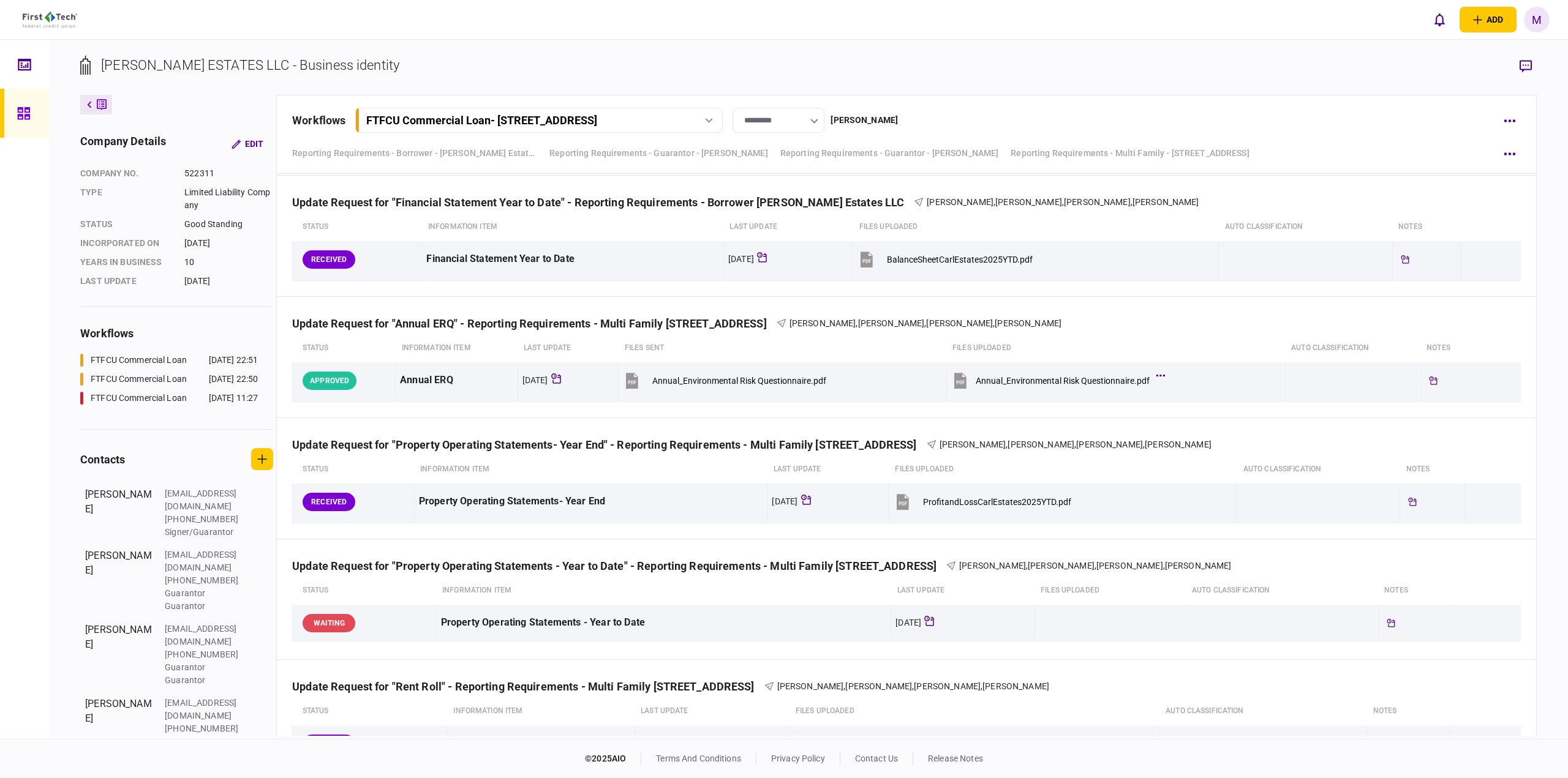
click at [994, 66] on section "[PERSON_NAME] ESTATES LLC - Business identity" at bounding box center [808, 75] width 1456 height 40
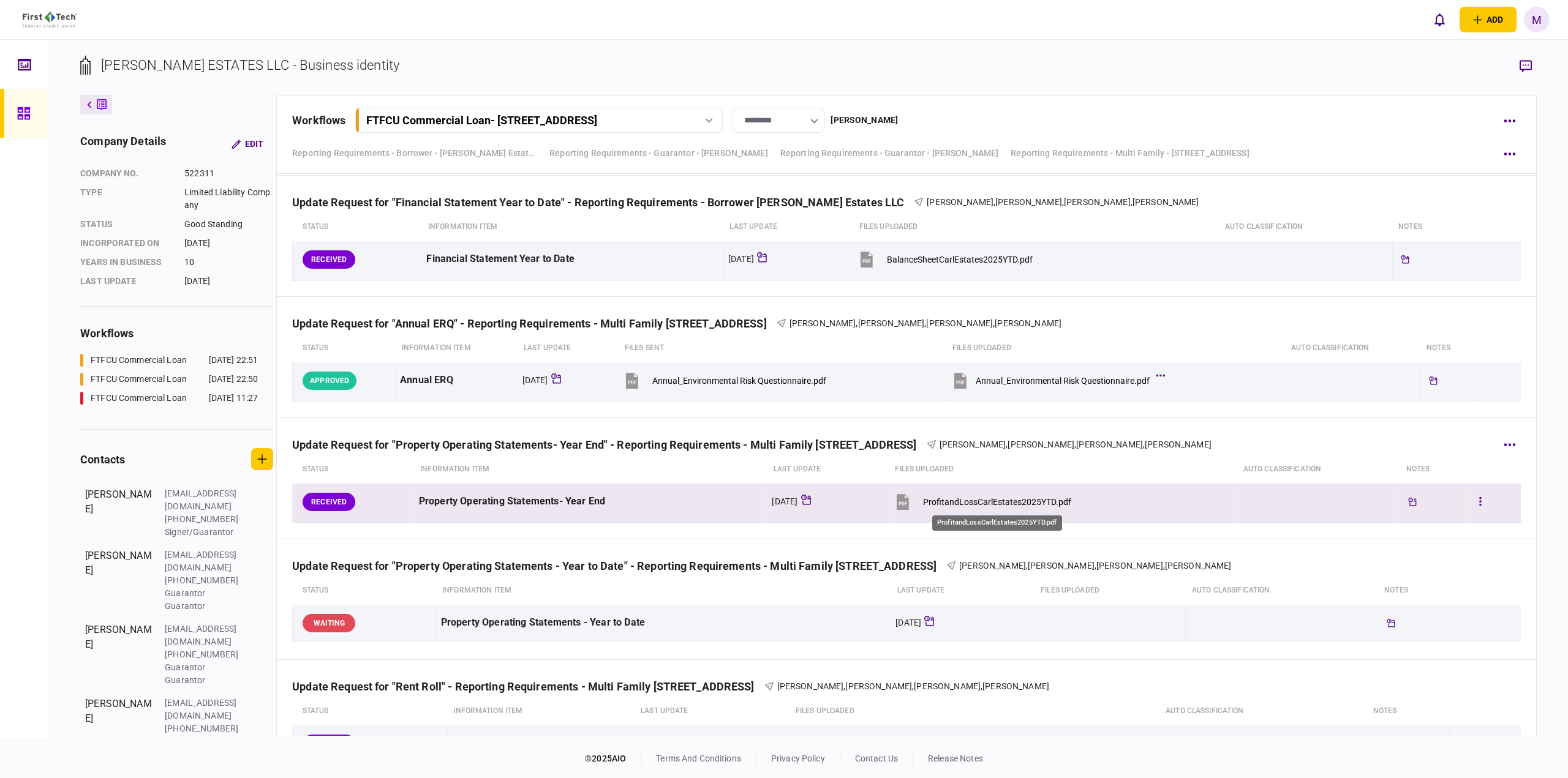
click at [987, 501] on div "ProfitandLossCarlEstates2025YTD.pdf" at bounding box center [996, 502] width 149 height 9
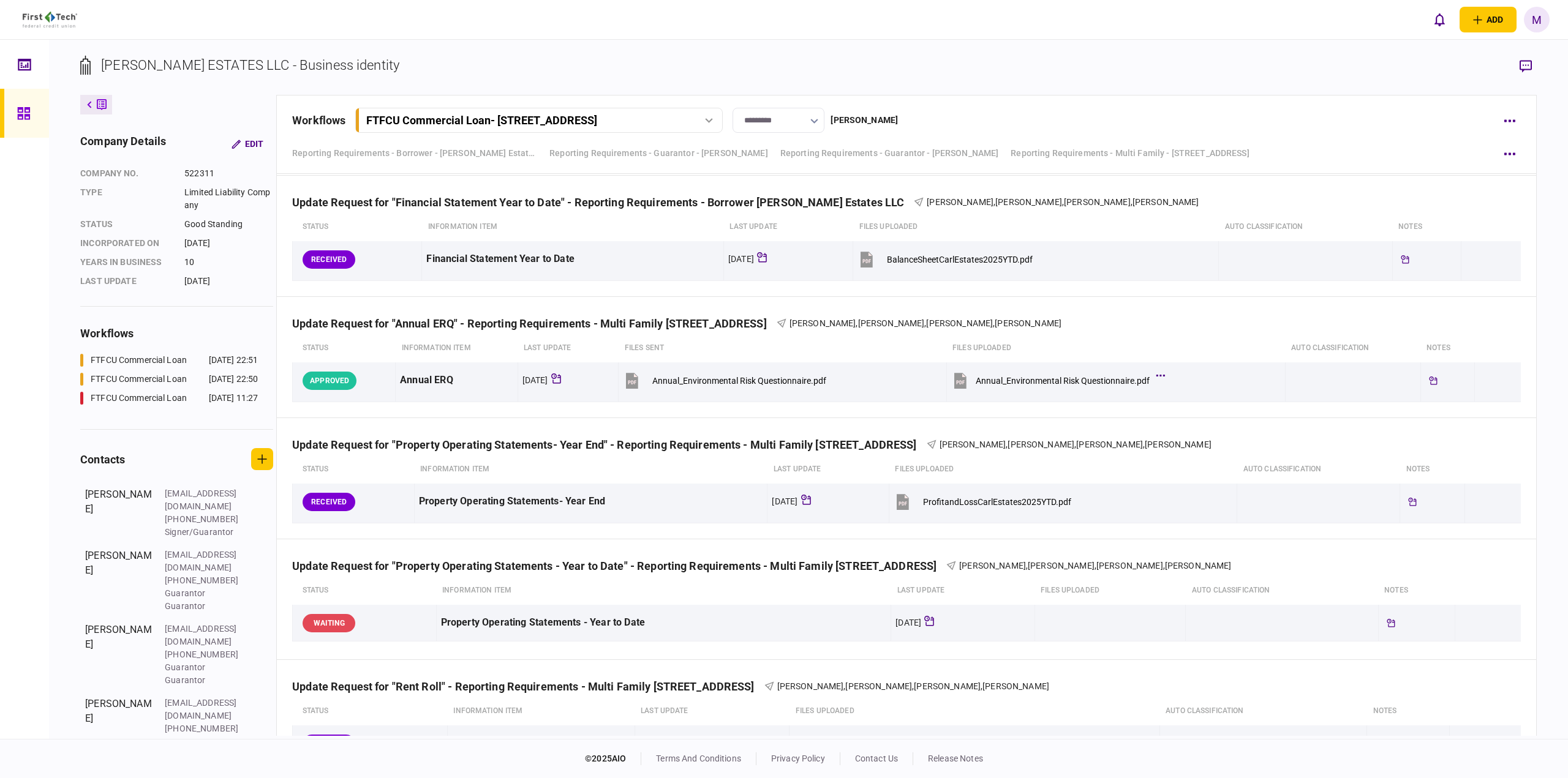
click at [1023, 91] on section "[PERSON_NAME] ESTATES LLC - Business identity" at bounding box center [808, 75] width 1456 height 40
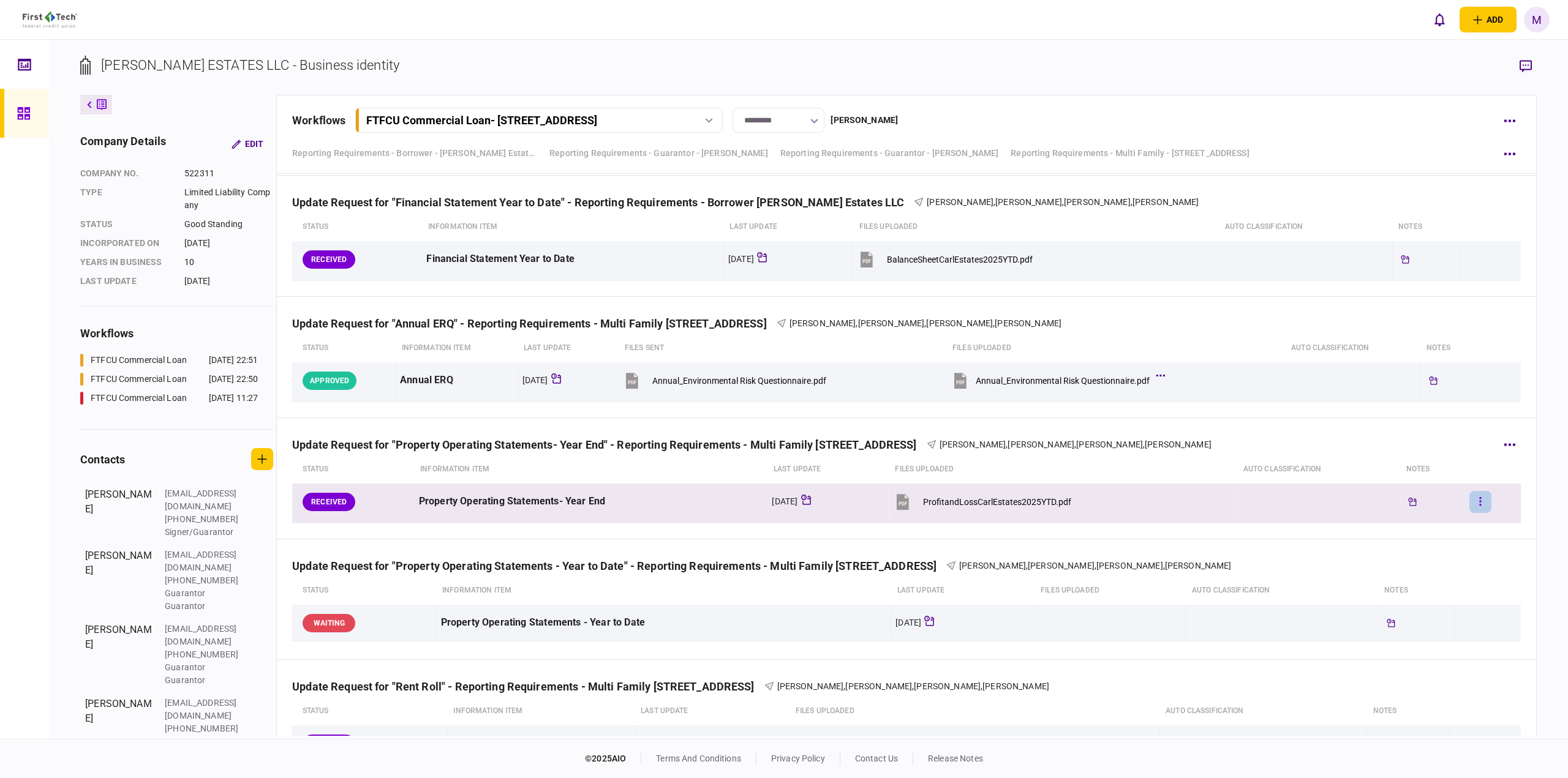
click at [1469, 500] on button "button" at bounding box center [1479, 502] width 22 height 22
click at [1401, 528] on li "approve" at bounding box center [1392, 526] width 137 height 27
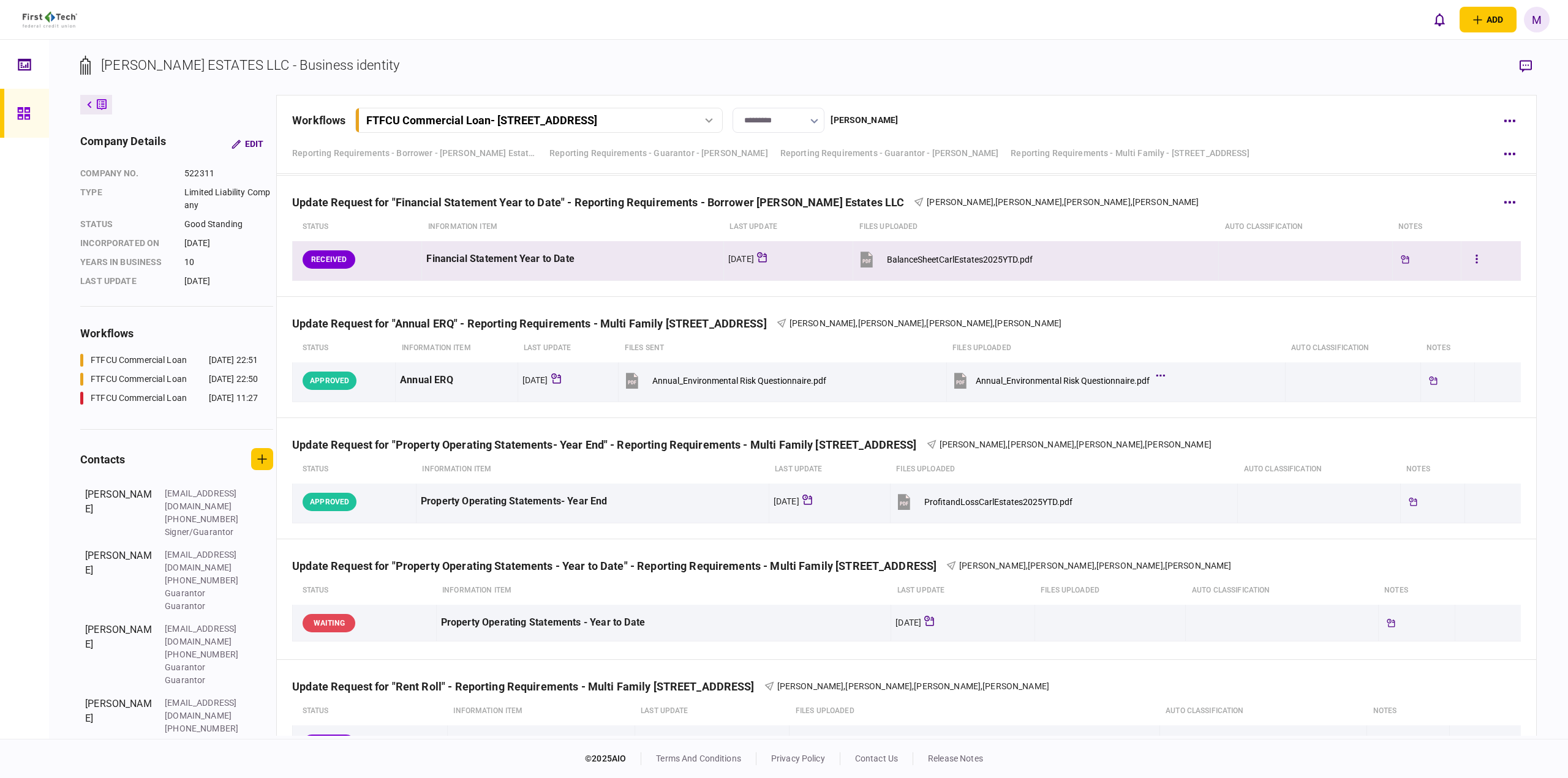
click at [950, 253] on button "BalanceSheetCarlEstates2025YTD.pdf" at bounding box center [944, 258] width 175 height 27
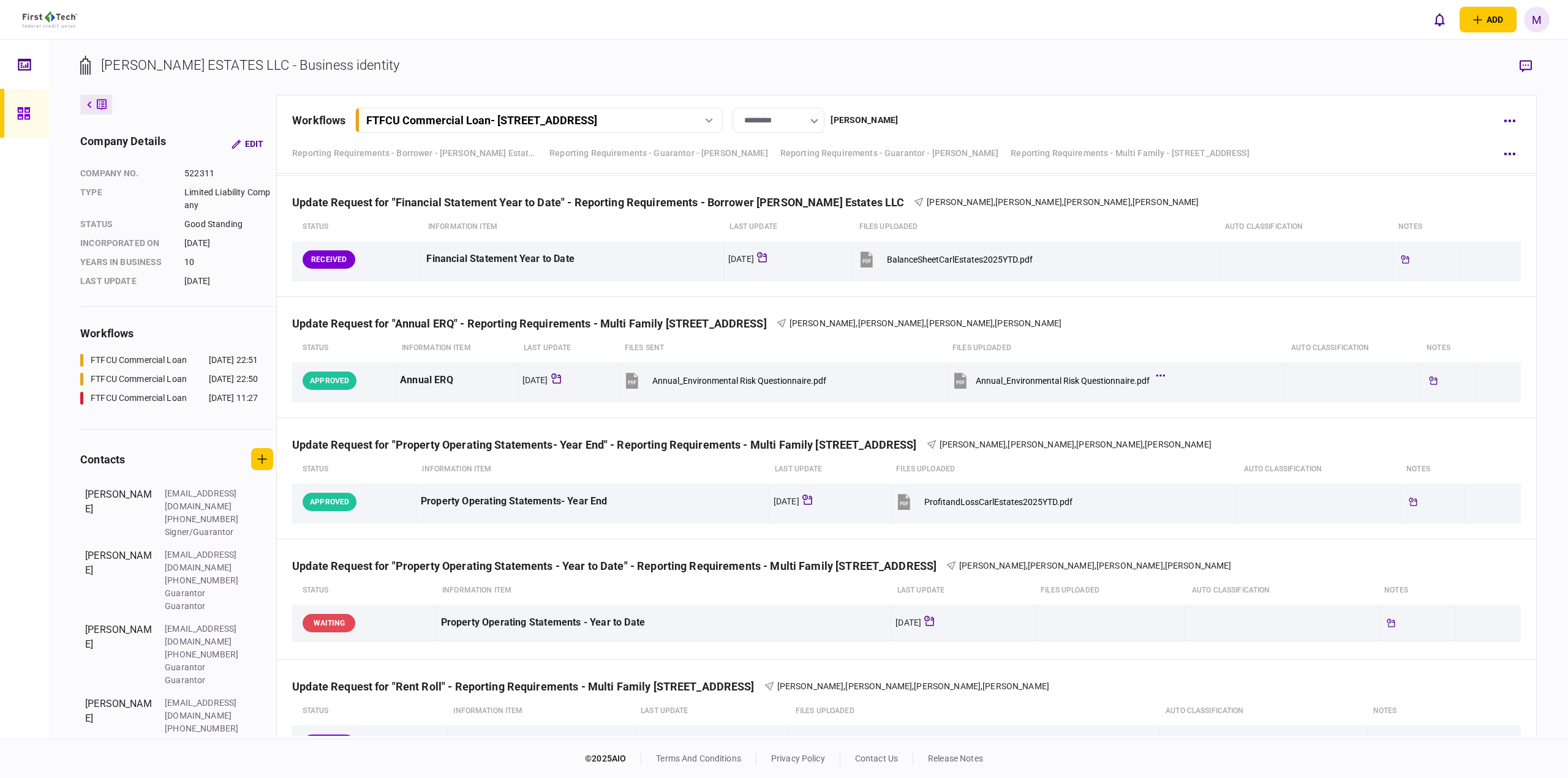
click at [1070, 100] on div "workflows FTFCU Commercial Loan - [STREET_ADDRESS] FTFCU Commercial Loan - [STR…" at bounding box center [907, 133] width 1260 height 79
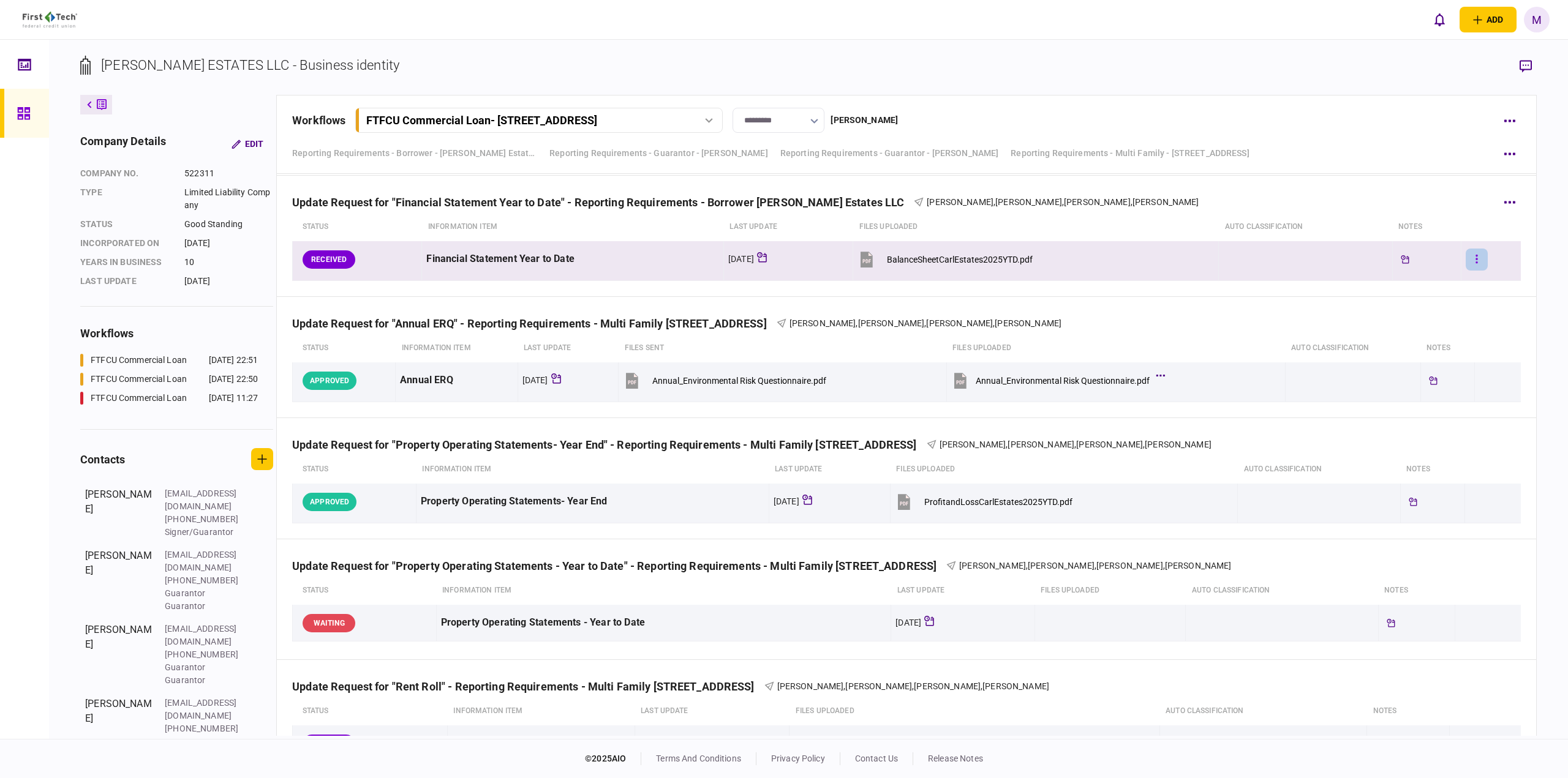
click at [1467, 257] on button "button" at bounding box center [1475, 259] width 22 height 22
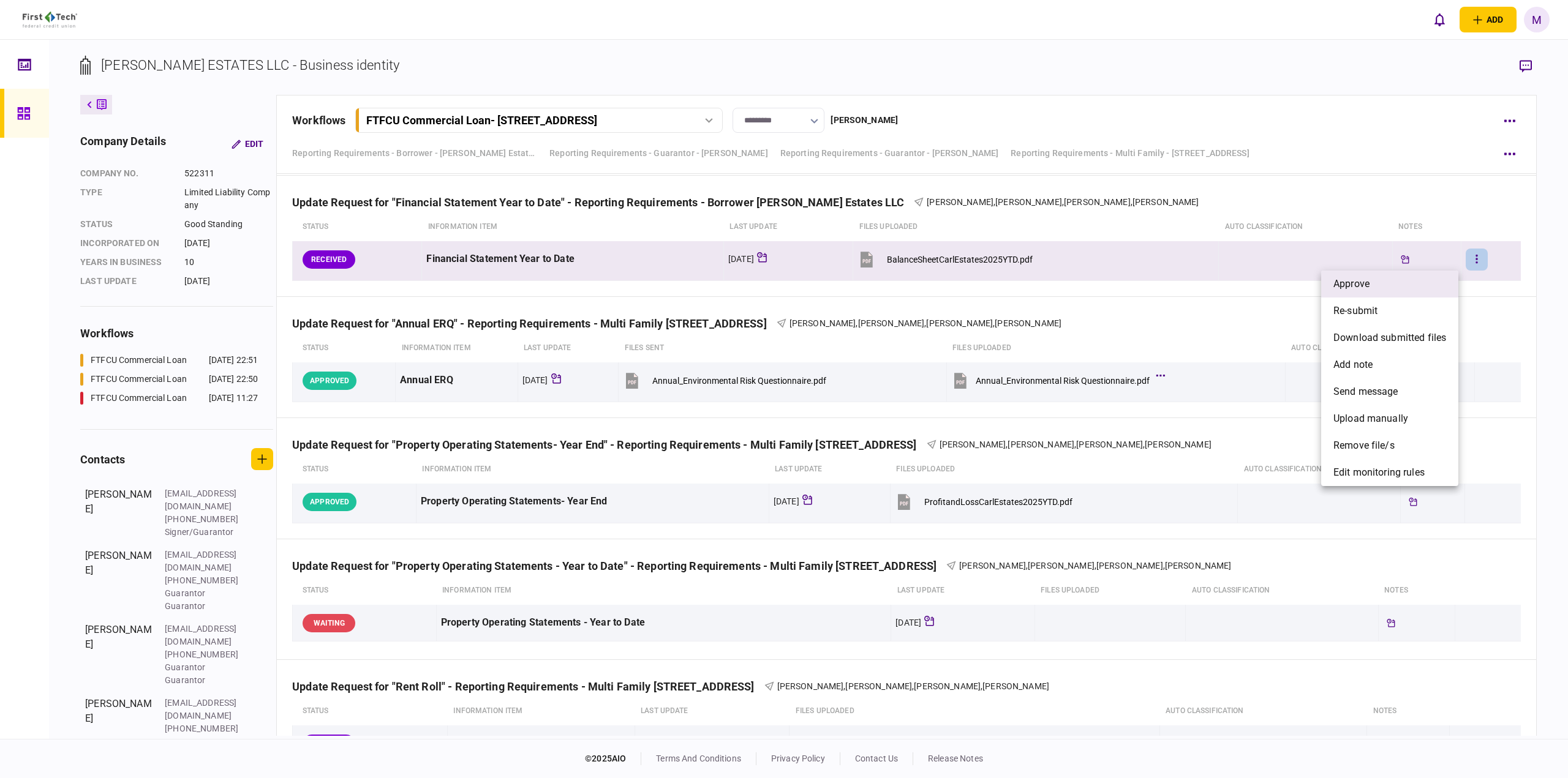
click at [1377, 282] on li "approve" at bounding box center [1389, 284] width 137 height 27
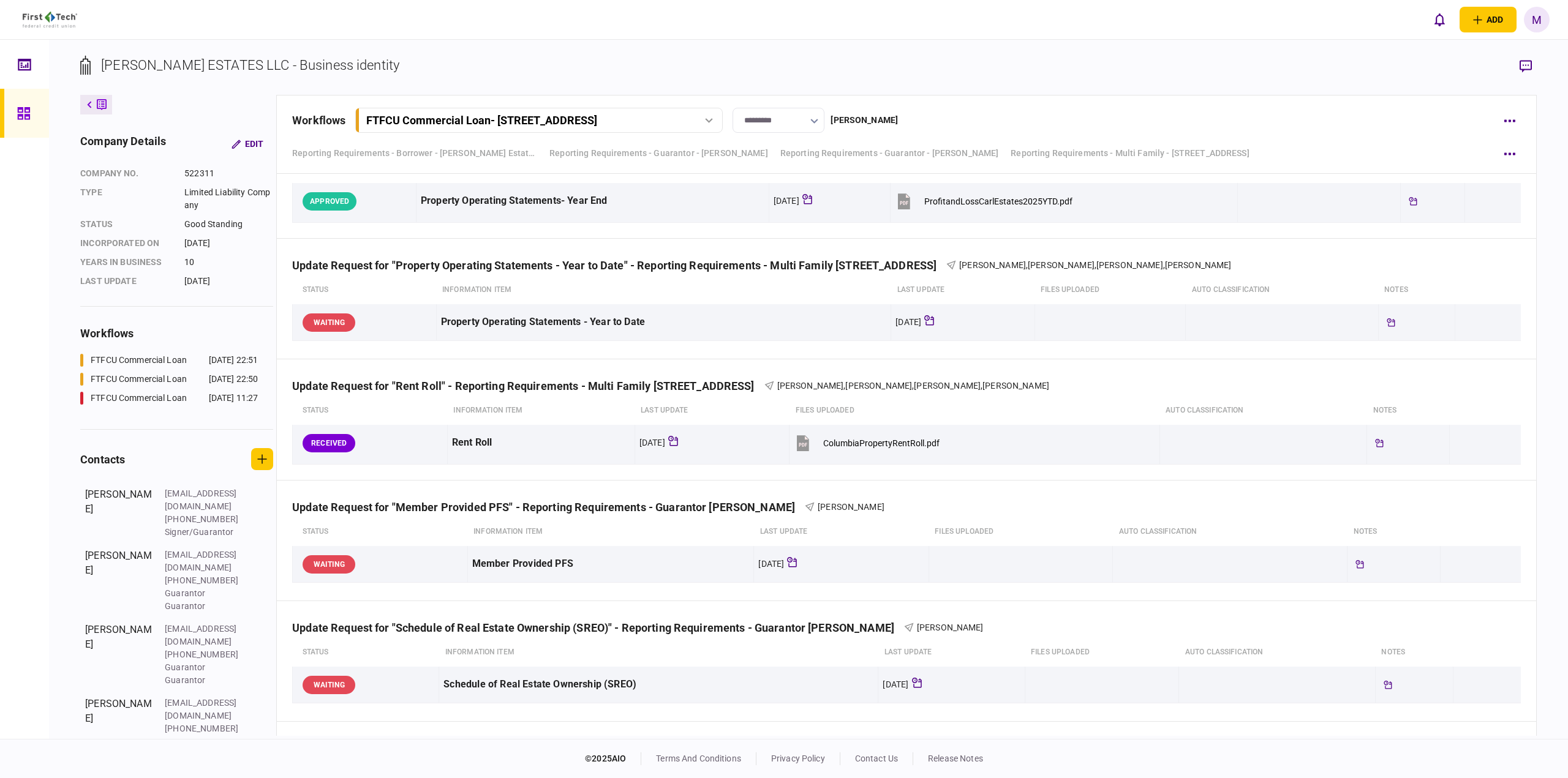
scroll to position [1637, 0]
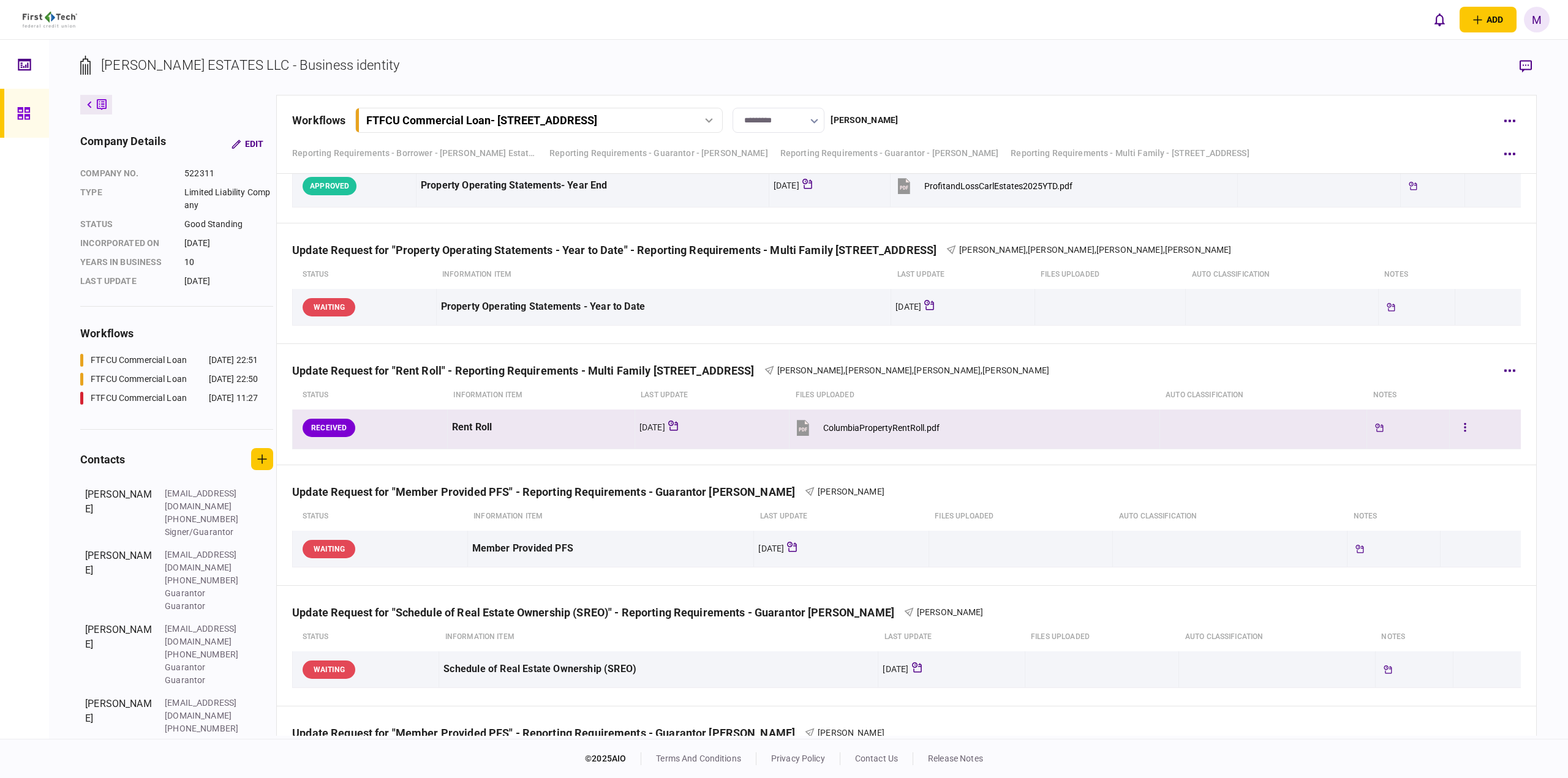
click at [890, 437] on button "ColumbiaPropertyRentRoll.pdf" at bounding box center [867, 427] width 146 height 27
click at [1454, 431] on button "button" at bounding box center [1464, 428] width 22 height 22
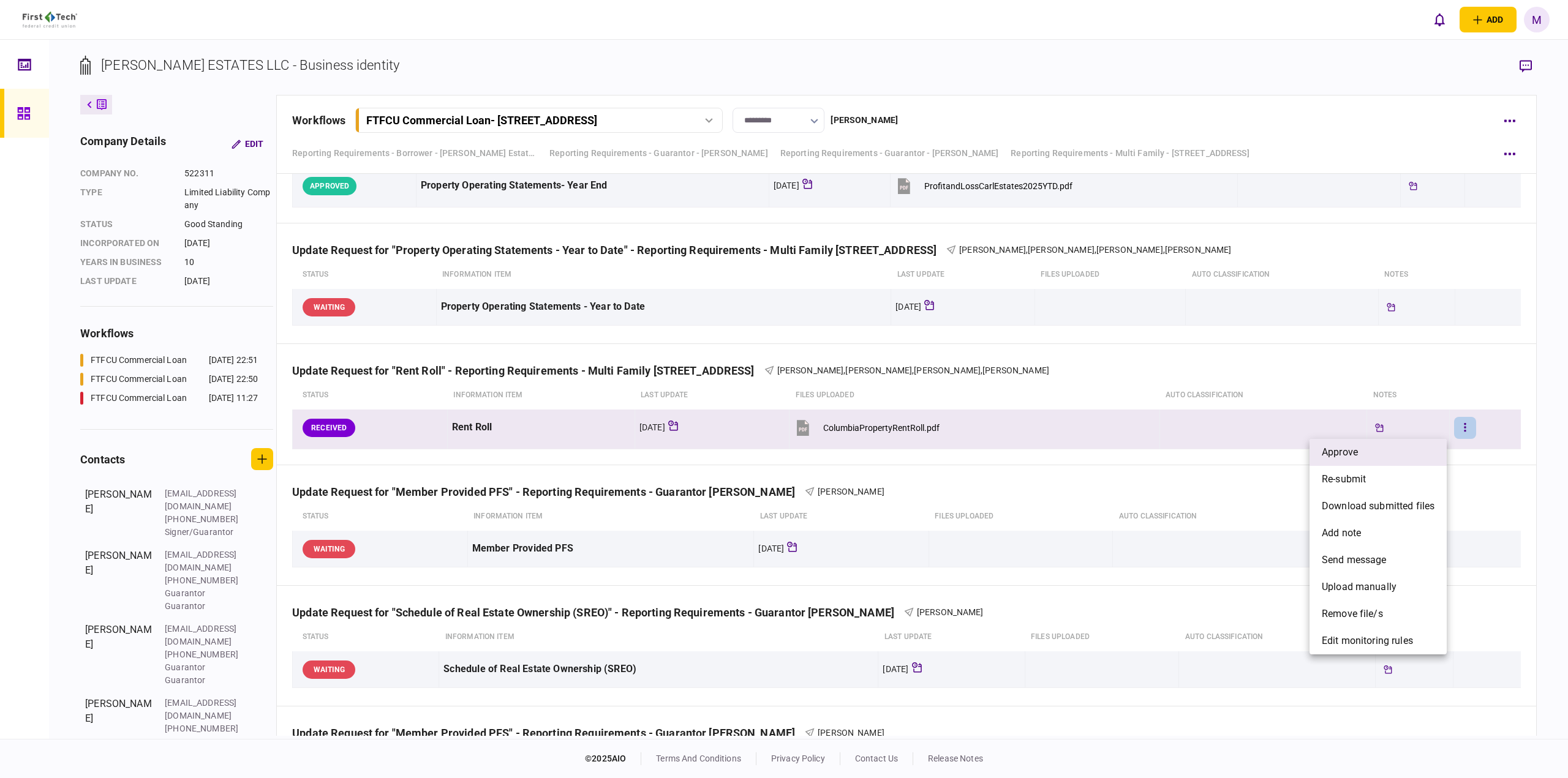
click at [1401, 448] on li "approve" at bounding box center [1377, 452] width 137 height 27
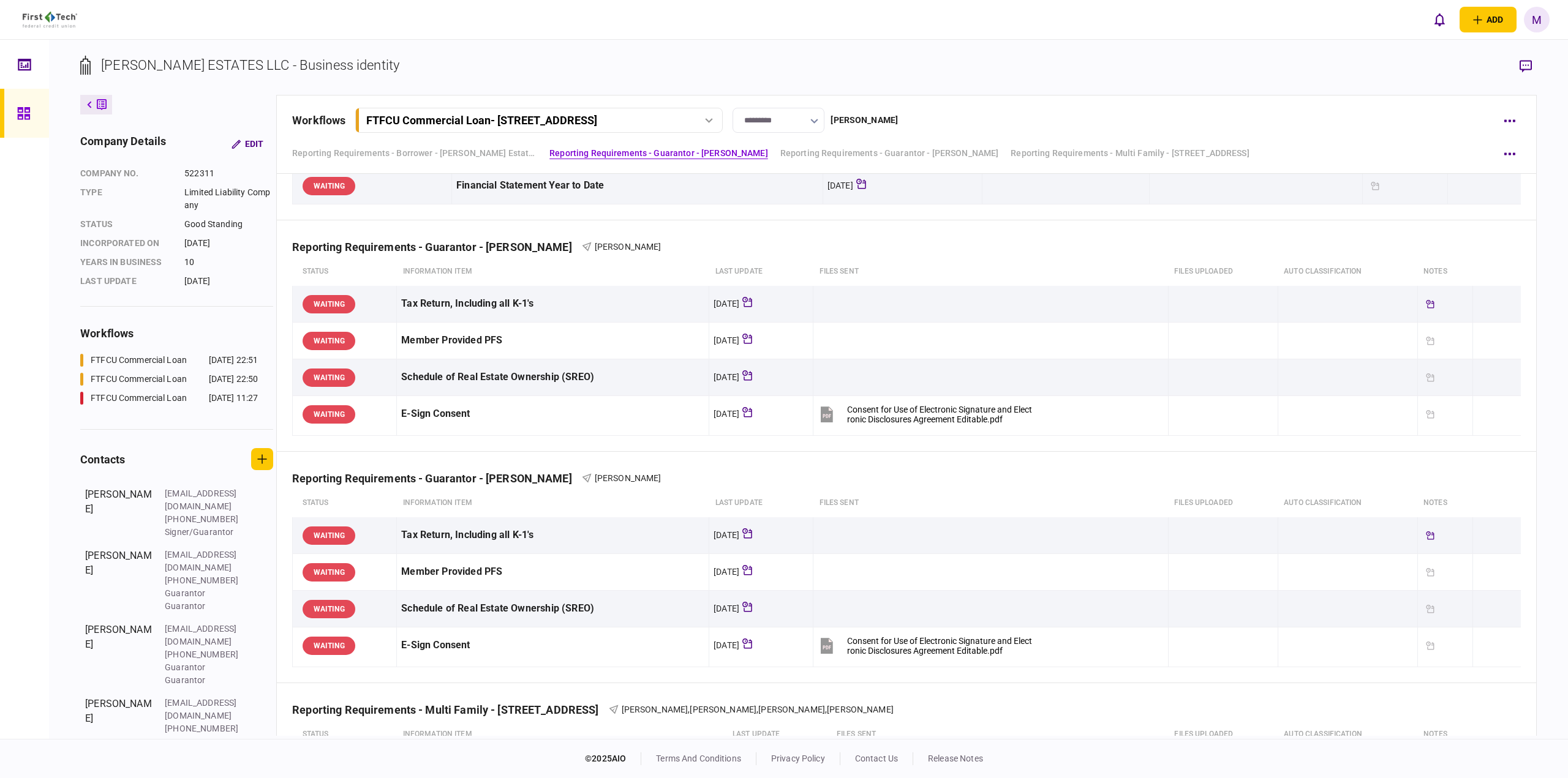
scroll to position [0, 0]
